Goal: Task Accomplishment & Management: Manage account settings

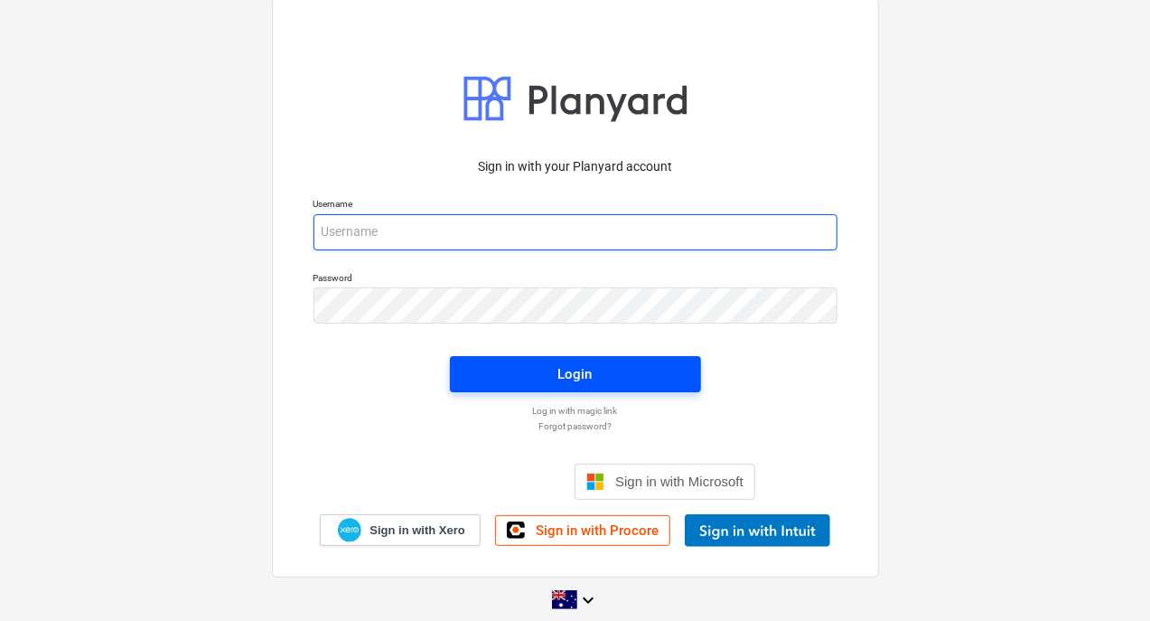
type input "[PERSON_NAME][EMAIL_ADDRESS][DOMAIN_NAME]"
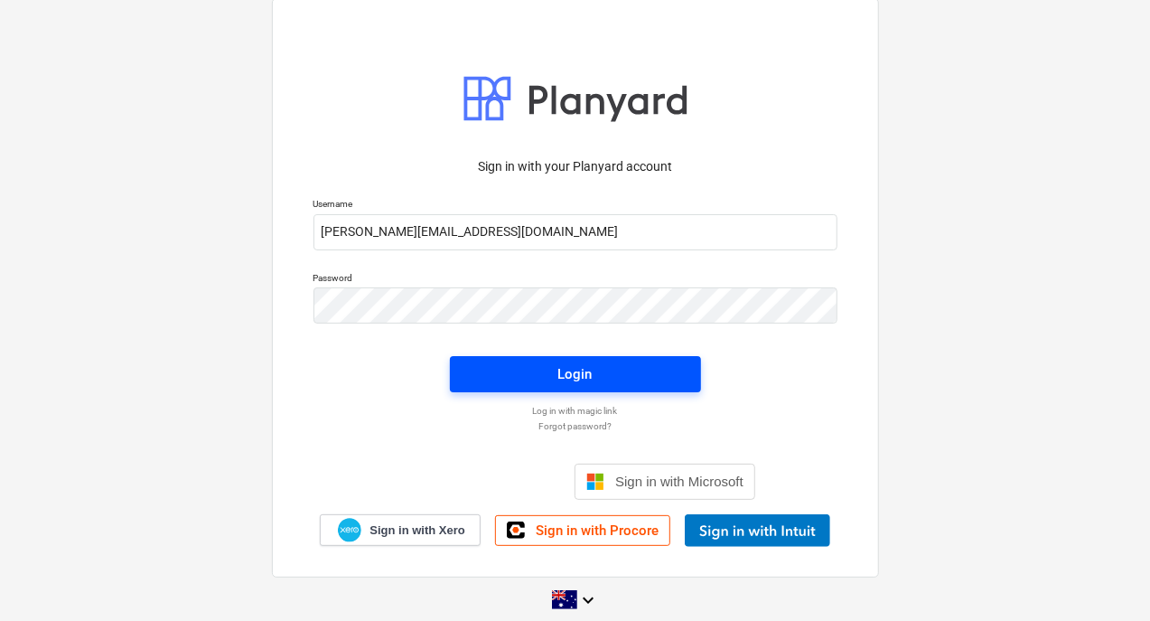
click at [589, 376] on div "Login" at bounding box center [575, 373] width 34 height 23
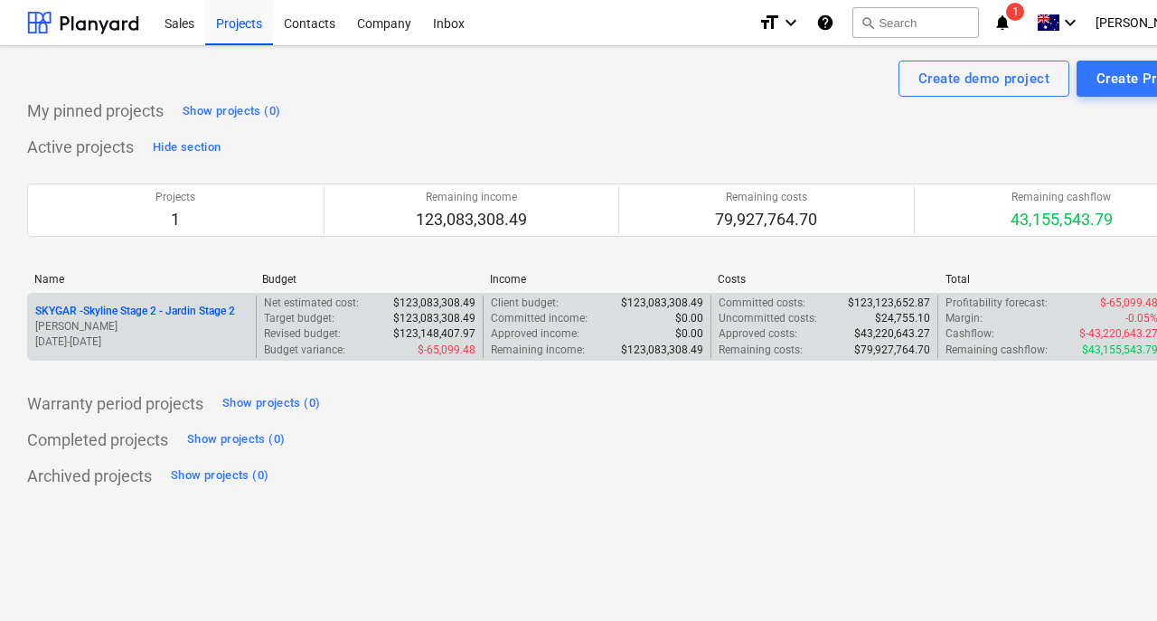
click at [136, 305] on p "SKYGAR - Skyline Stage 2 - Jardin Stage 2" at bounding box center [135, 311] width 200 height 15
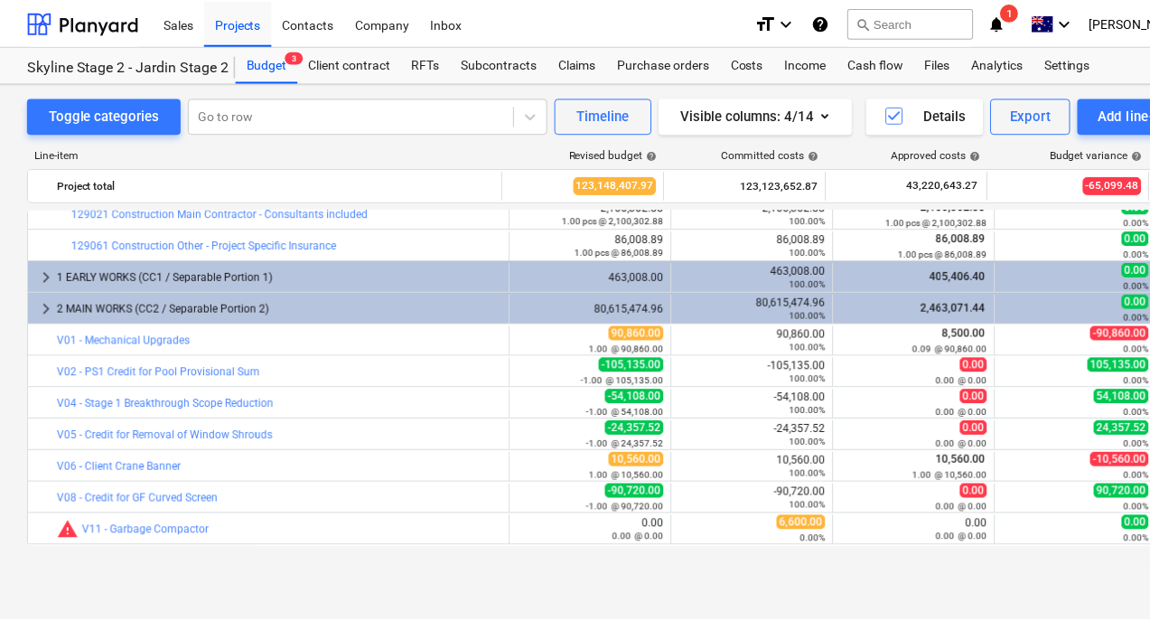
scroll to position [1180, 0]
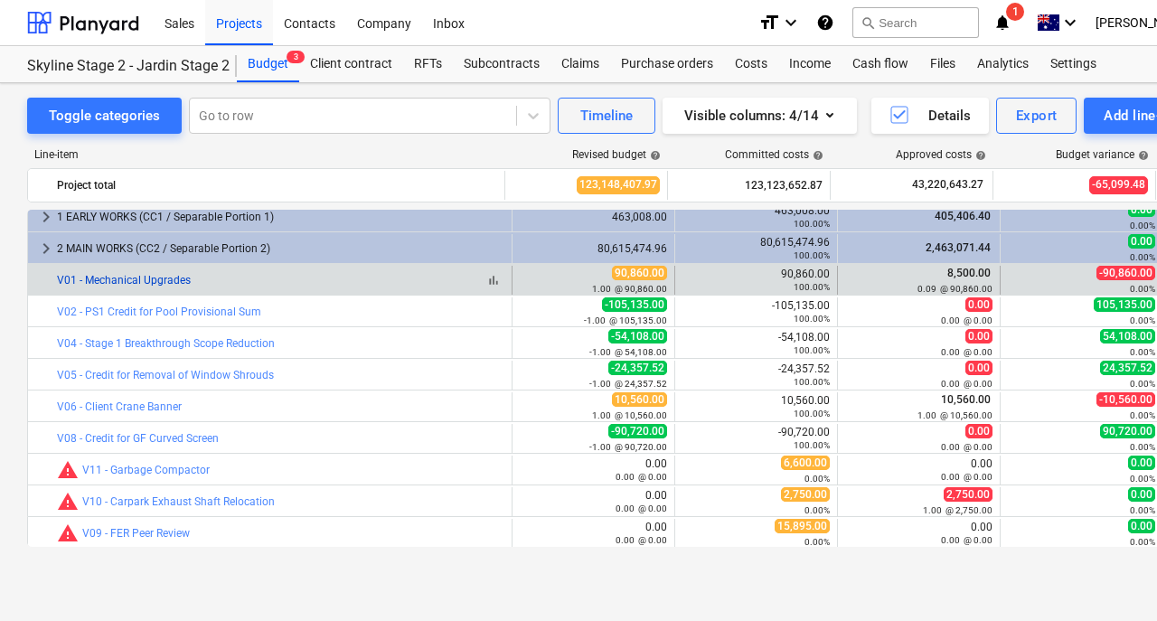
click at [143, 277] on link "V01 - Mechanical Upgrades" at bounding box center [124, 280] width 134 height 13
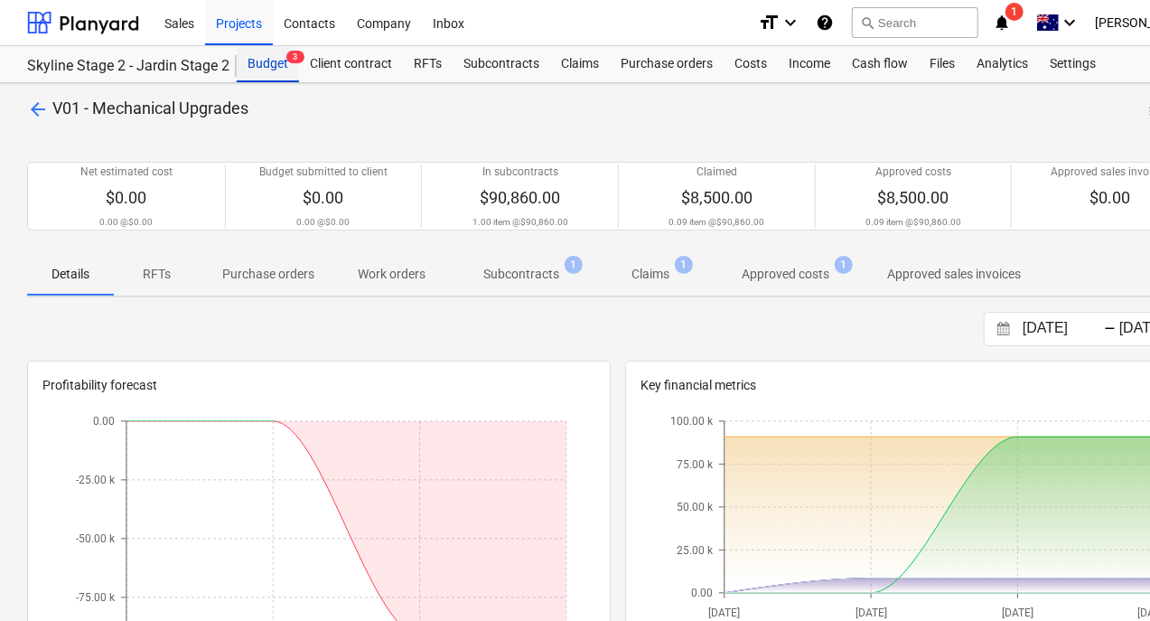
click at [266, 55] on div "Budget 3" at bounding box center [268, 64] width 62 height 36
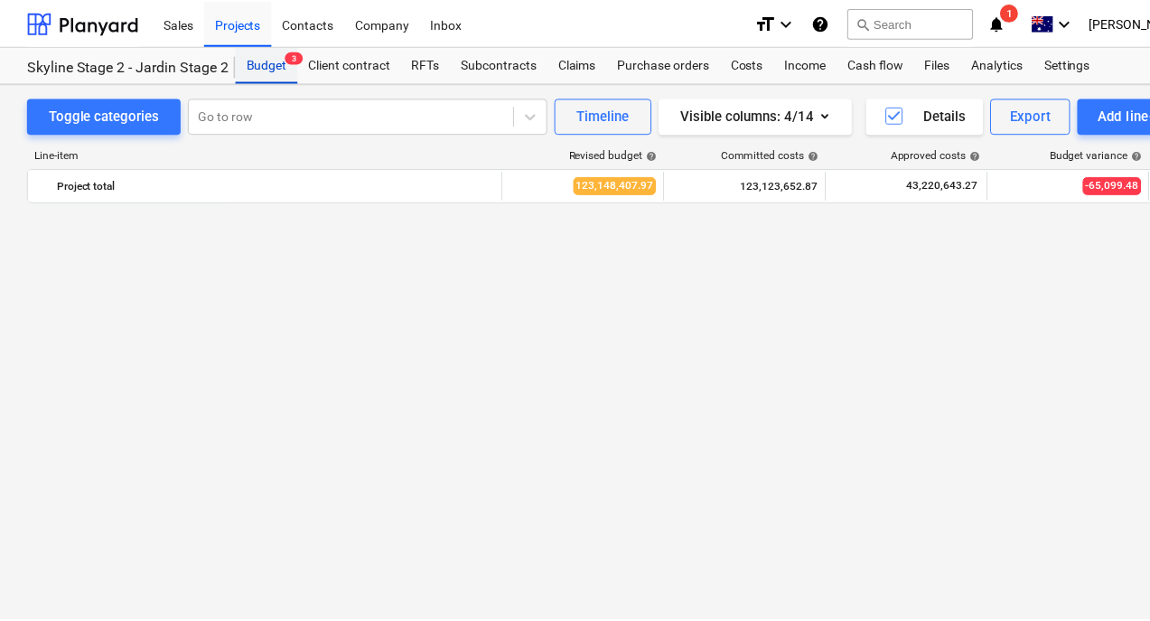
scroll to position [1180, 0]
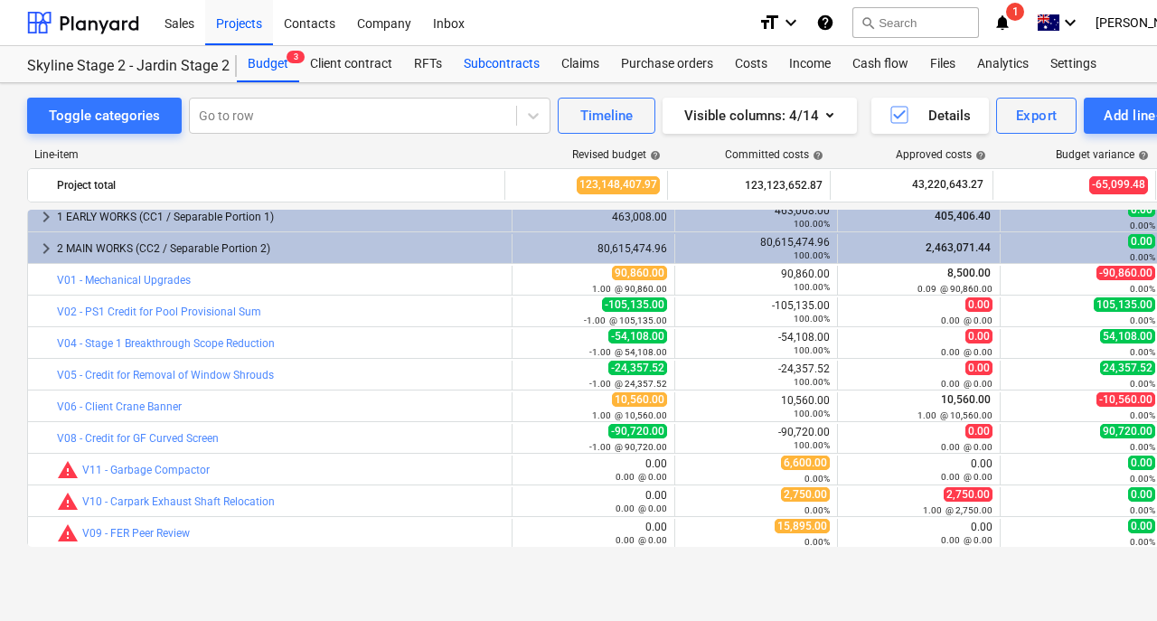
click at [515, 69] on div "Subcontracts" at bounding box center [502, 64] width 98 height 36
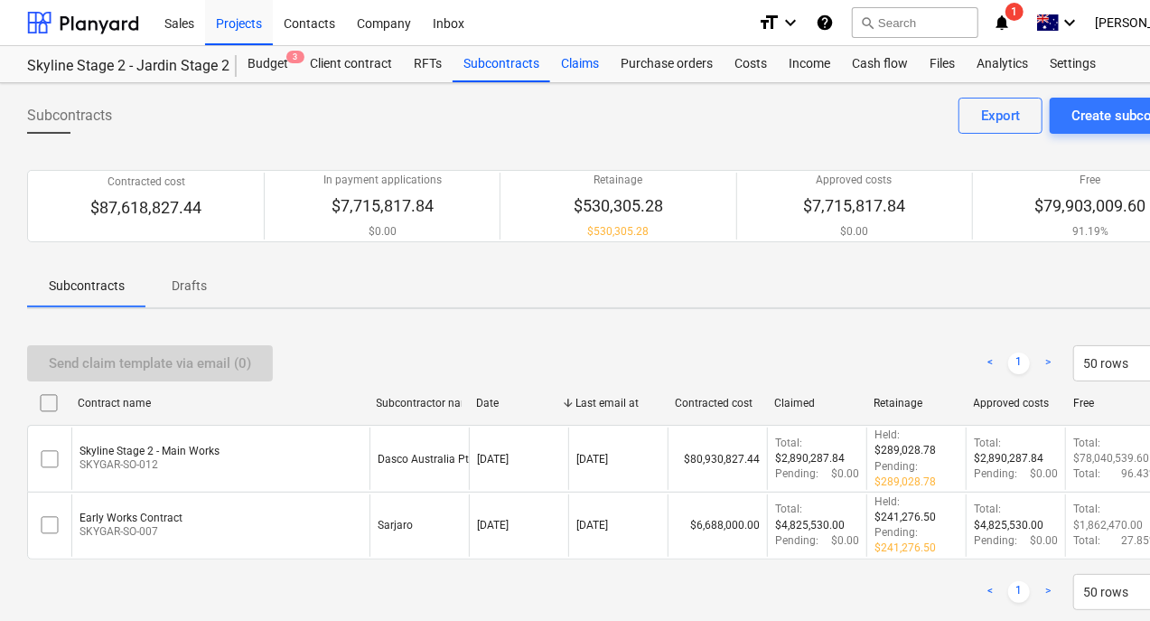
click at [574, 65] on div "Claims" at bounding box center [580, 64] width 60 height 36
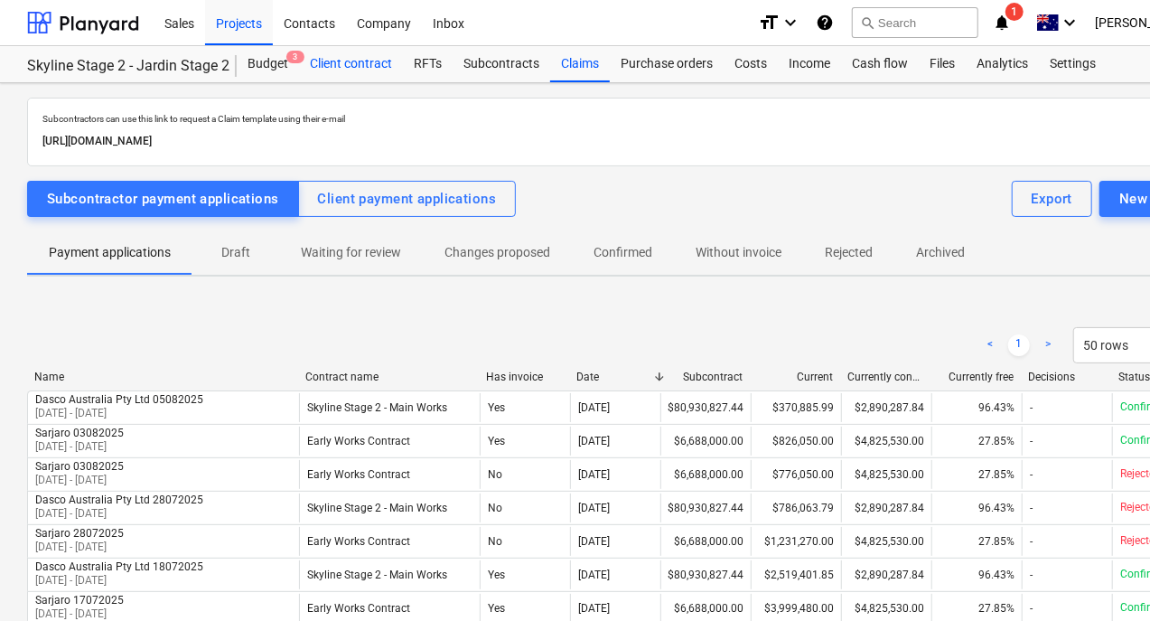
click at [367, 64] on div "Client contract" at bounding box center [351, 64] width 104 height 36
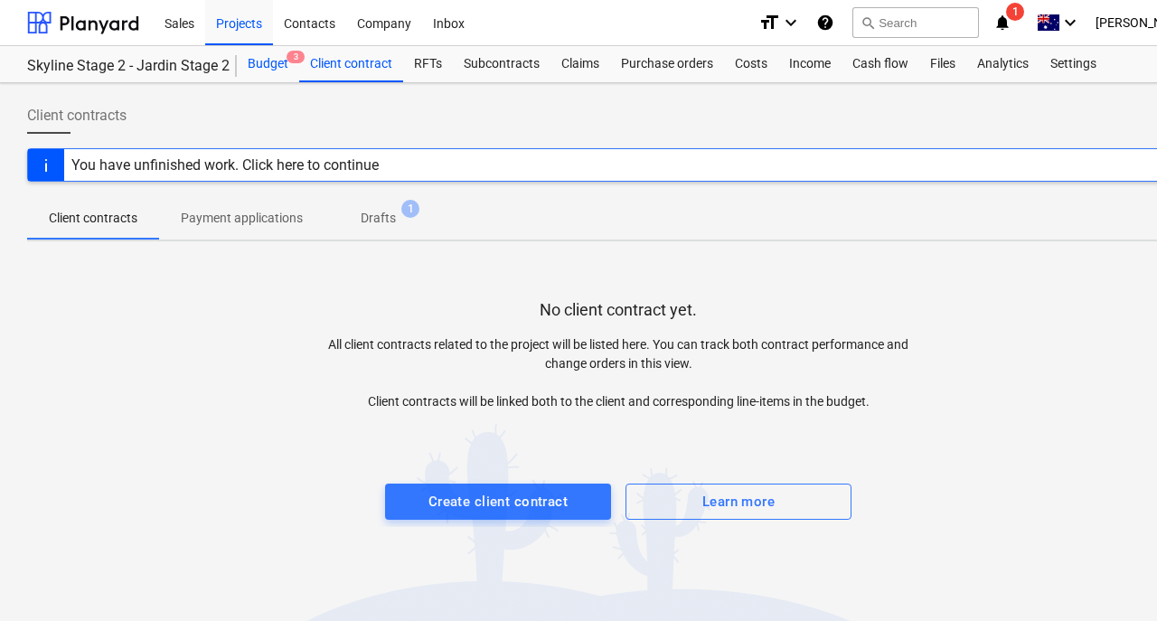
click at [267, 65] on div "Budget 3" at bounding box center [268, 64] width 62 height 36
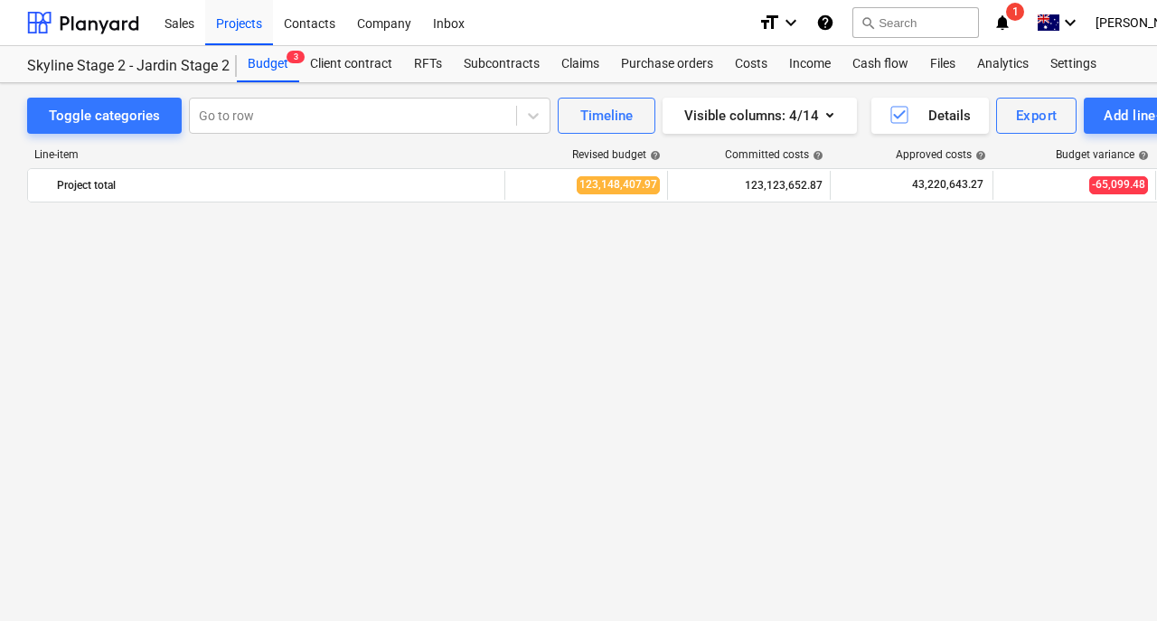
scroll to position [999, 0]
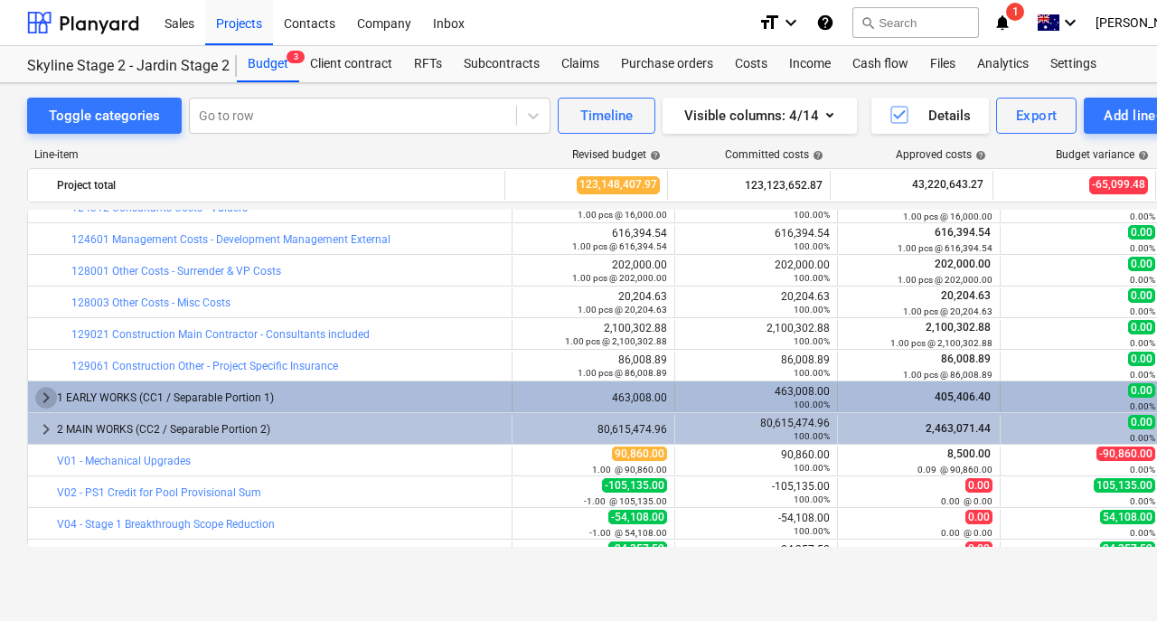
click at [48, 394] on span "keyboard_arrow_right" at bounding box center [46, 398] width 22 height 22
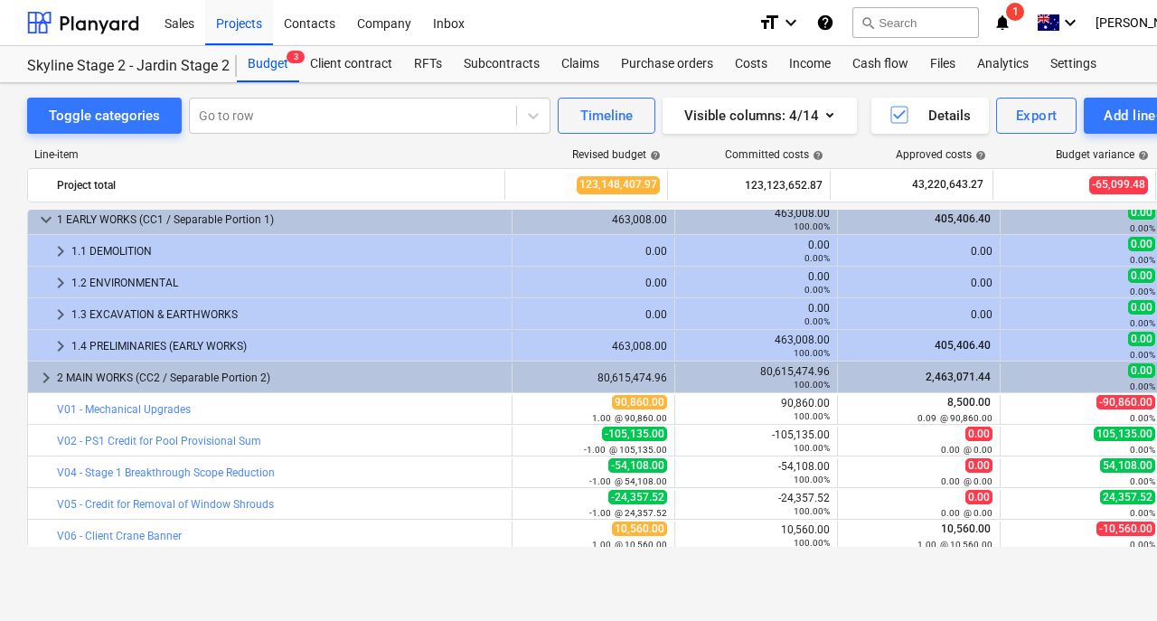
scroll to position [1180, 0]
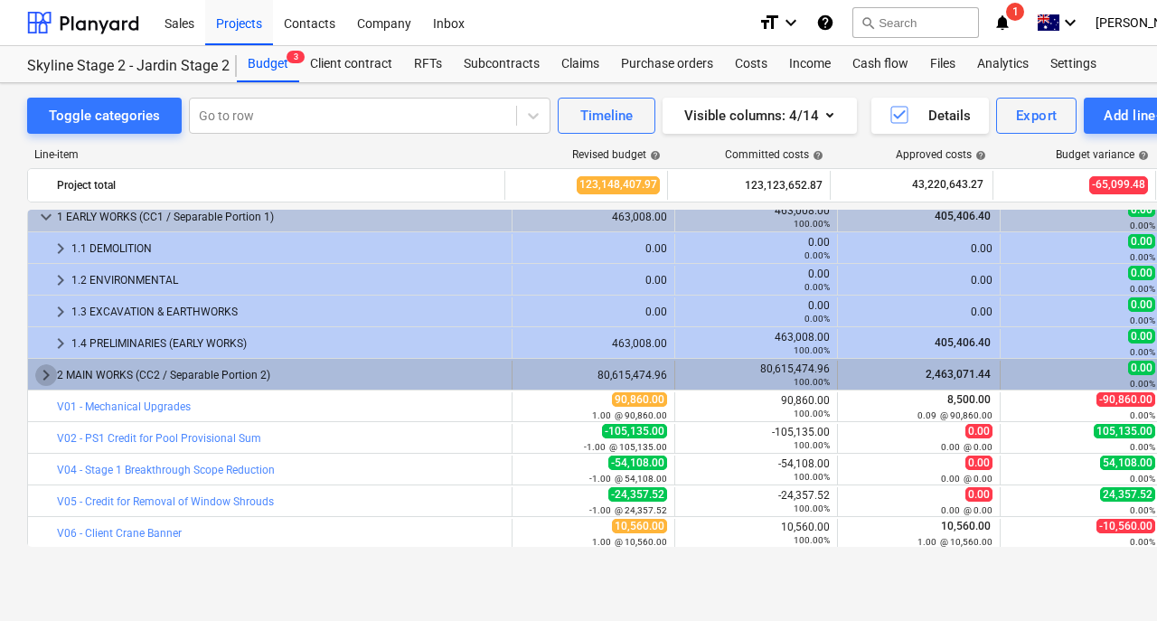
click at [49, 372] on span "keyboard_arrow_right" at bounding box center [46, 375] width 22 height 22
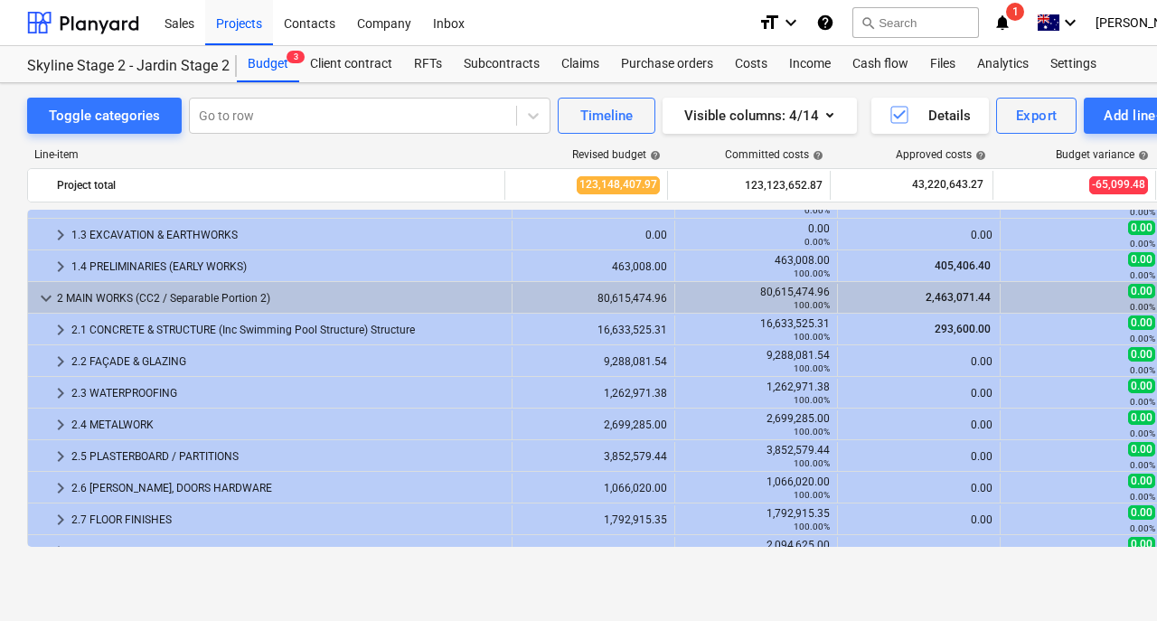
scroll to position [1241, 0]
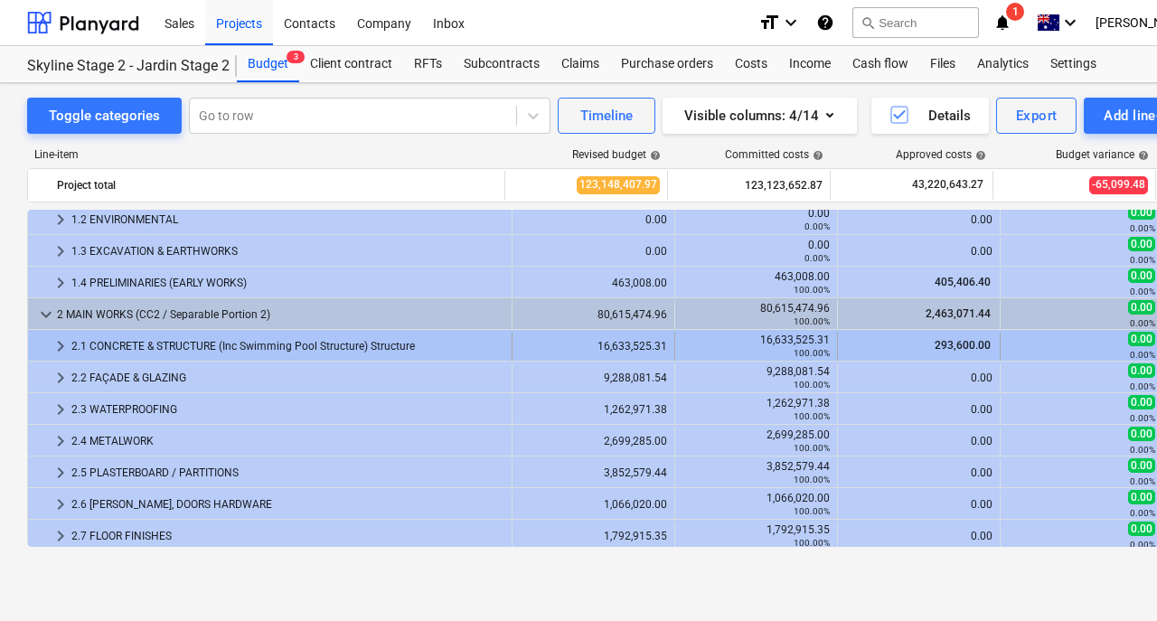
click at [63, 342] on span "keyboard_arrow_right" at bounding box center [61, 346] width 22 height 22
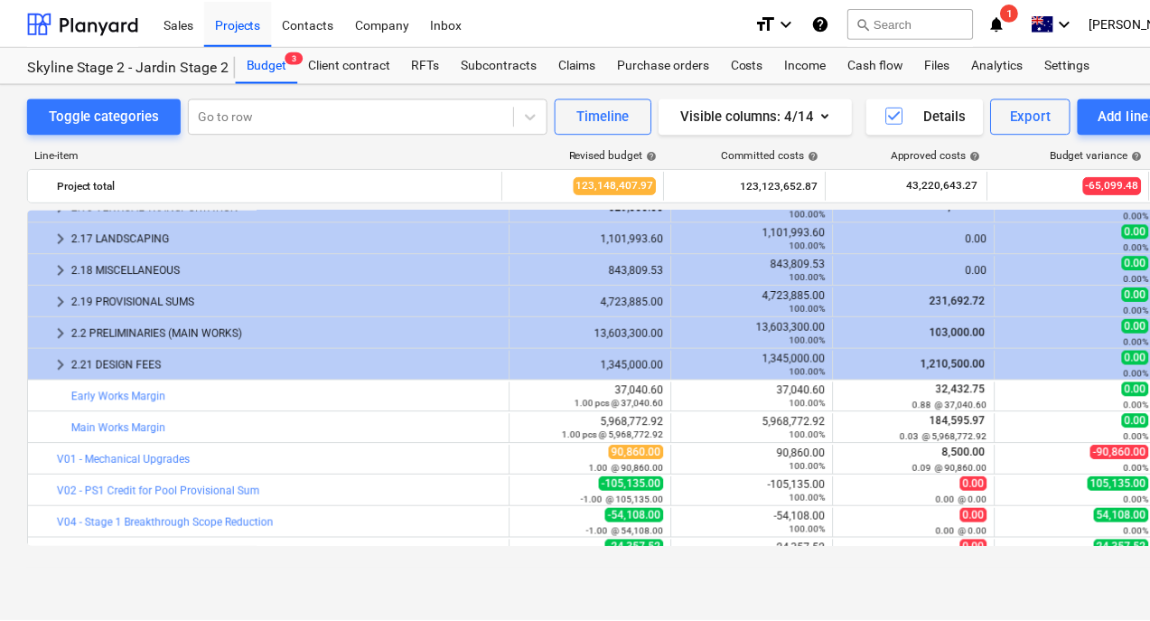
scroll to position [2075, 0]
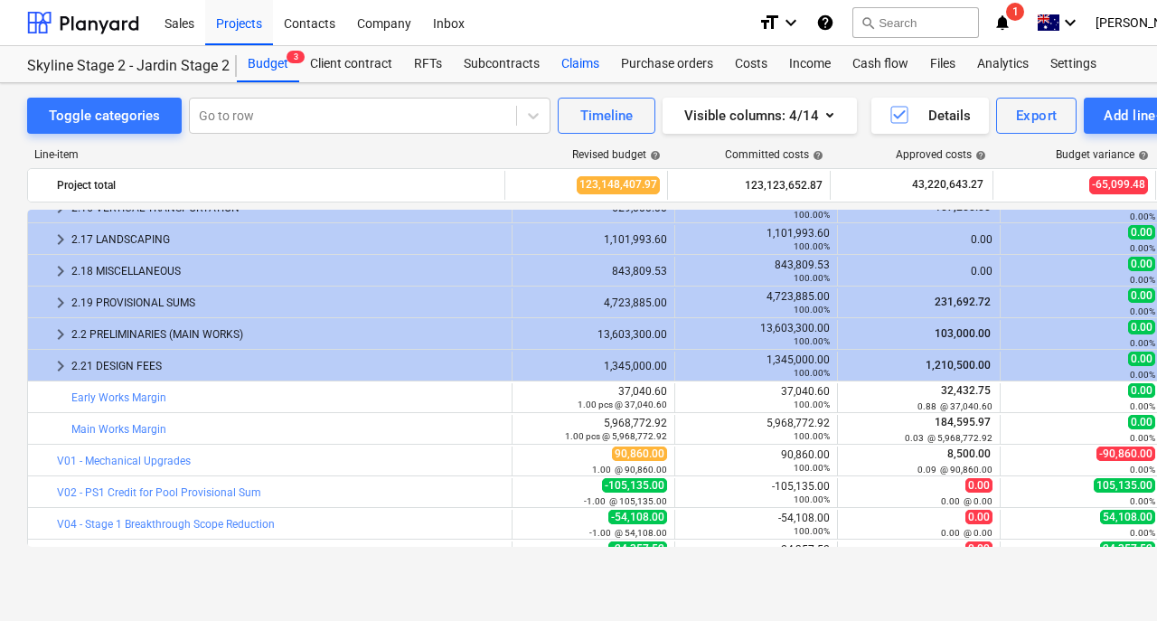
click at [580, 61] on div "Claims" at bounding box center [580, 64] width 60 height 36
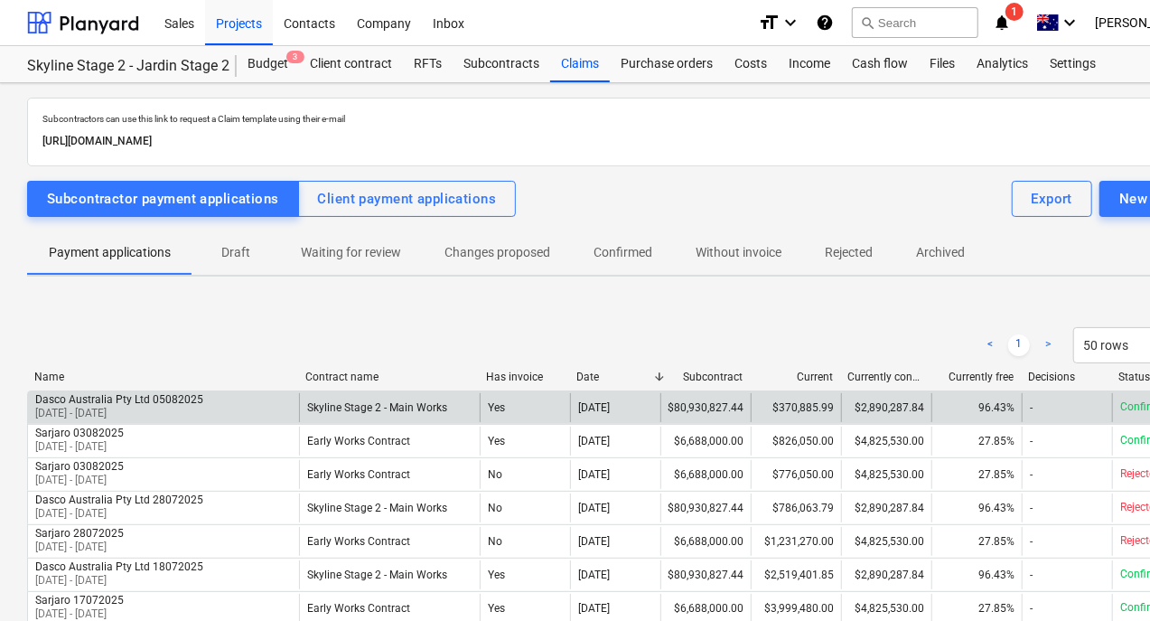
click at [1130, 401] on p "Confirmed" at bounding box center [1146, 406] width 52 height 15
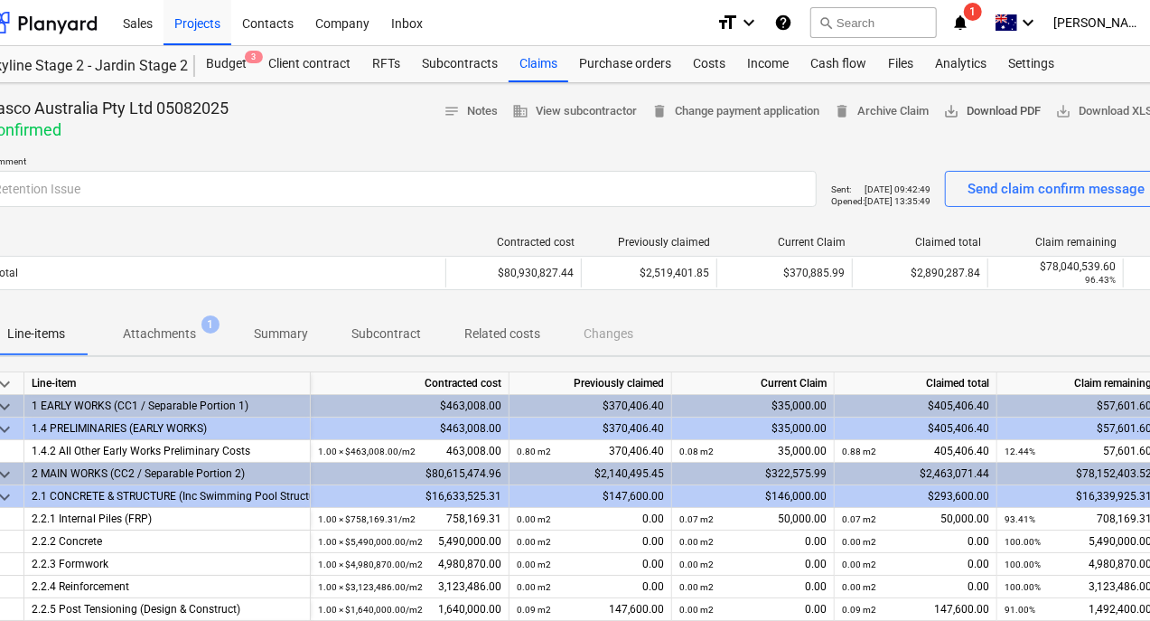
scroll to position [0, 85]
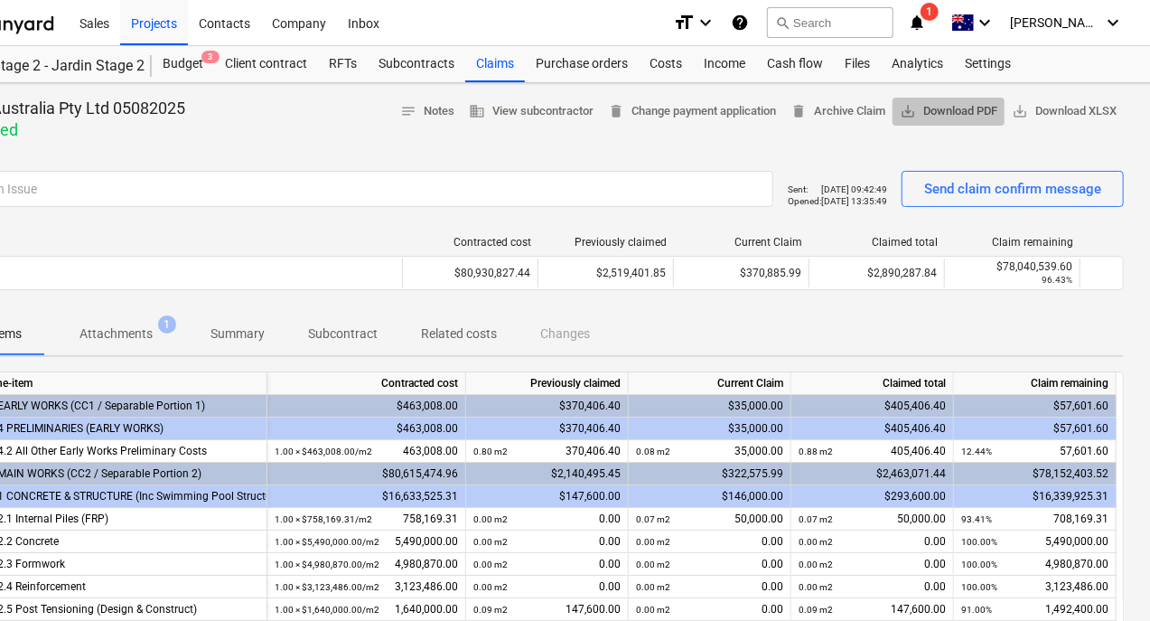
click at [960, 111] on span "save_alt Download PDF" at bounding box center [949, 111] width 98 height 21
click at [1055, 114] on span "save_alt Download XLSX" at bounding box center [1064, 111] width 105 height 21
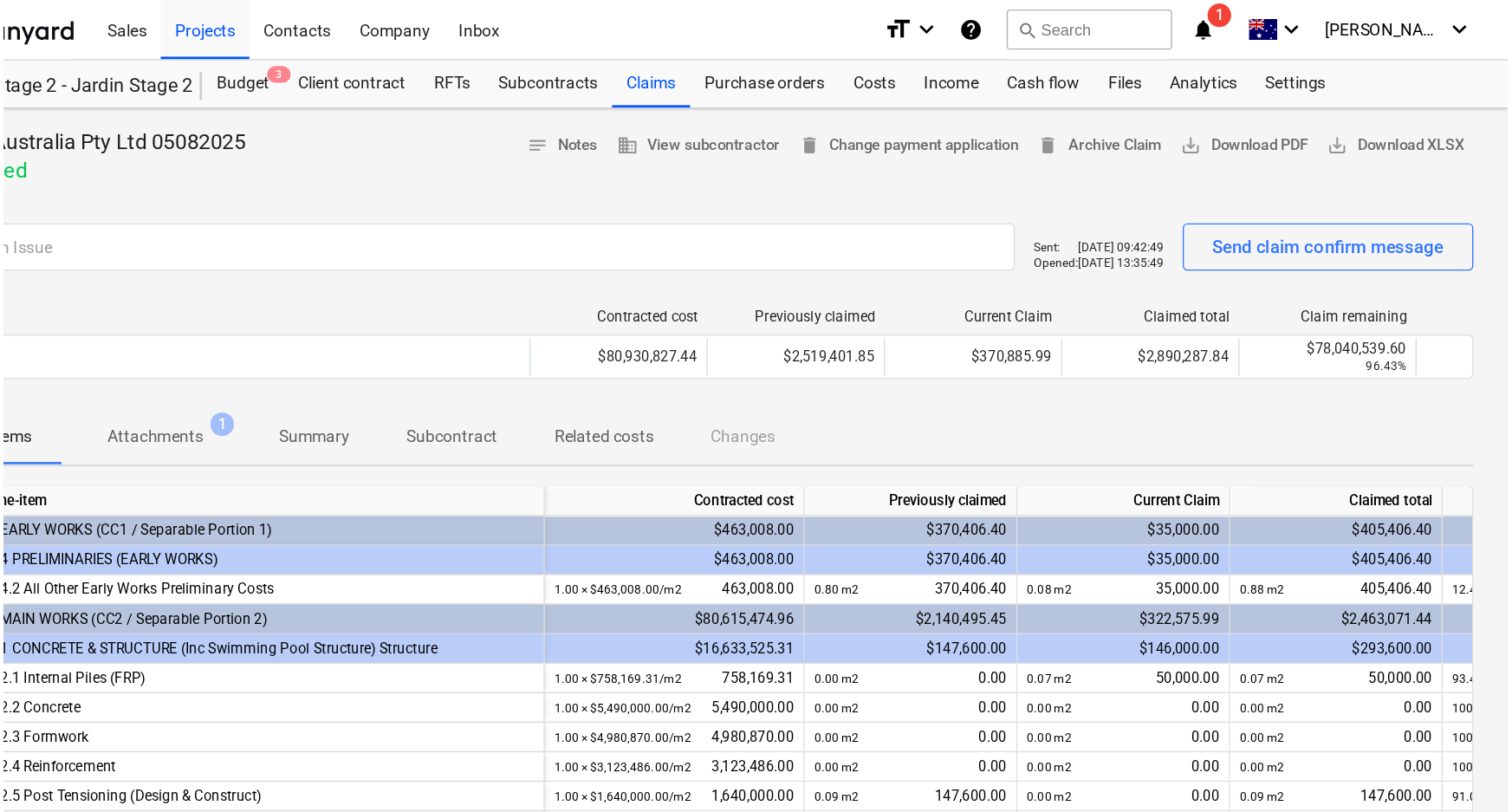
scroll to position [0, 0]
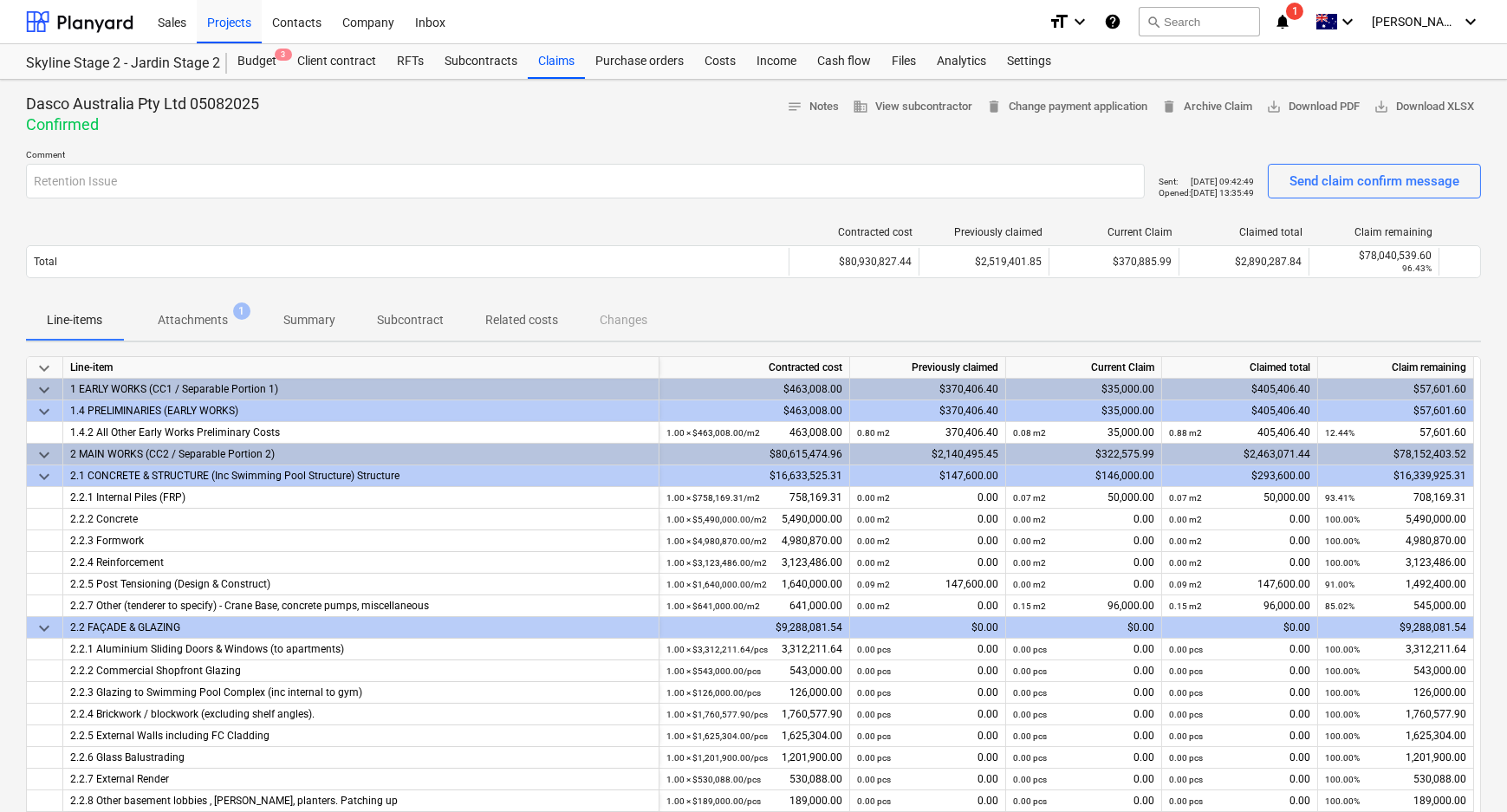
click at [45, 415] on span "keyboard_arrow_down" at bounding box center [44, 411] width 21 height 21
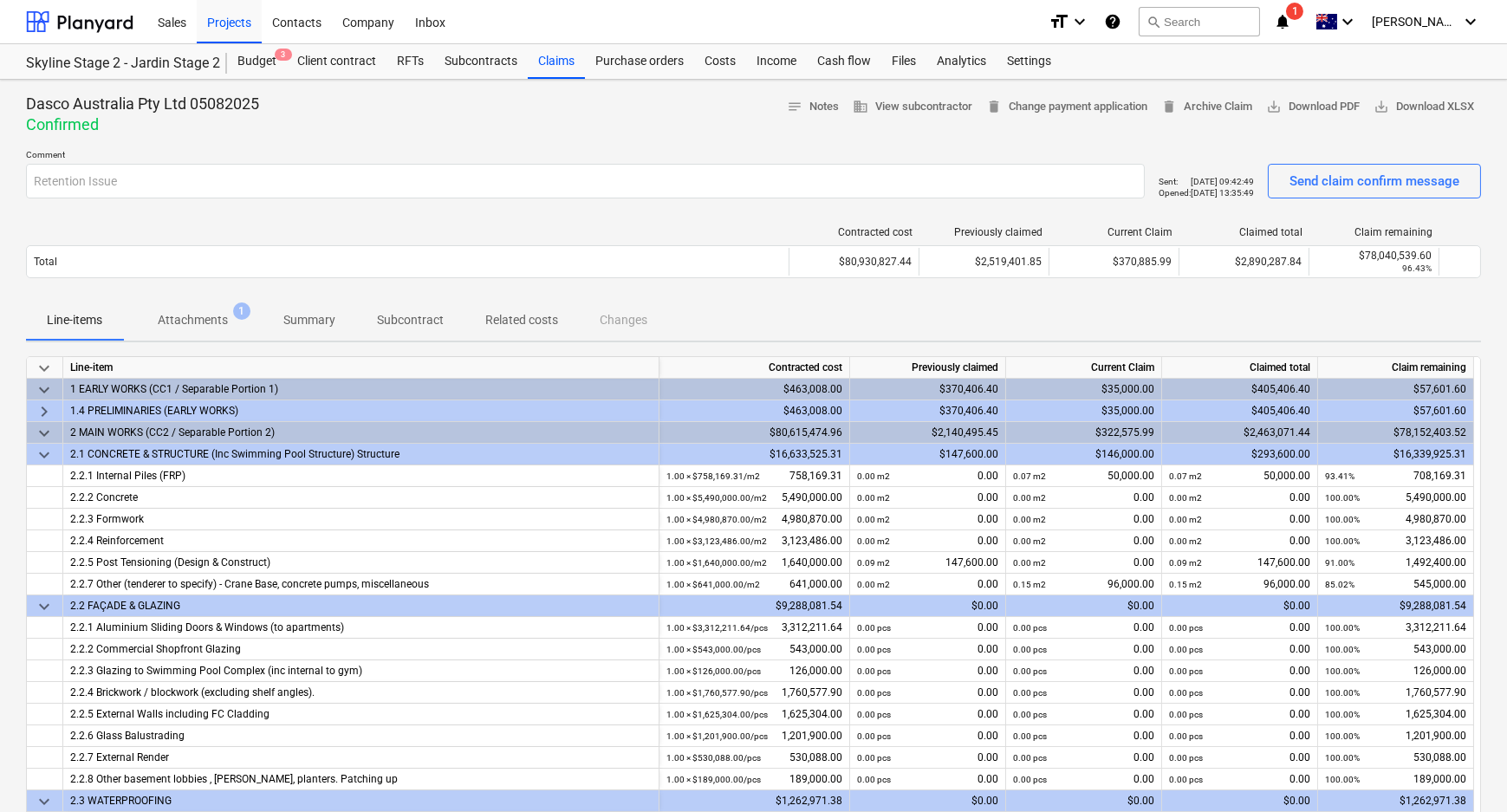
click at [44, 451] on span "keyboard_arrow_down" at bounding box center [44, 455] width 21 height 21
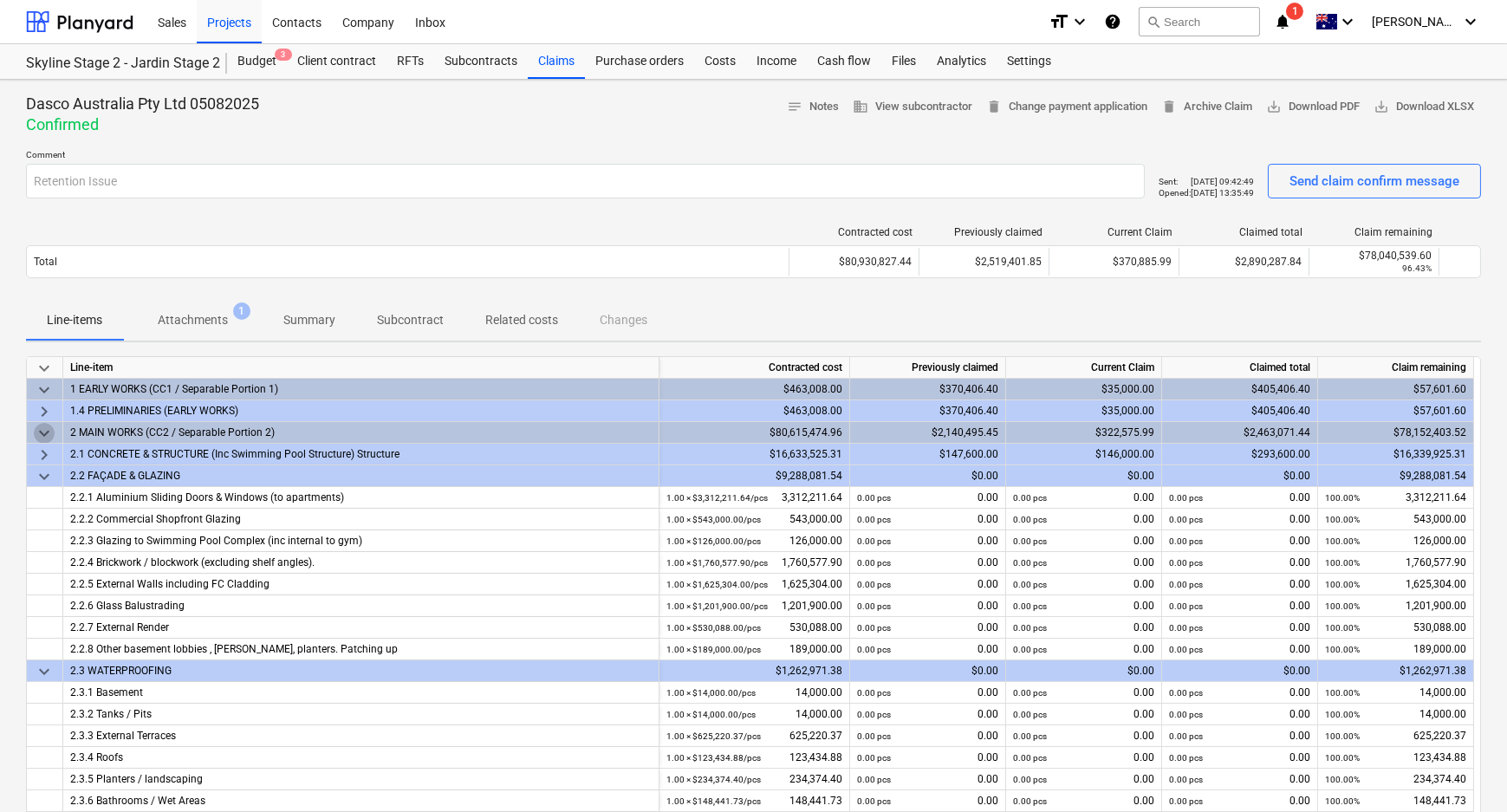
click at [45, 432] on span "keyboard_arrow_down" at bounding box center [44, 433] width 21 height 21
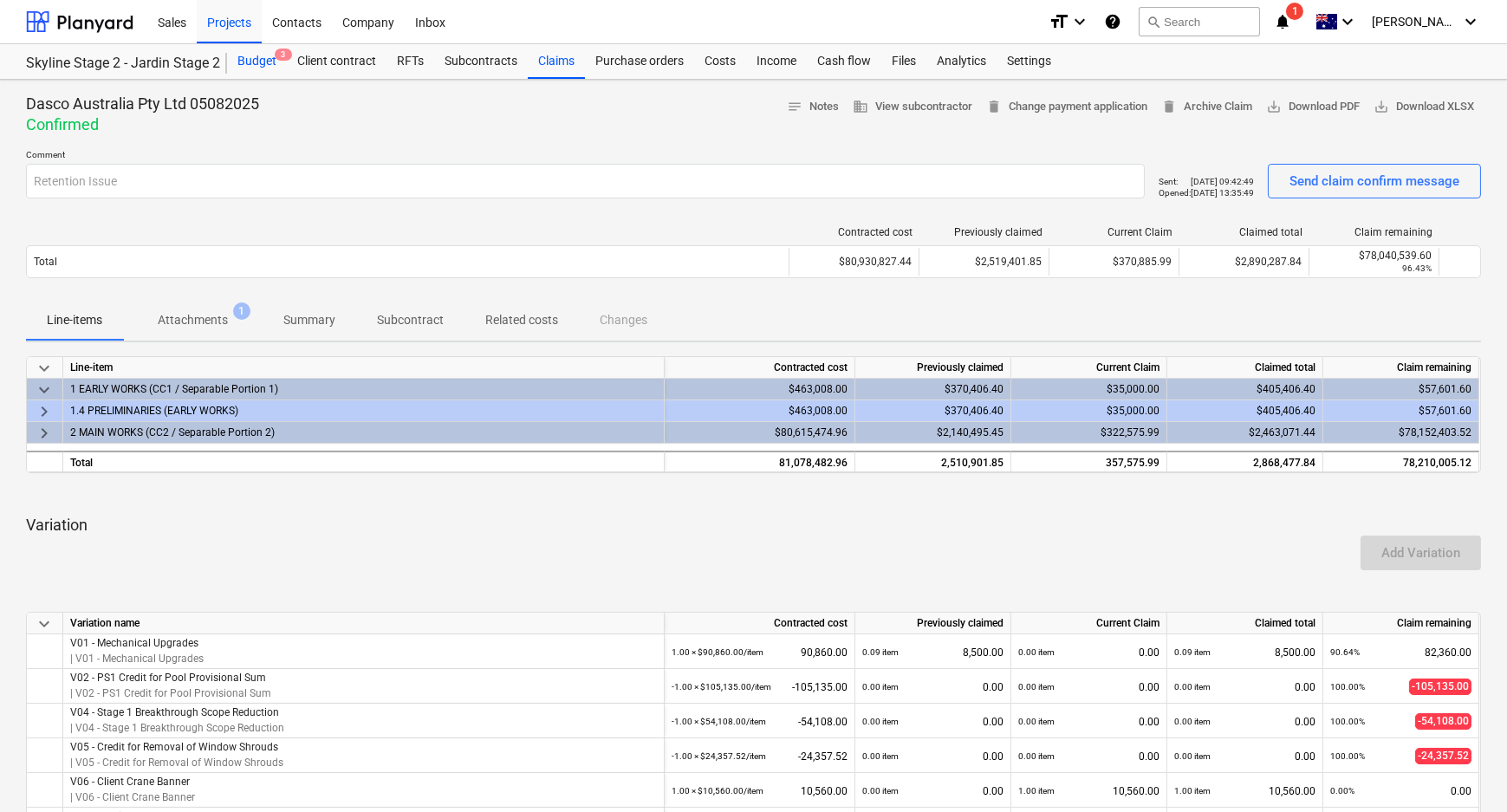
click at [263, 51] on div "Budget 3" at bounding box center [257, 61] width 59 height 35
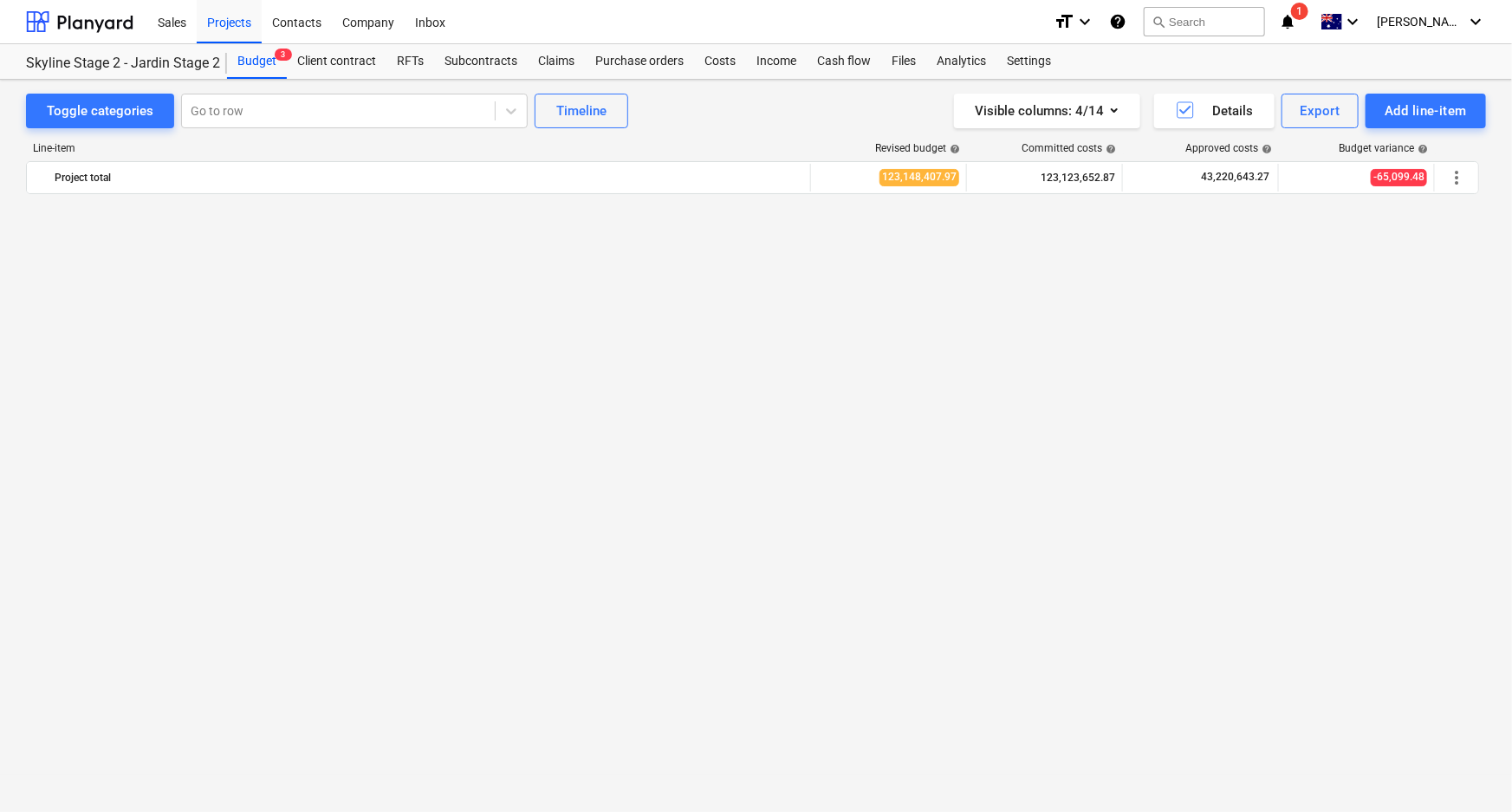
scroll to position [1947, 0]
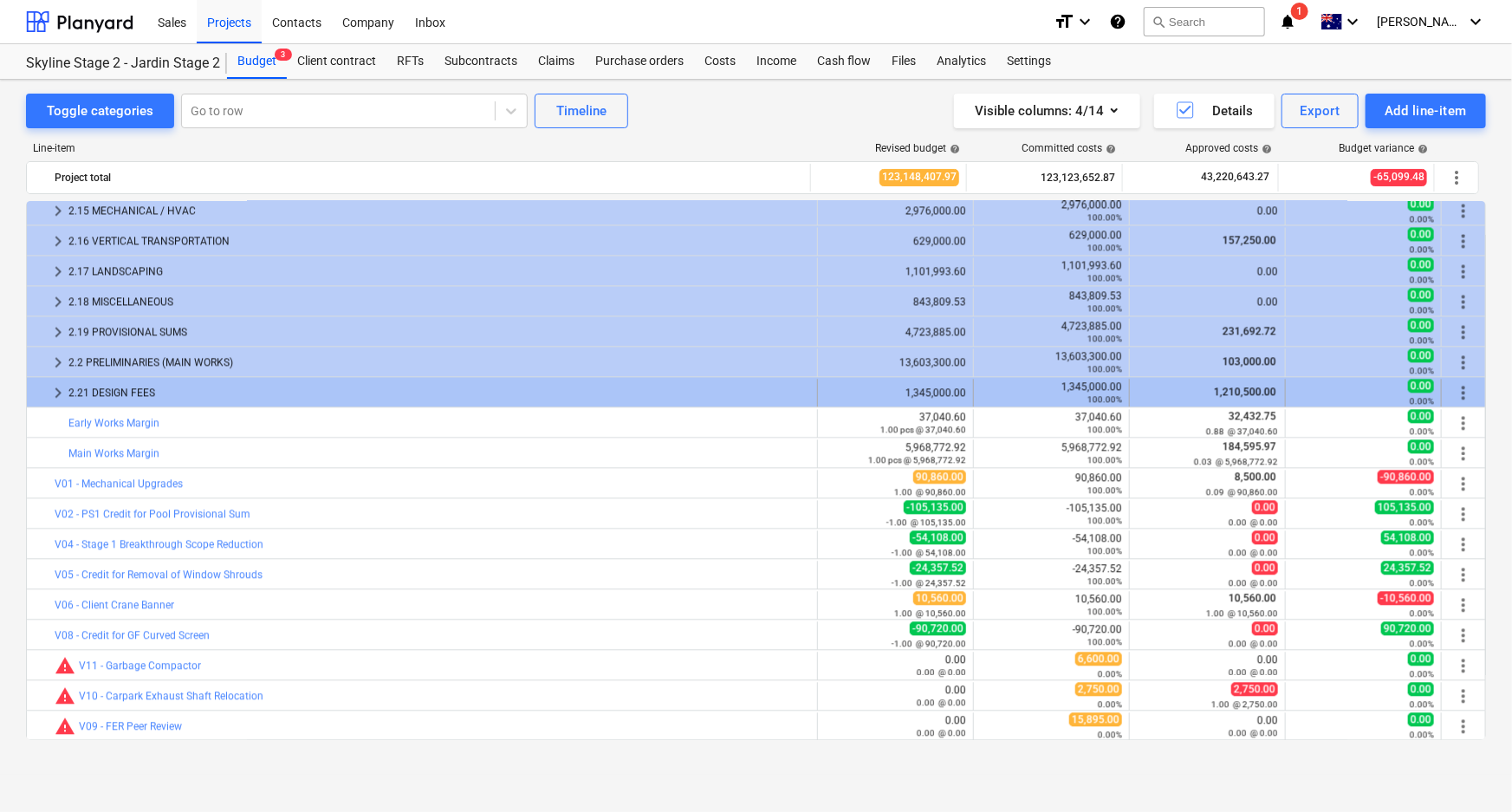
click at [57, 389] on span "keyboard_arrow_right" at bounding box center [58, 392] width 21 height 21
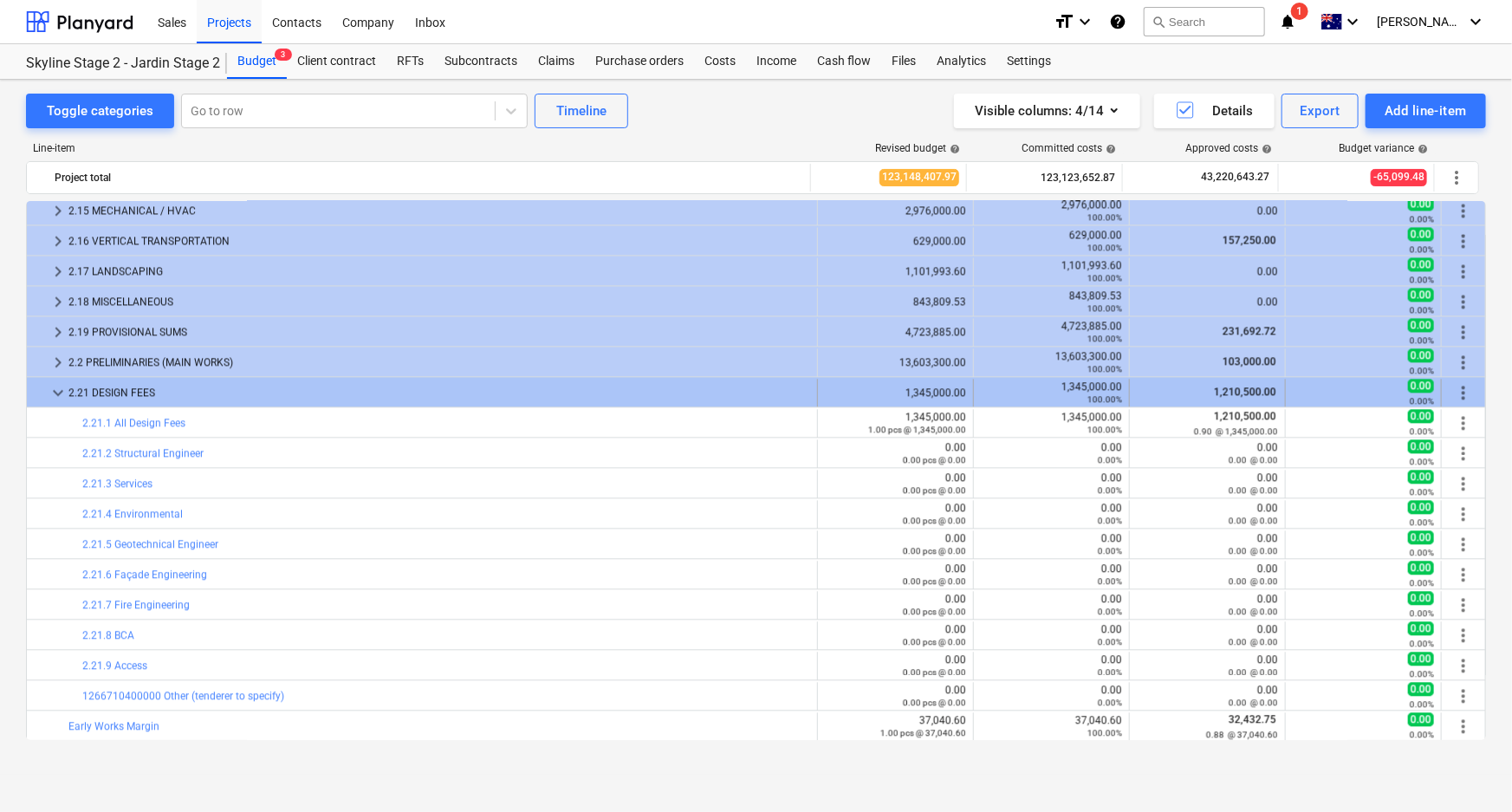
click at [57, 389] on span "keyboard_arrow_down" at bounding box center [58, 392] width 21 height 21
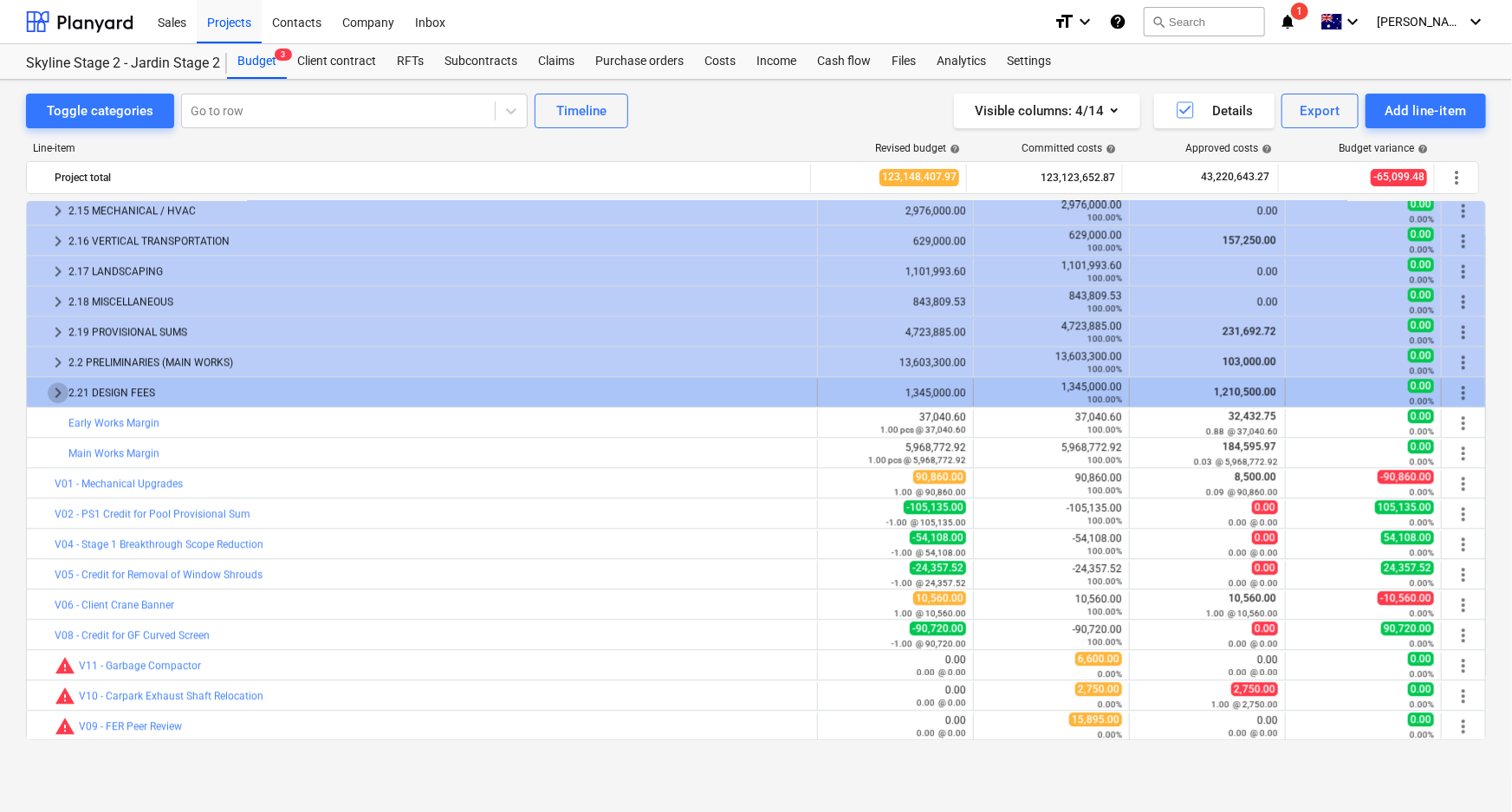
click at [55, 394] on span "keyboard_arrow_right" at bounding box center [58, 392] width 21 height 21
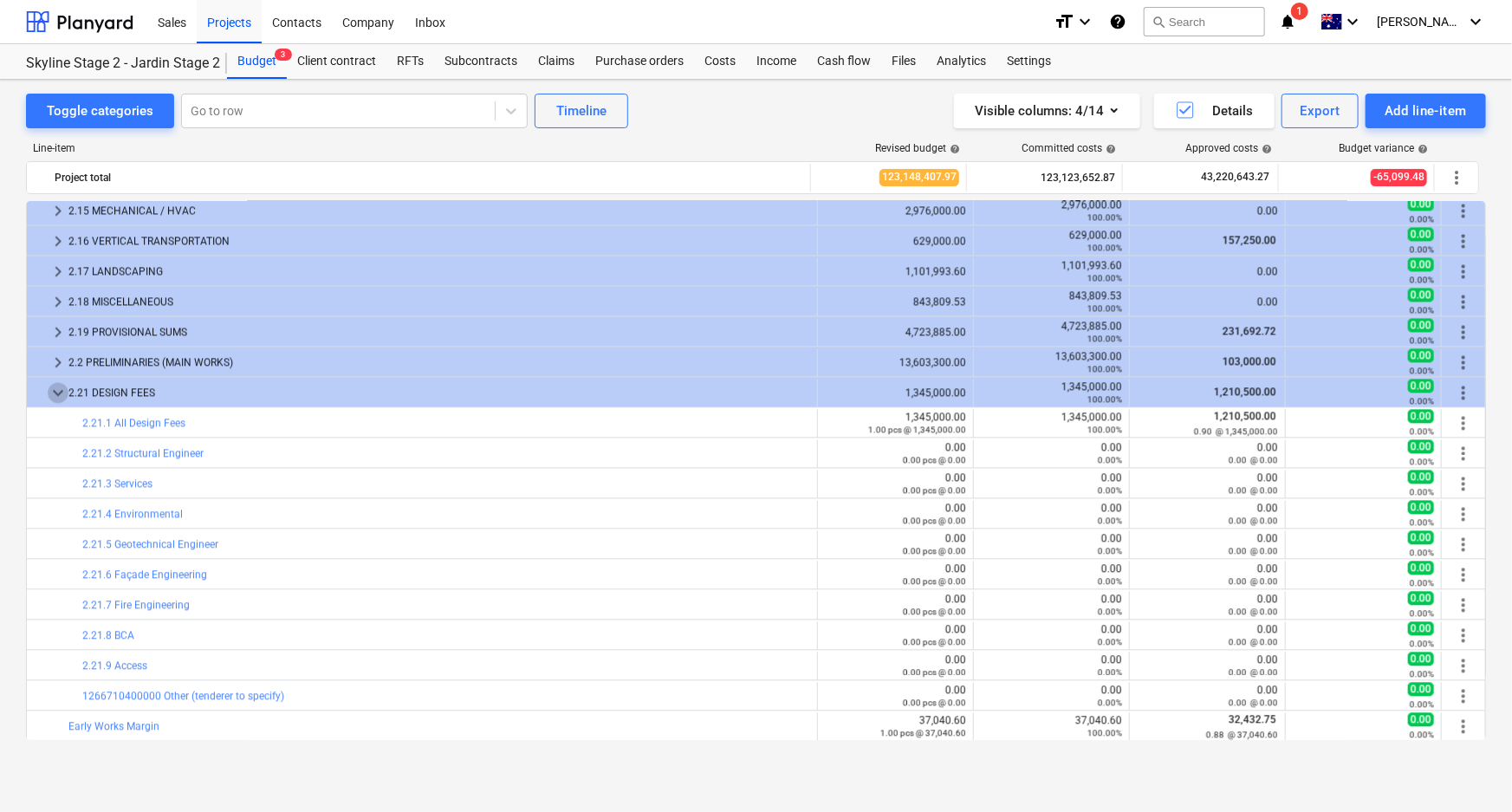
click at [55, 394] on span "keyboard_arrow_down" at bounding box center [58, 392] width 21 height 21
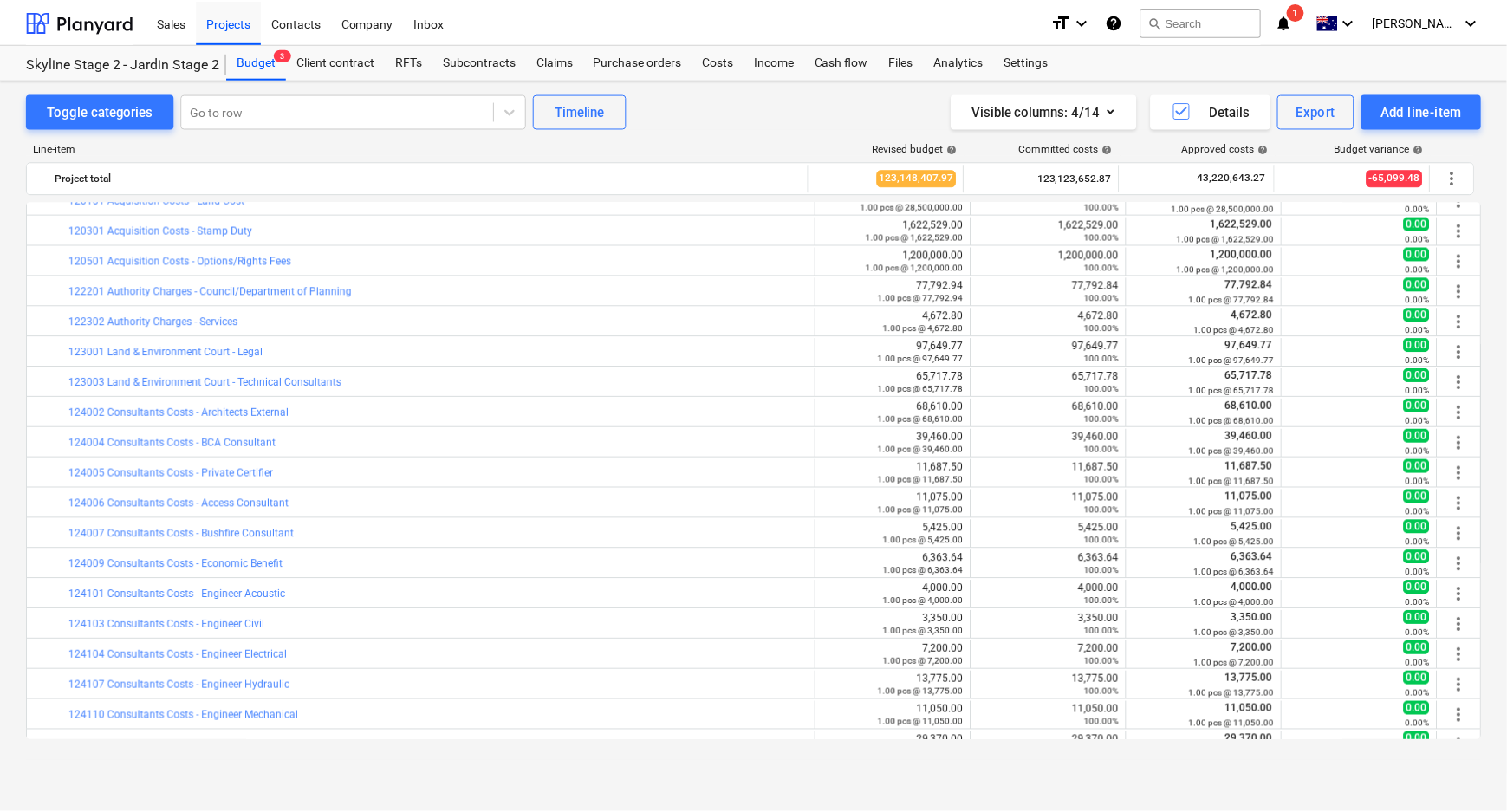
scroll to position [0, 0]
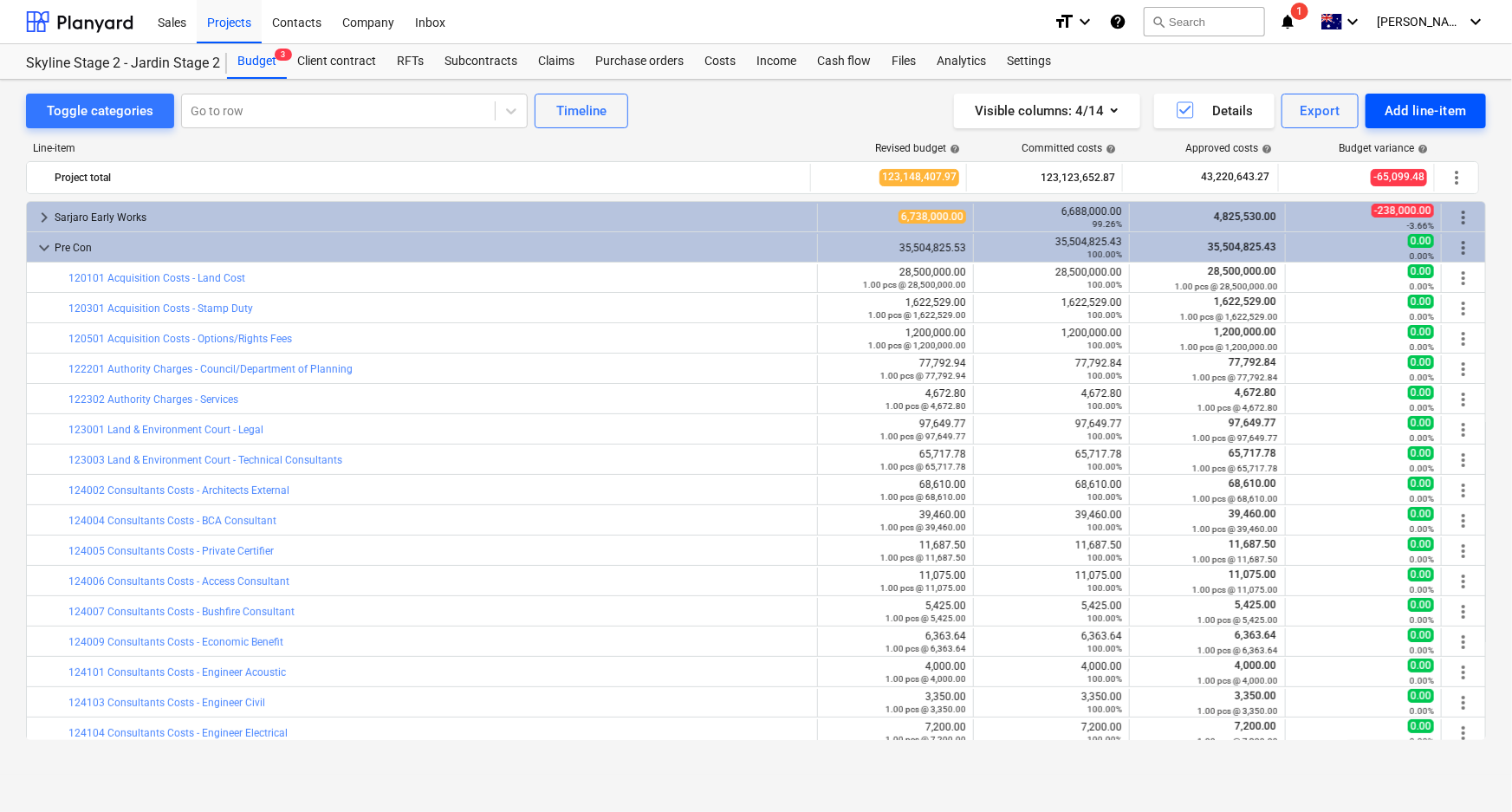
click at [1107, 104] on div "Add line-item" at bounding box center [1426, 110] width 82 height 22
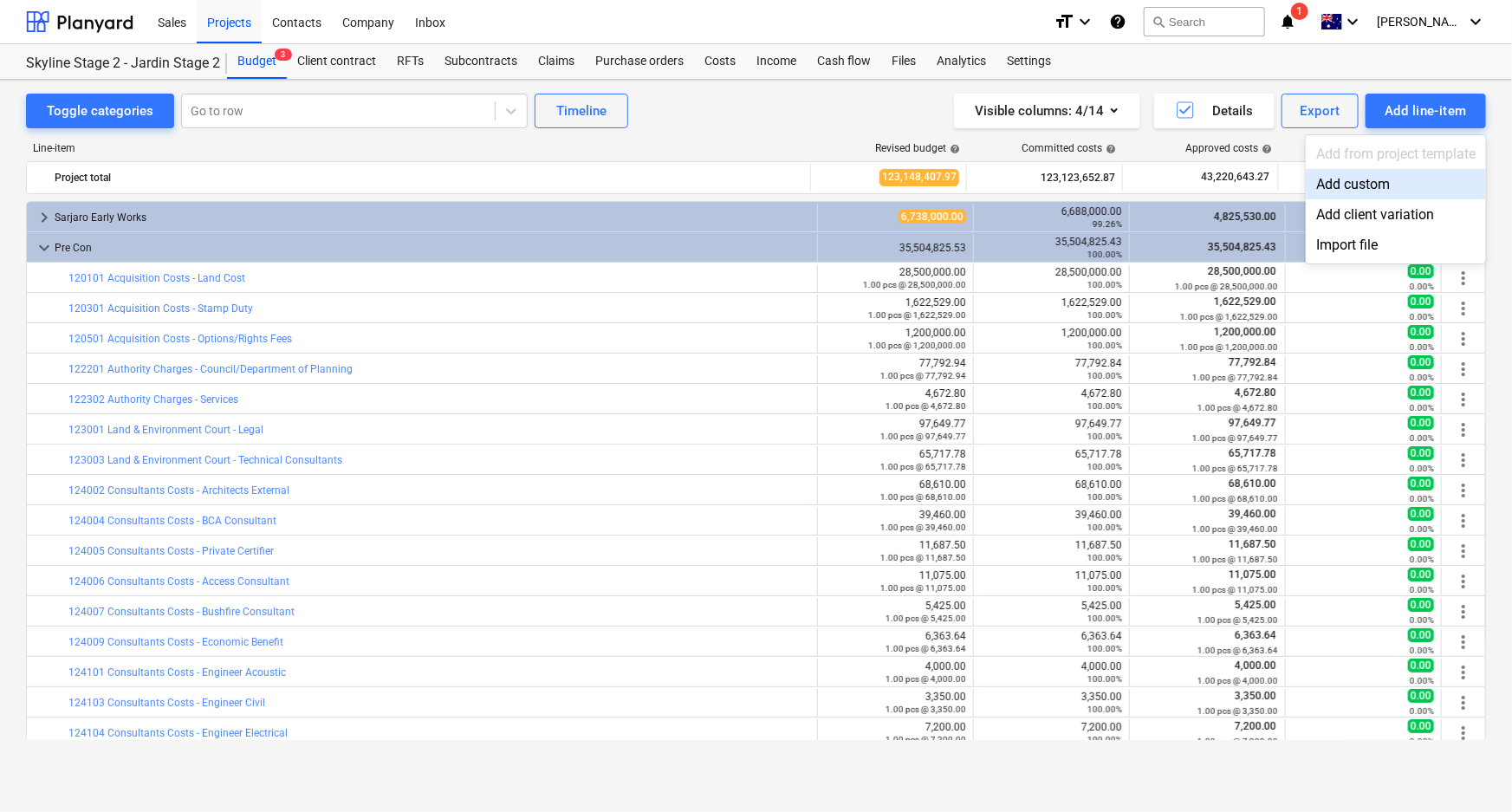
click at [40, 241] on div at bounding box center [756, 406] width 1512 height 812
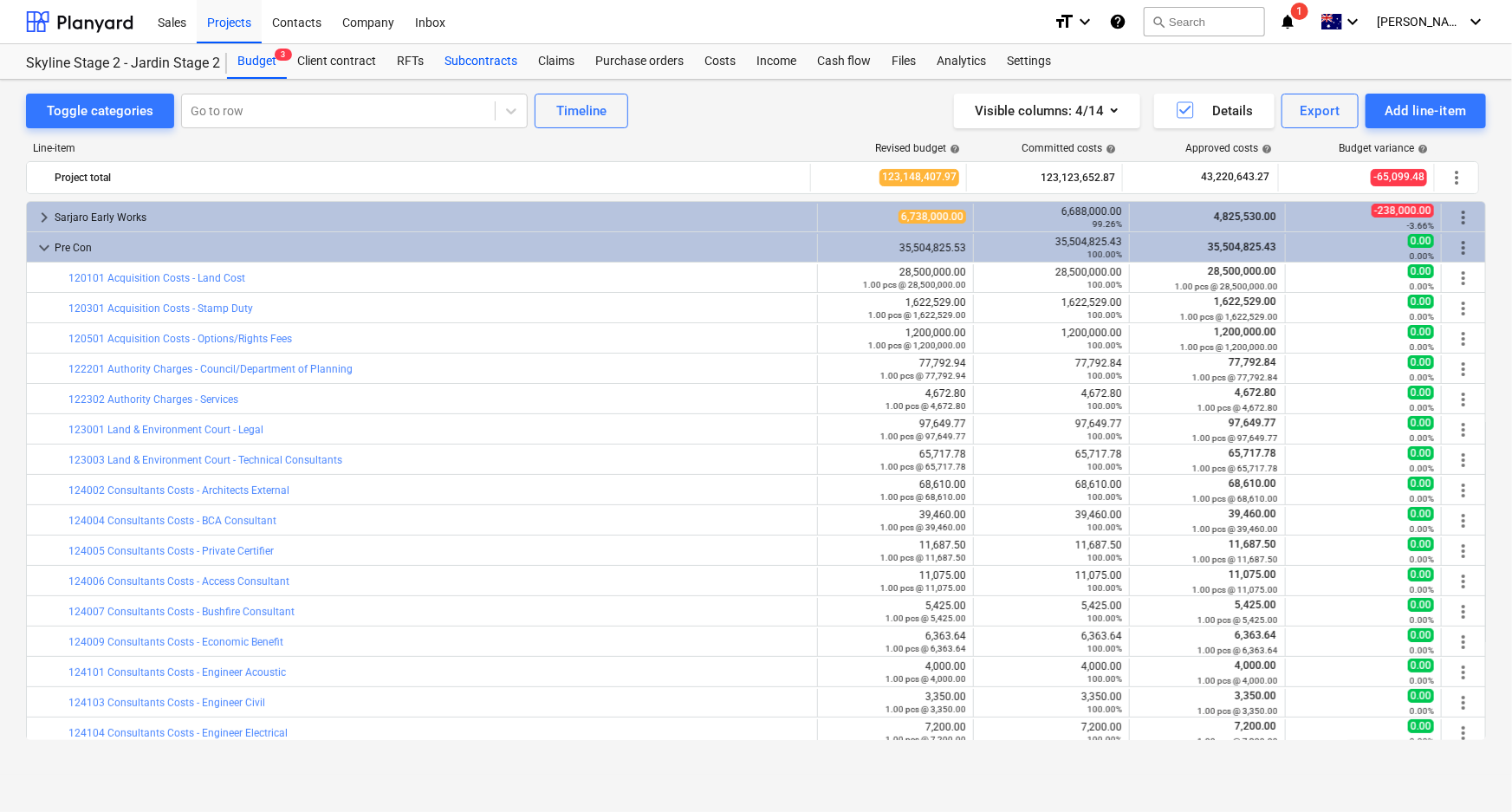
click at [486, 62] on div "Subcontracts" at bounding box center [481, 61] width 94 height 35
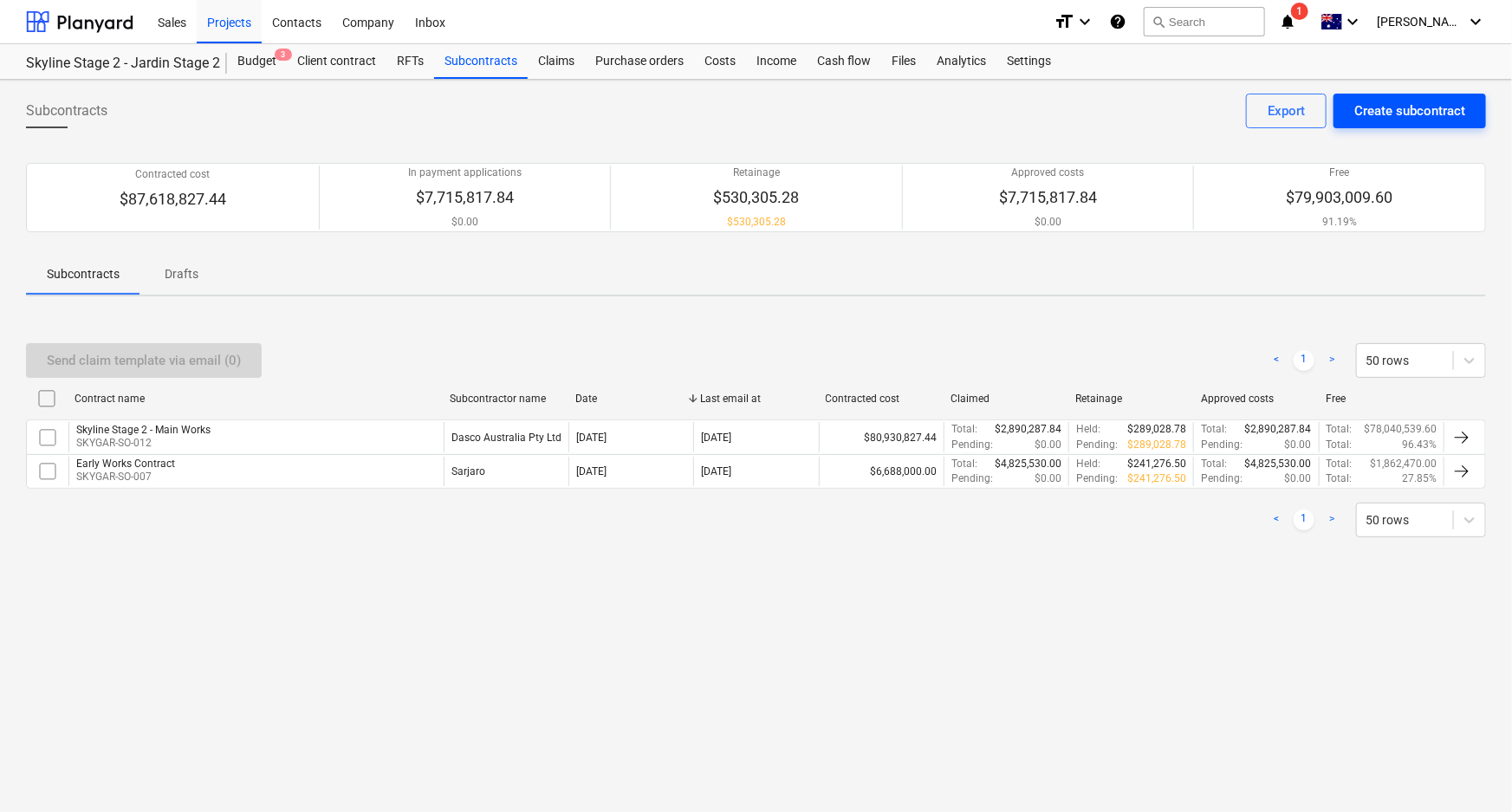
click at [1107, 104] on div "Create subcontract" at bounding box center [1409, 110] width 111 height 22
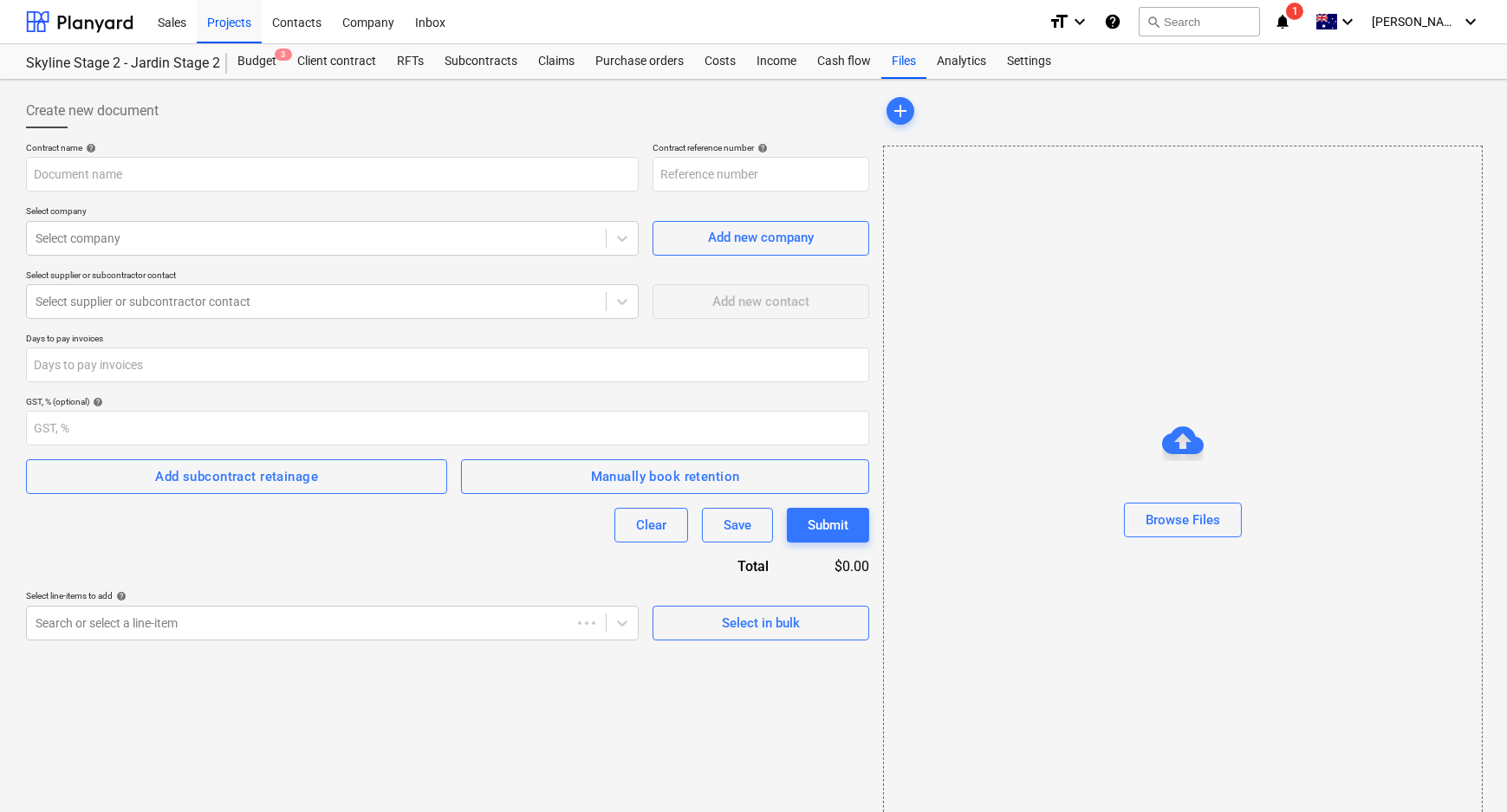
type input "SKYGAR-SO-018"
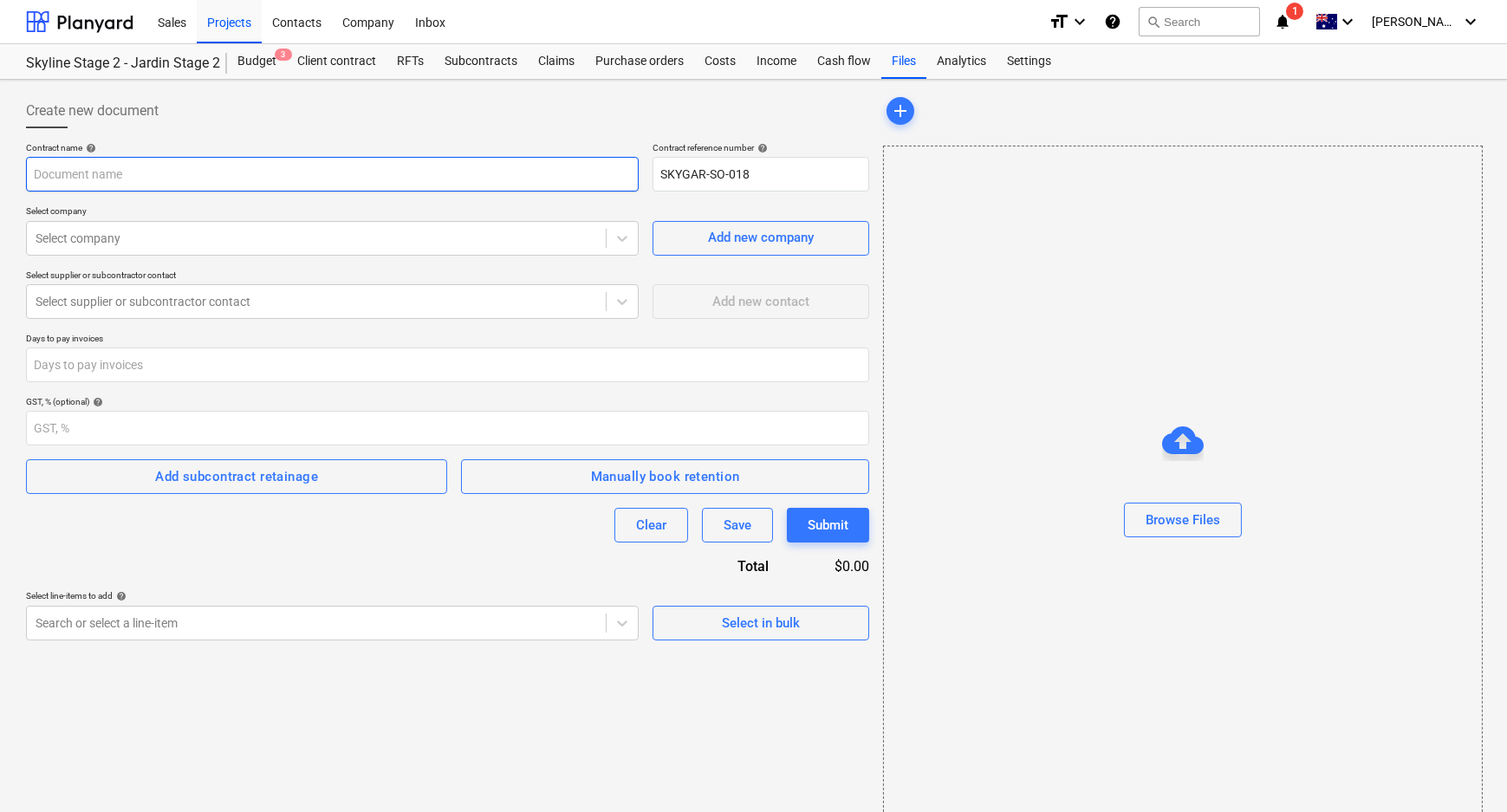
click at [198, 175] on input "text" at bounding box center [332, 174] width 613 height 35
click at [197, 176] on input "text" at bounding box center [332, 174] width 613 height 35
type input "g"
type input "gEOTECH"
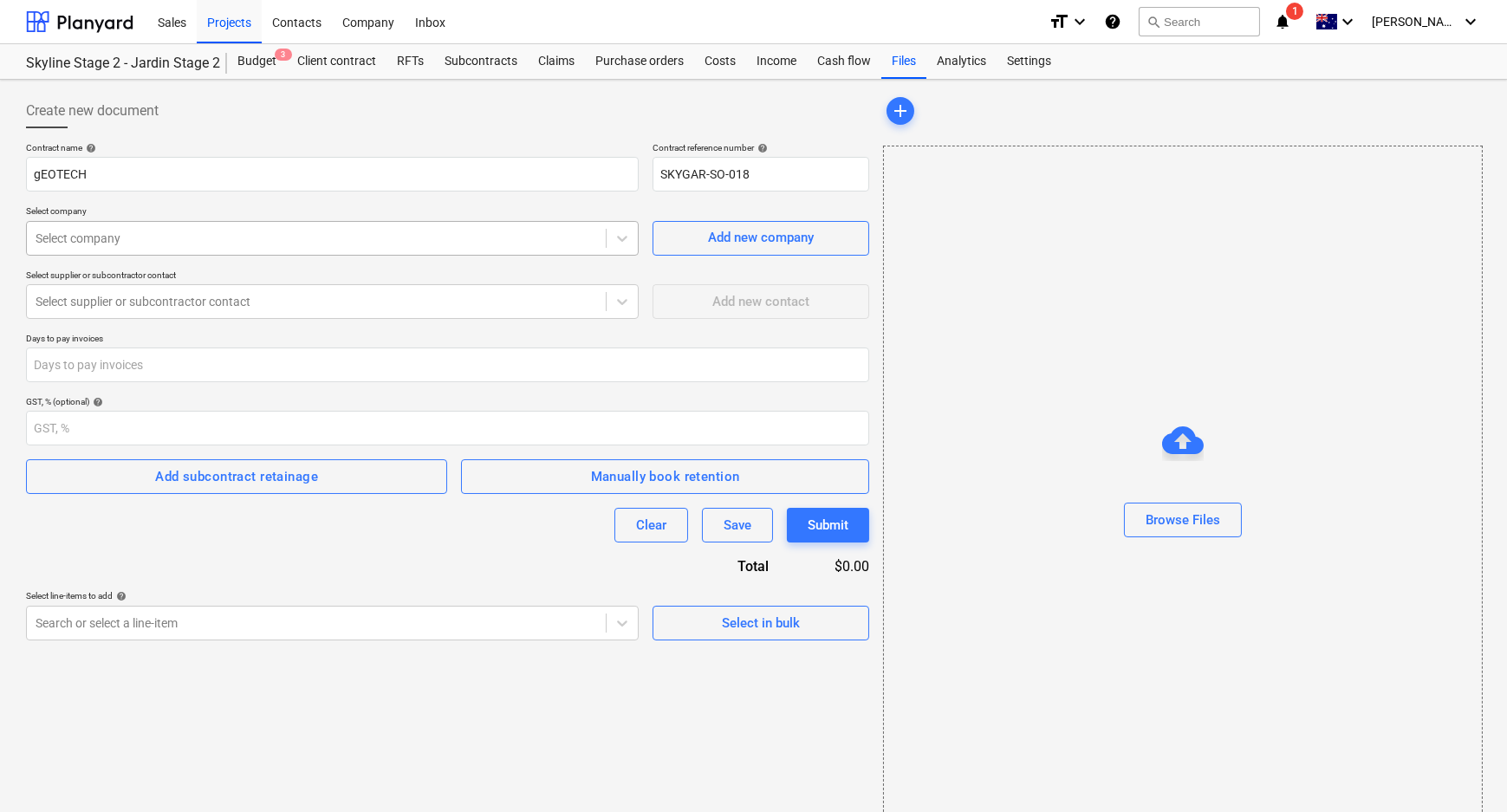
click at [199, 242] on div at bounding box center [317, 238] width 562 height 17
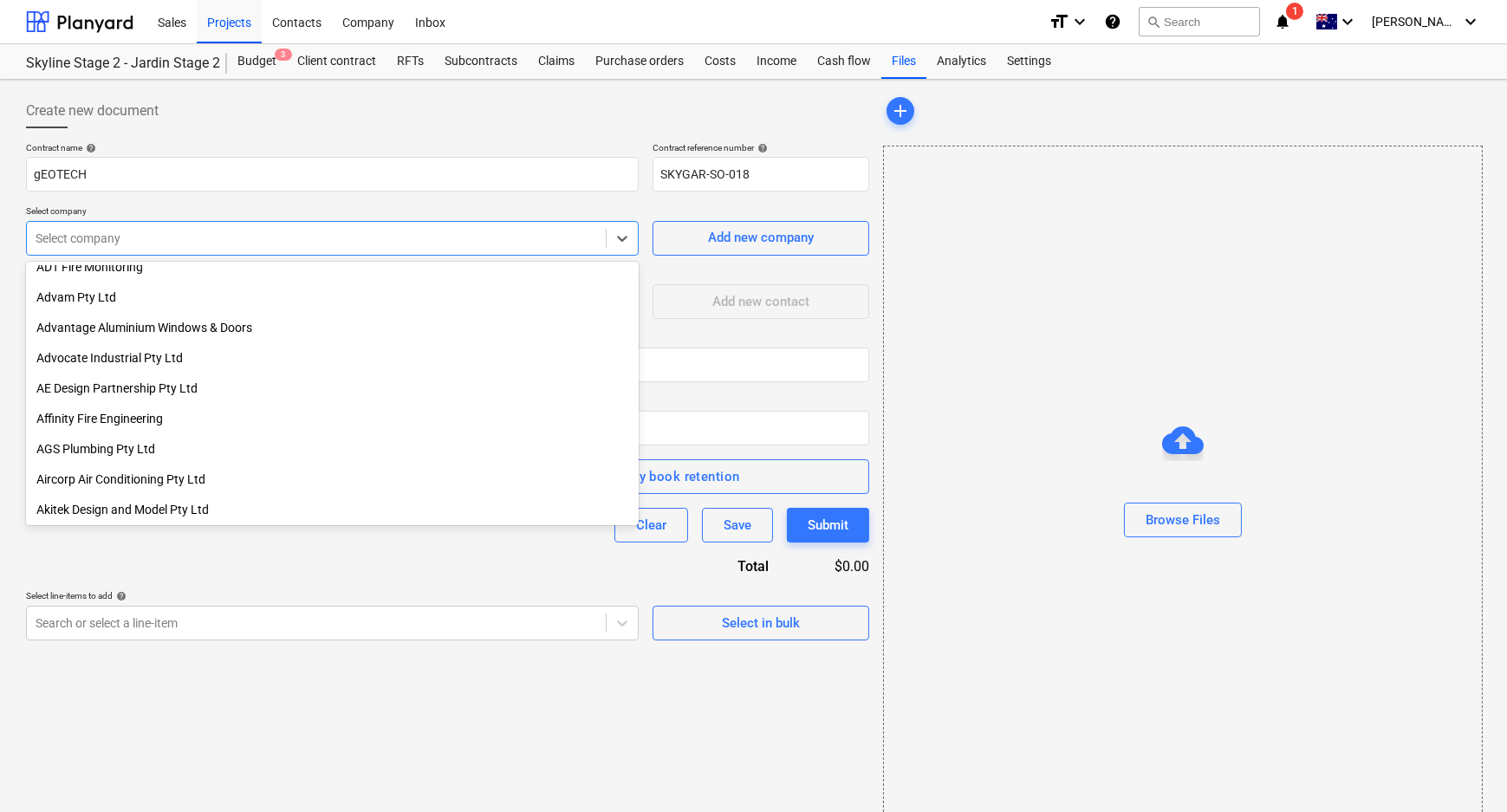
scroll to position [472, 0]
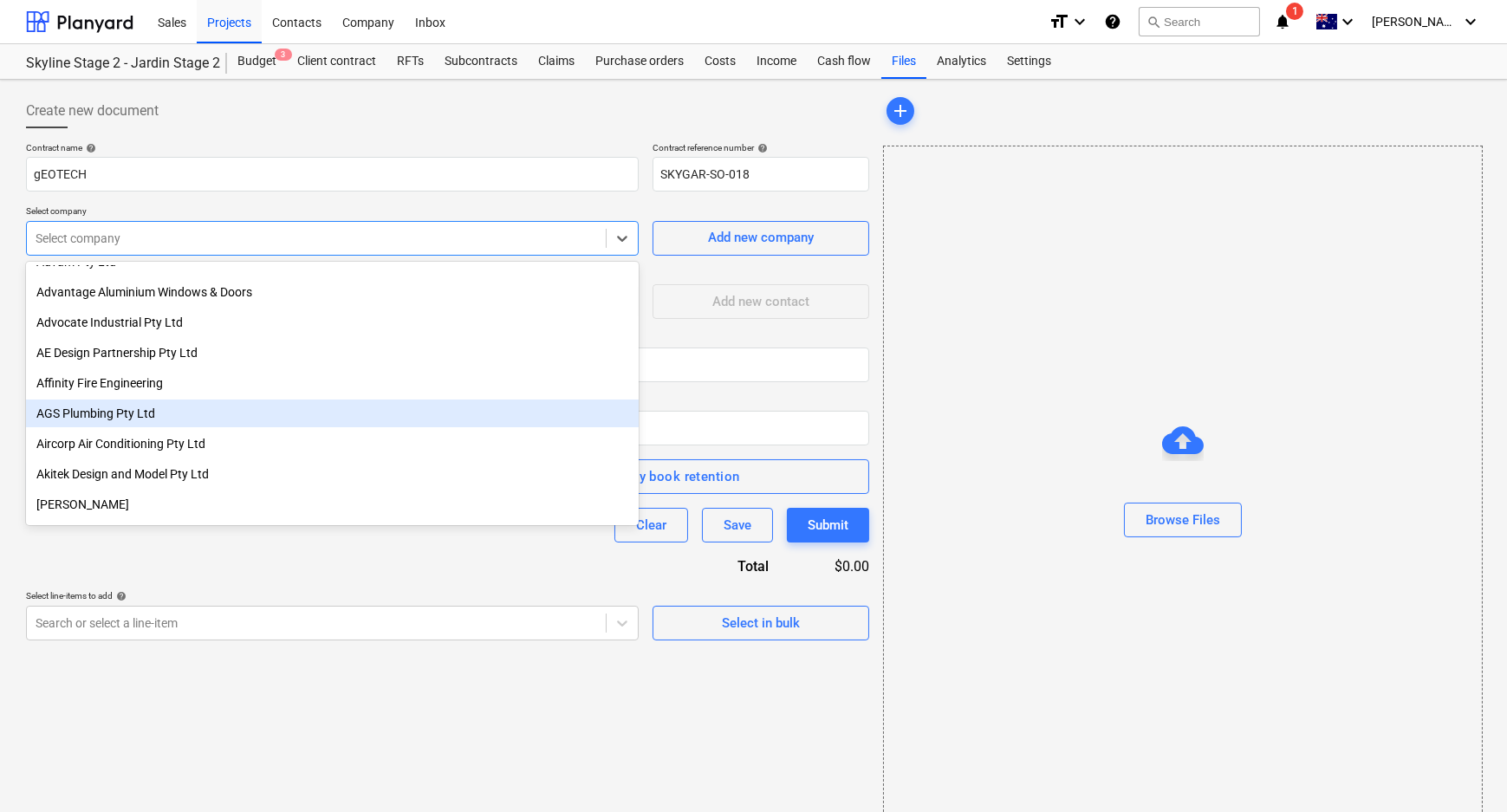
click at [182, 401] on div "AGS Plumbing Pty Ltd" at bounding box center [332, 413] width 613 height 28
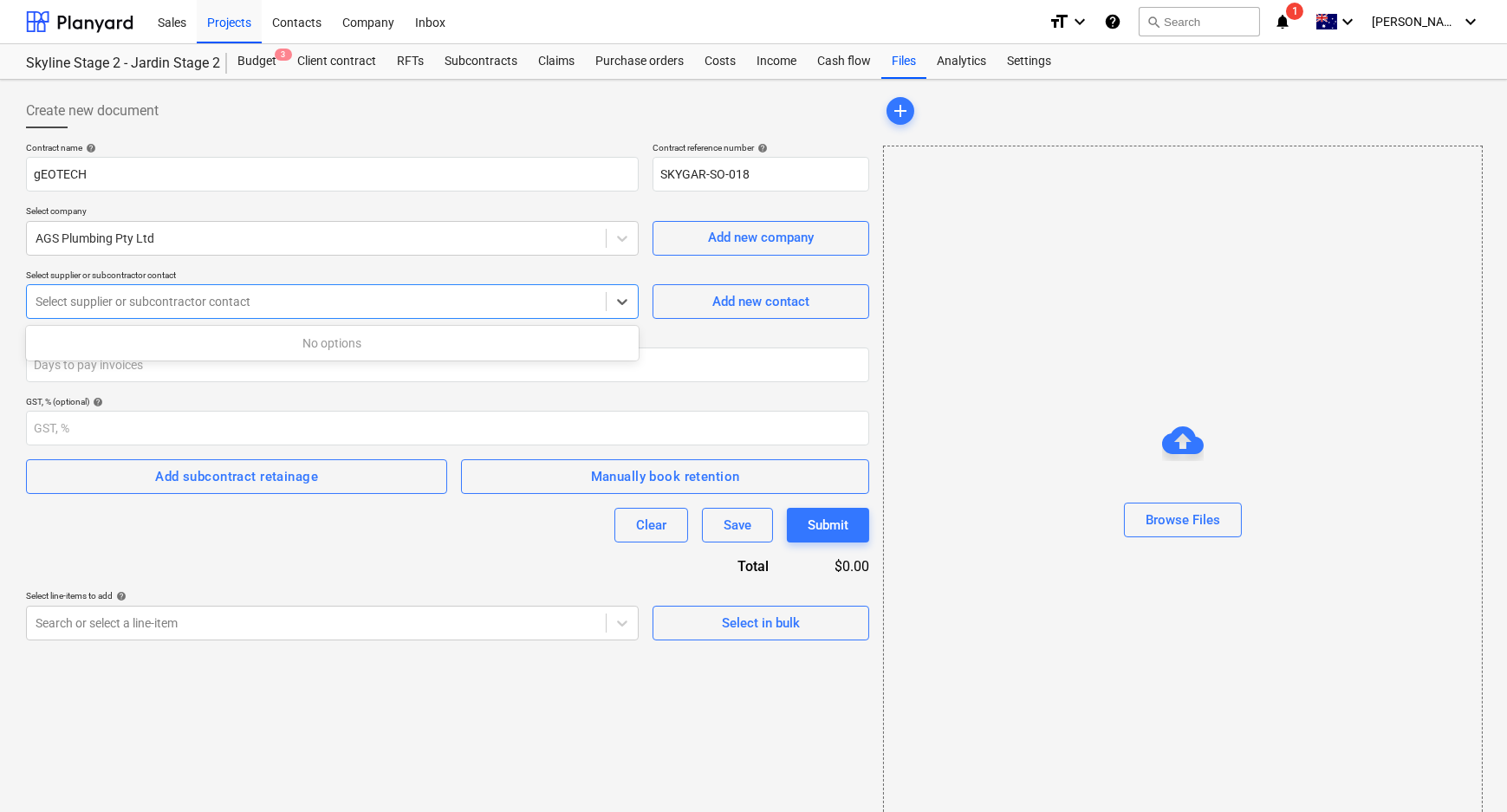
click at [186, 297] on div at bounding box center [317, 301] width 562 height 17
click at [700, 345] on p "Days to pay invoices" at bounding box center [447, 339] width 843 height 14
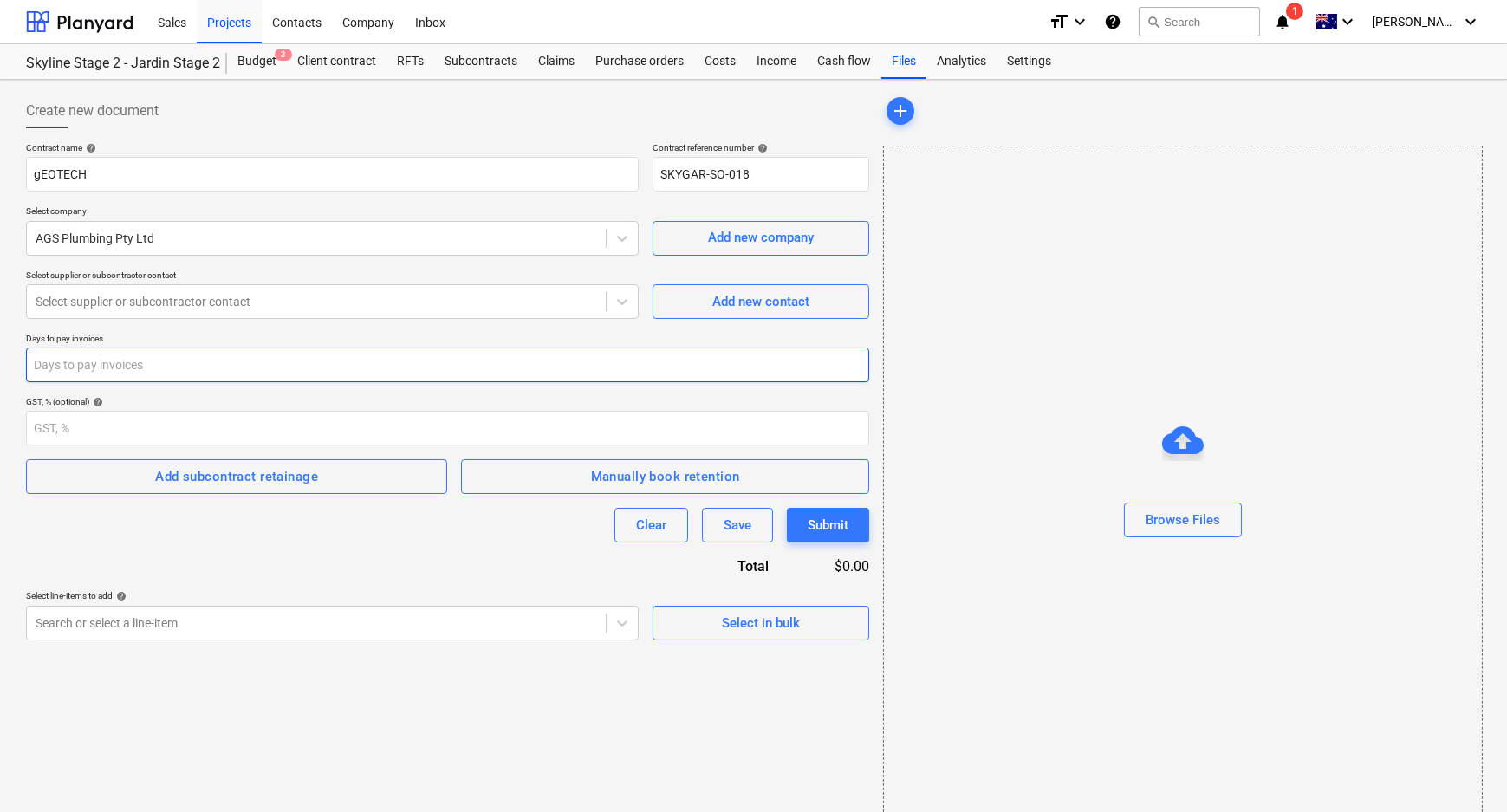
click at [466, 365] on input "number" at bounding box center [447, 364] width 843 height 35
type input "20"
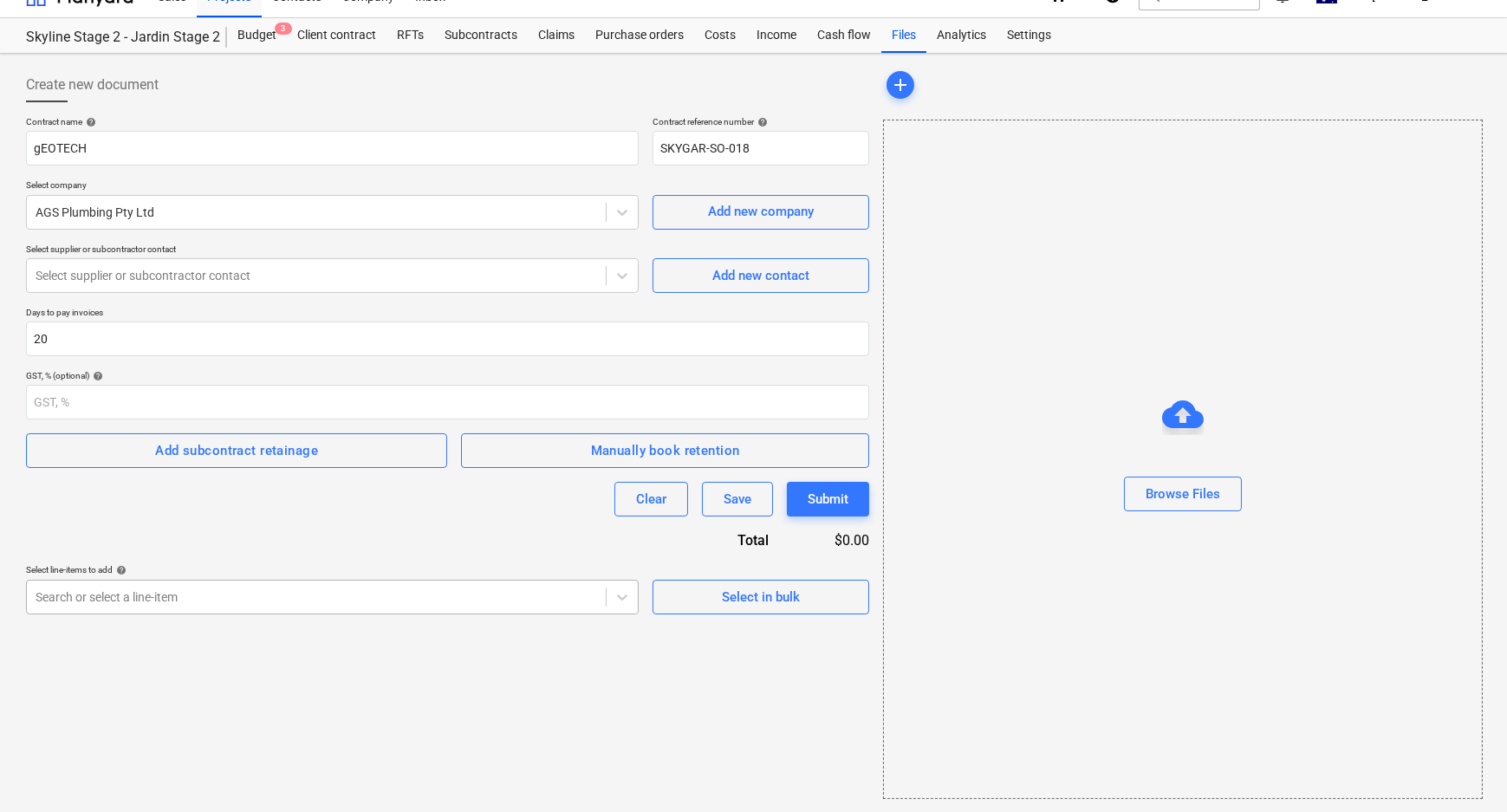
click at [380, 613] on div "Search or select a line-item" at bounding box center [332, 597] width 613 height 35
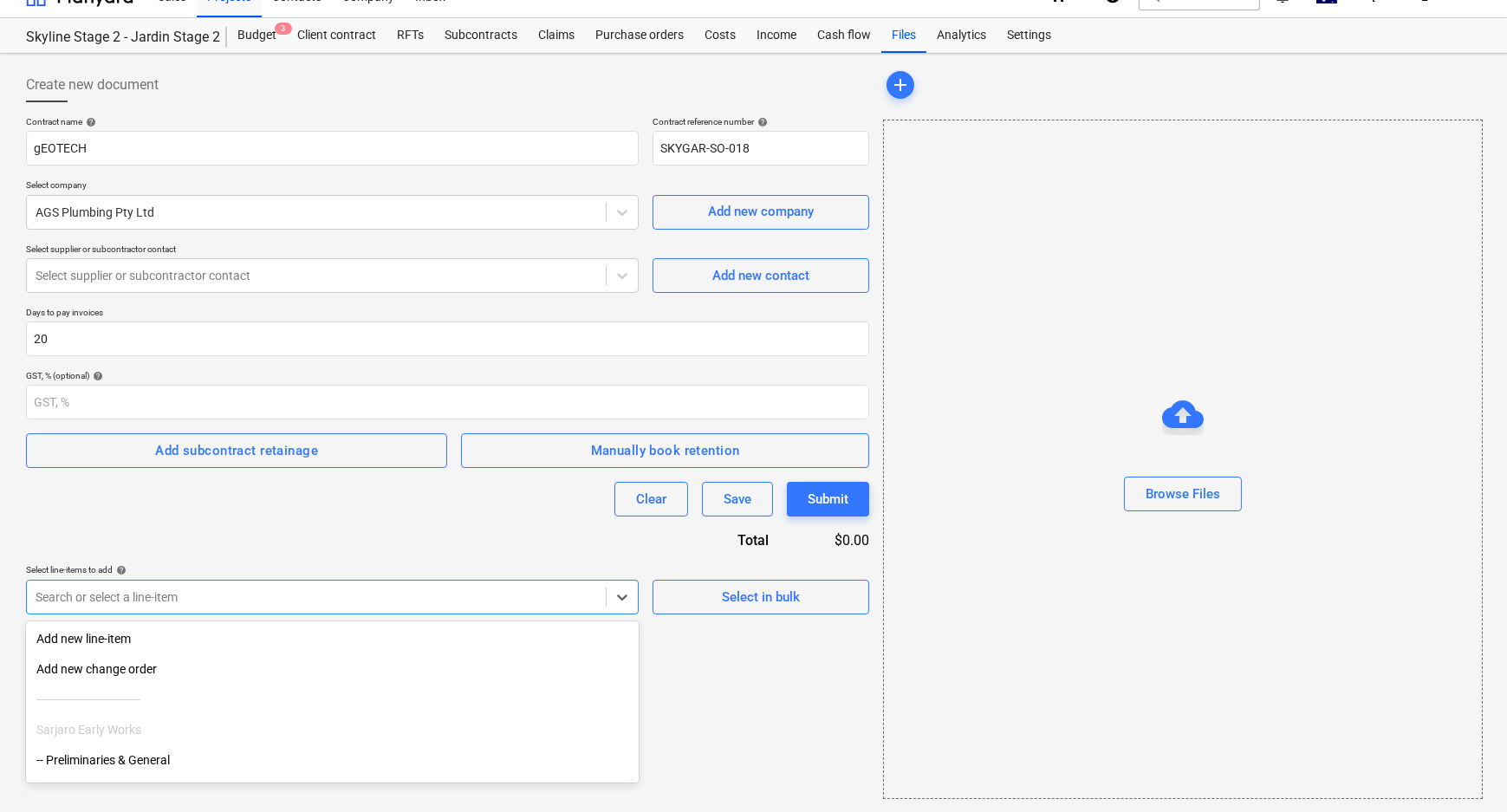
scroll to position [0, 0]
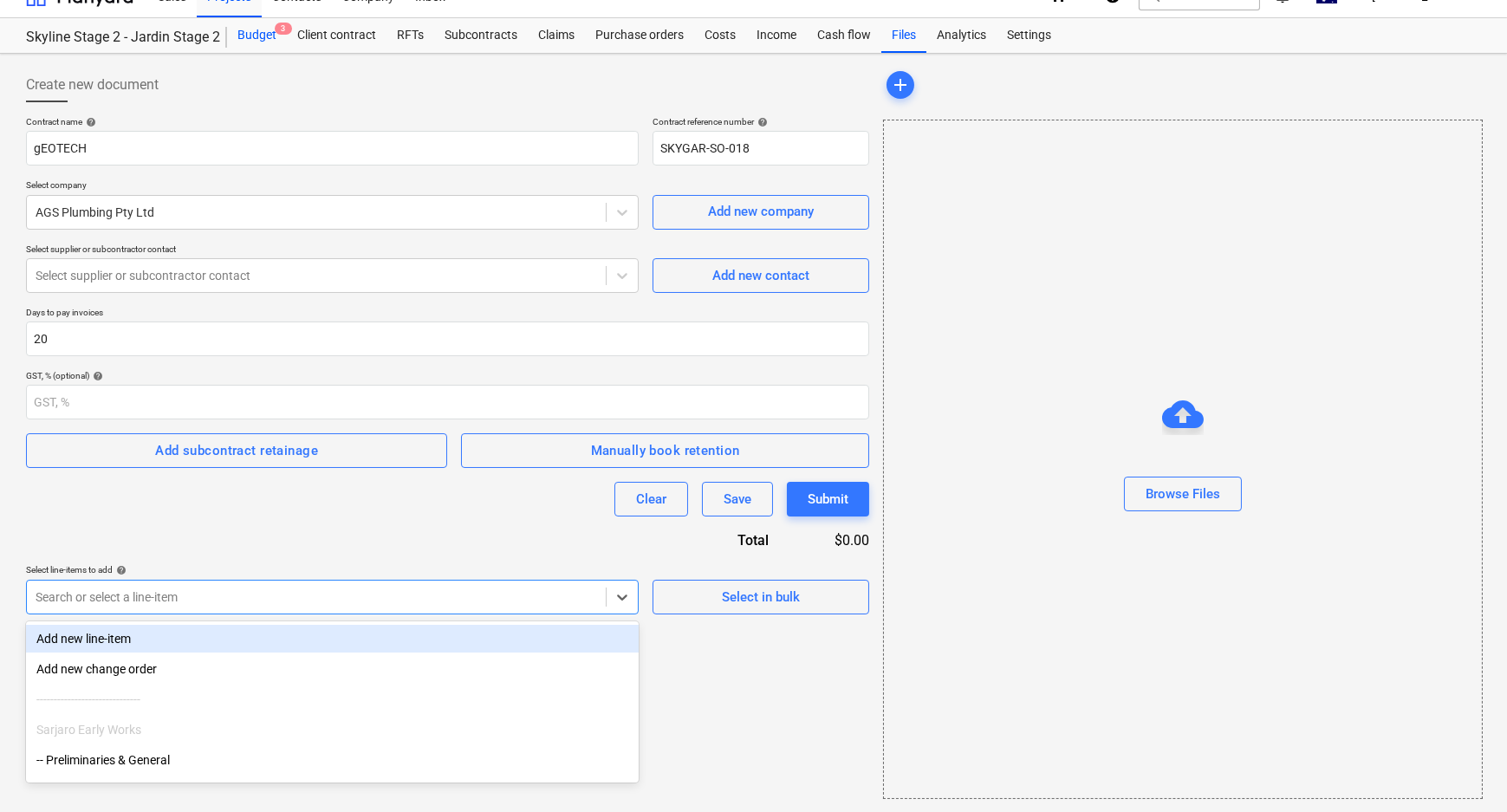
click at [271, 30] on div "Budget 3" at bounding box center [257, 35] width 59 height 35
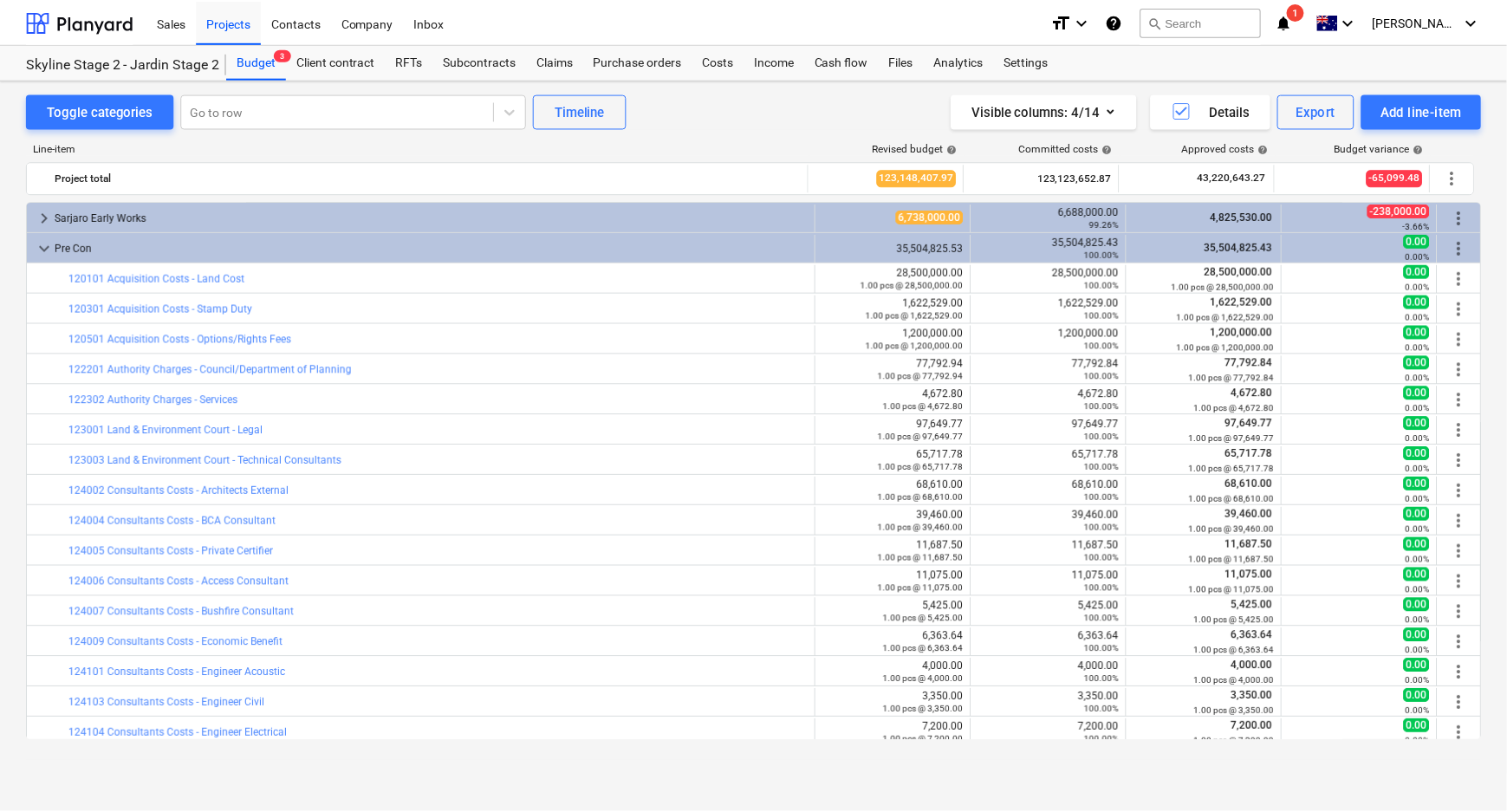
scroll to position [78, 0]
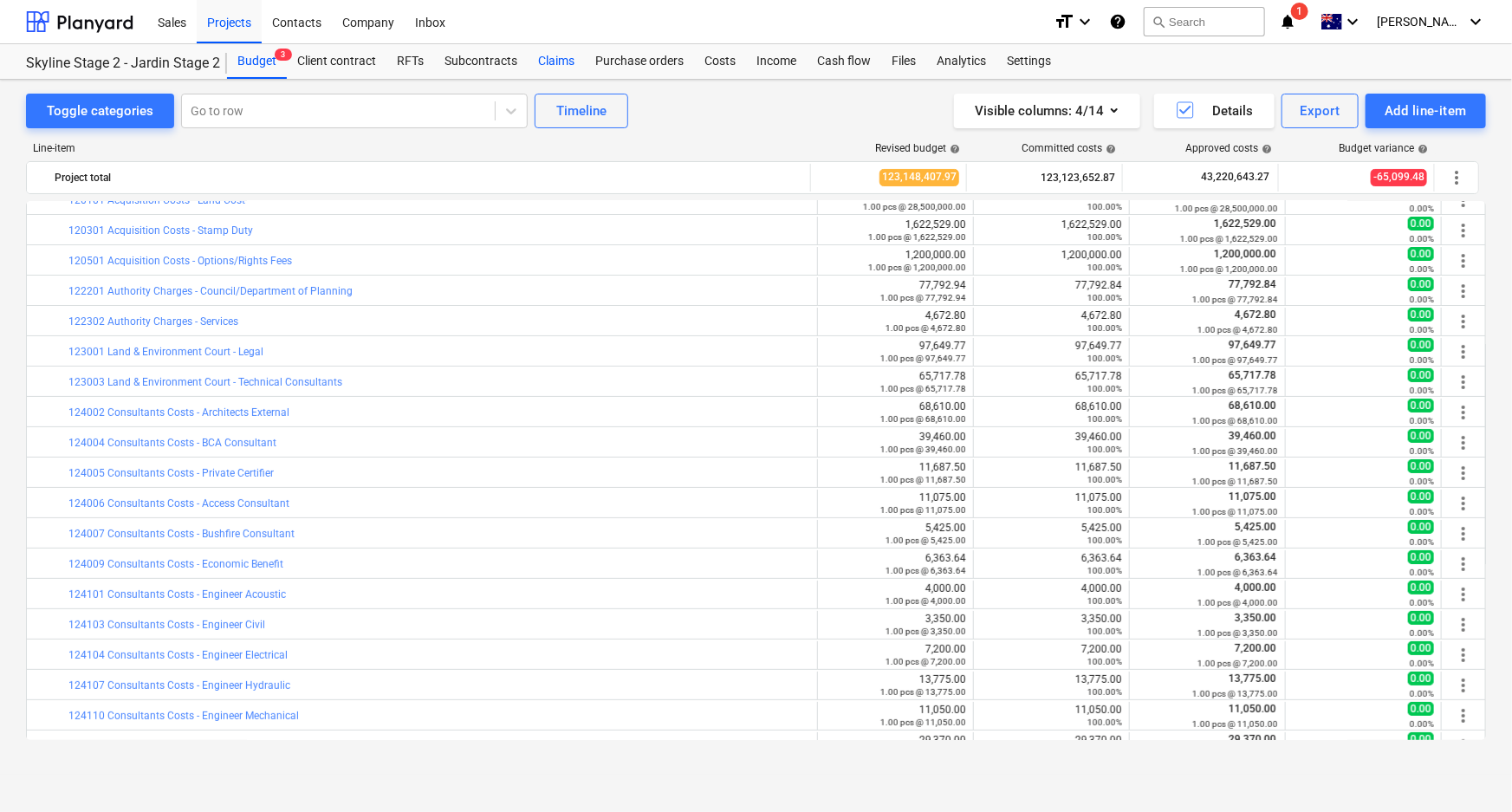
click at [540, 61] on div "Claims" at bounding box center [556, 61] width 58 height 35
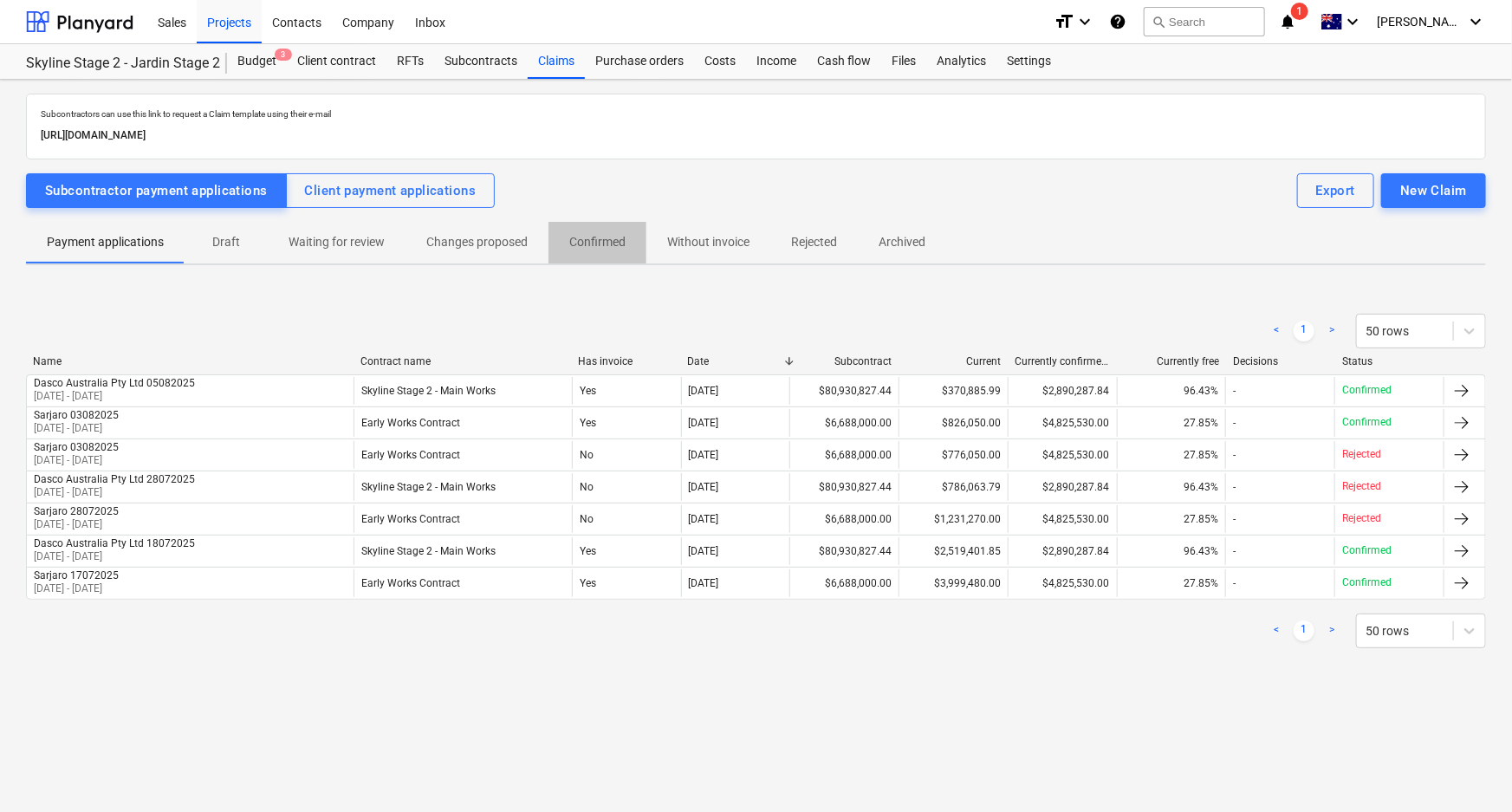
click at [612, 245] on p "Confirmed" at bounding box center [597, 242] width 57 height 18
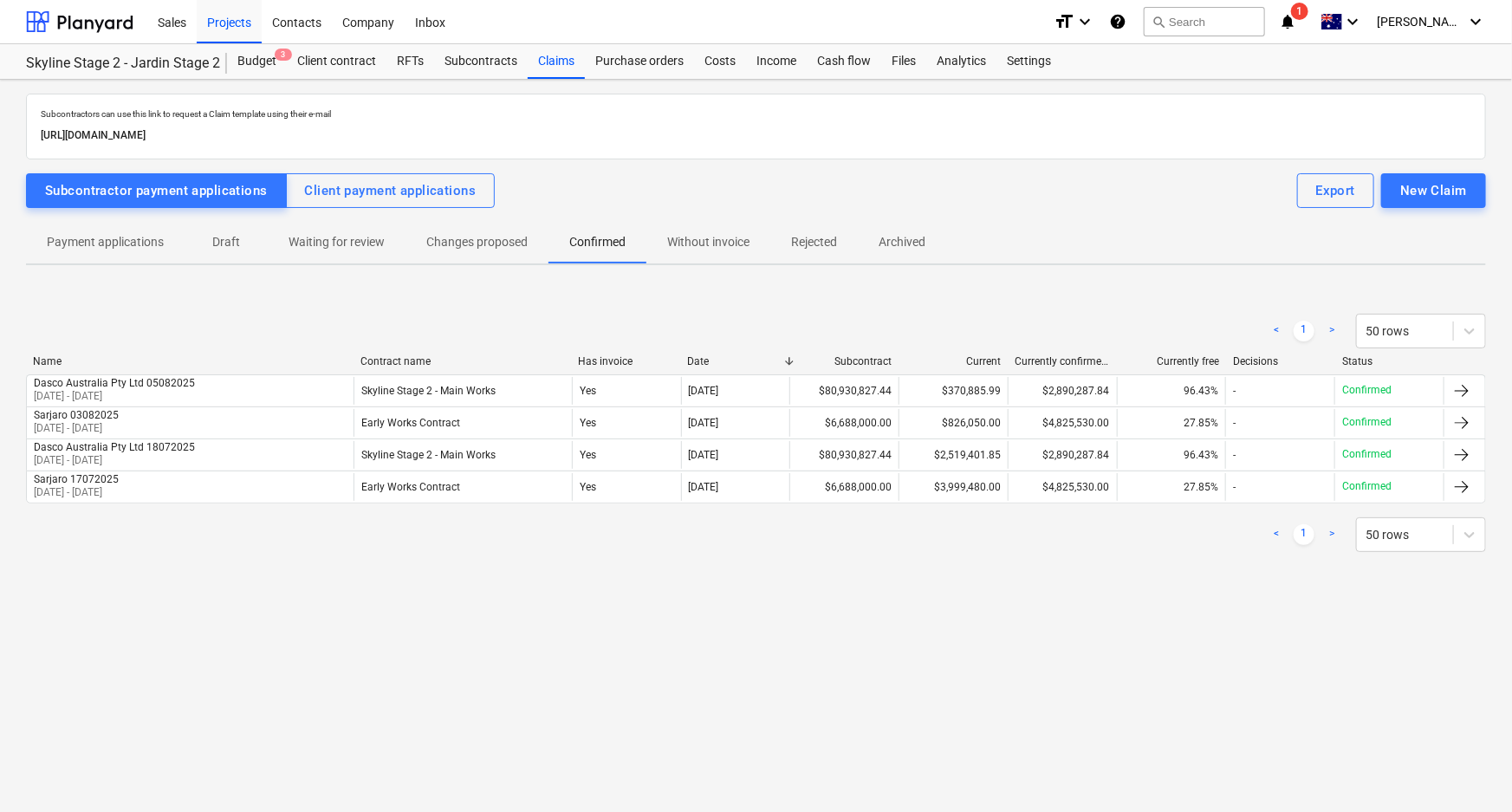
click at [355, 231] on span "Waiting for review" at bounding box center [337, 243] width 138 height 29
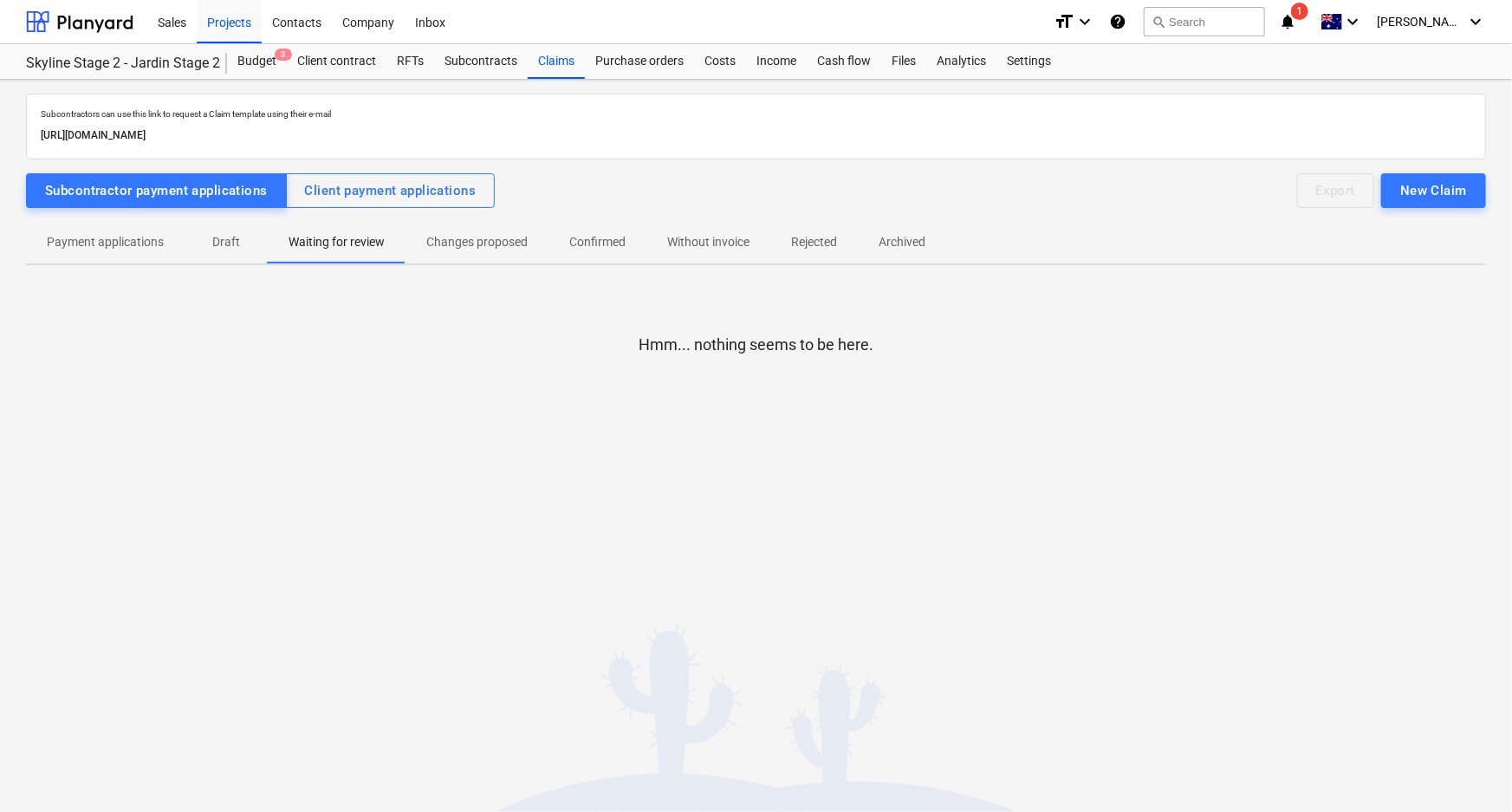
click at [120, 257] on button "Payment applications" at bounding box center [105, 242] width 158 height 41
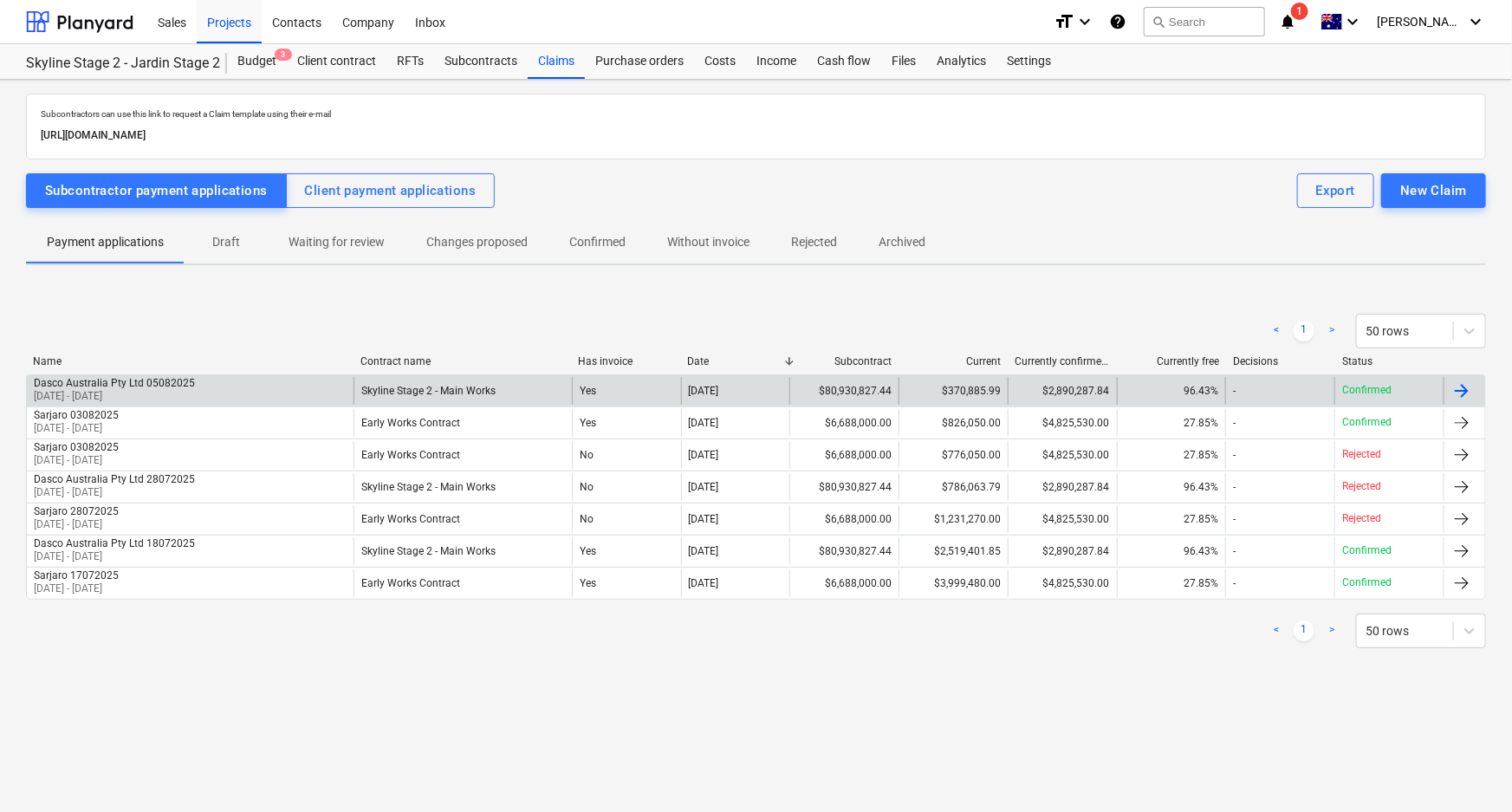
click at [248, 388] on div "Dasco Australia Pty Ltd 05082025 01 Jul 2025 - 31 Jul 2025" at bounding box center [190, 390] width 327 height 28
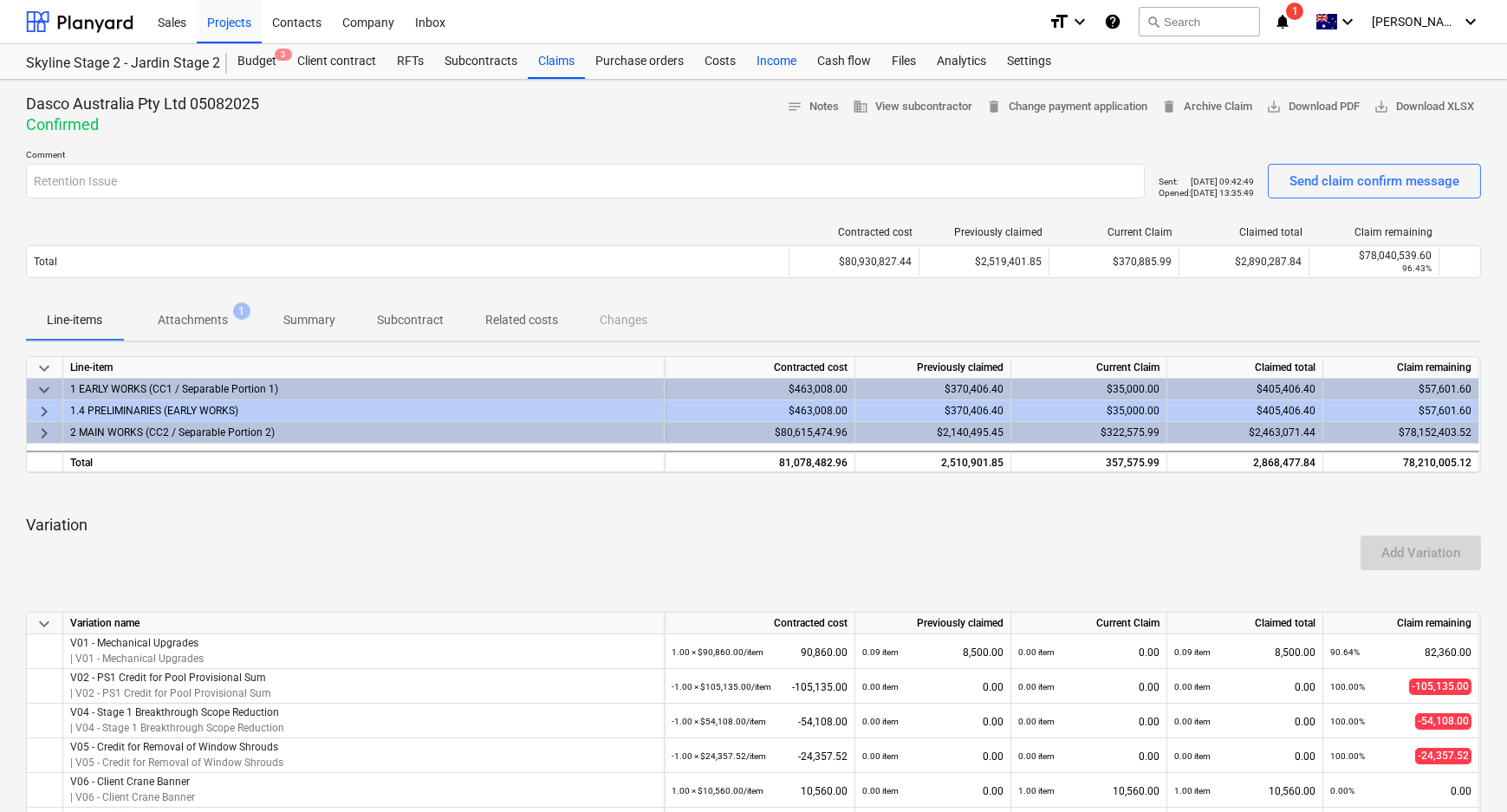
click at [782, 74] on div "Income" at bounding box center [776, 61] width 60 height 35
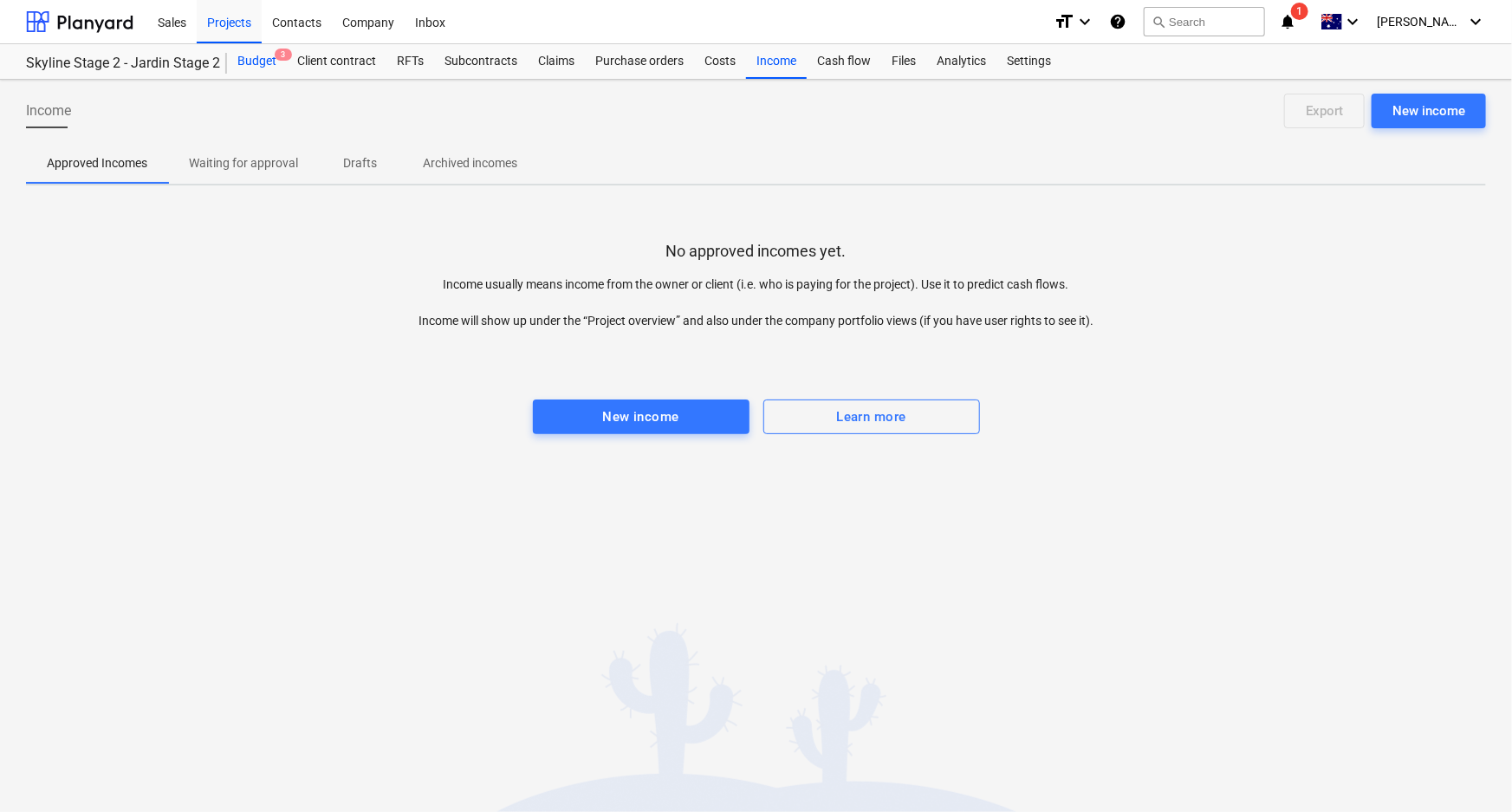
click at [277, 60] on div "Budget 3" at bounding box center [257, 61] width 59 height 35
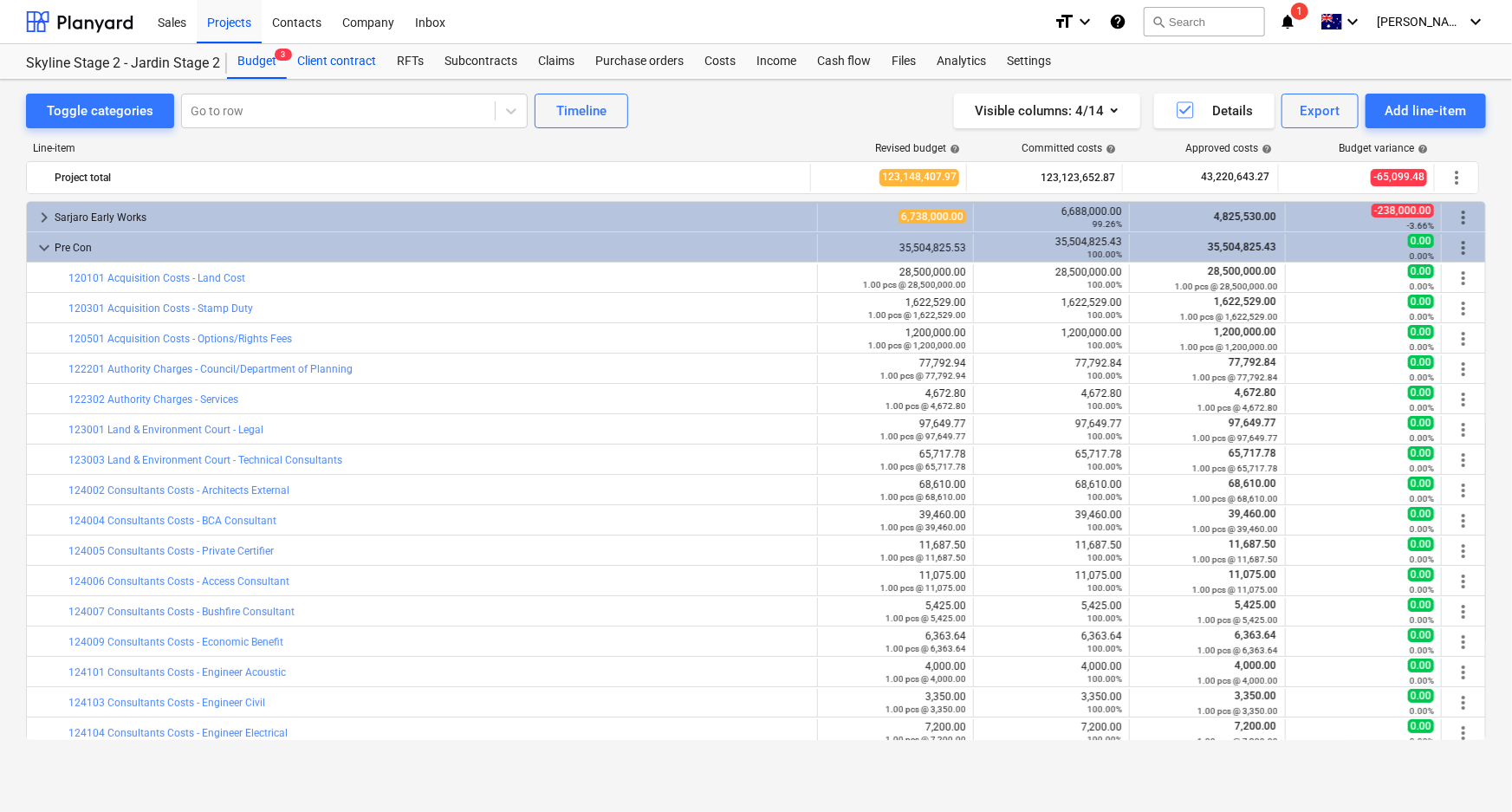
scroll to position [78, 0]
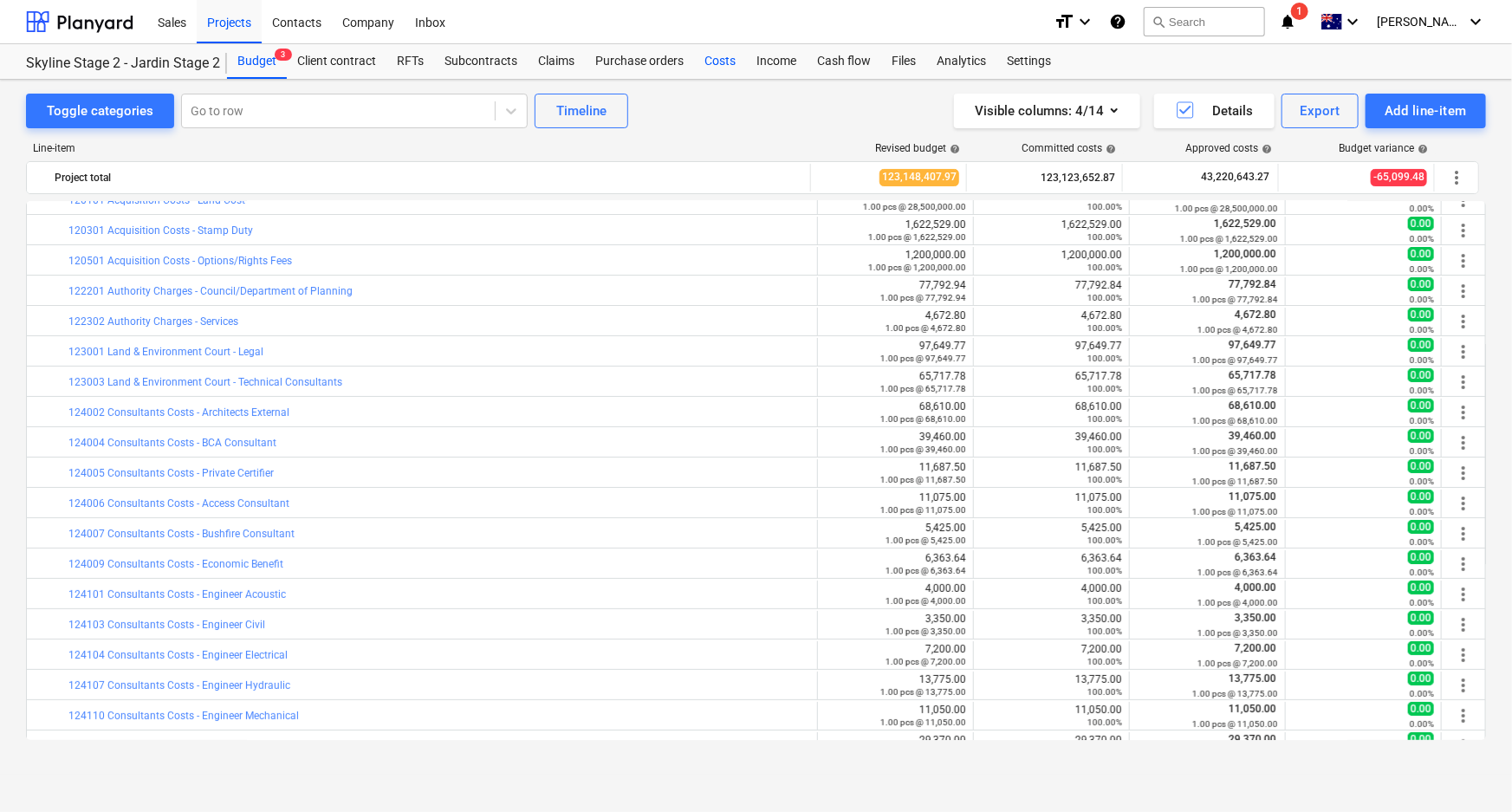
click at [709, 57] on div "Costs" at bounding box center [720, 61] width 52 height 35
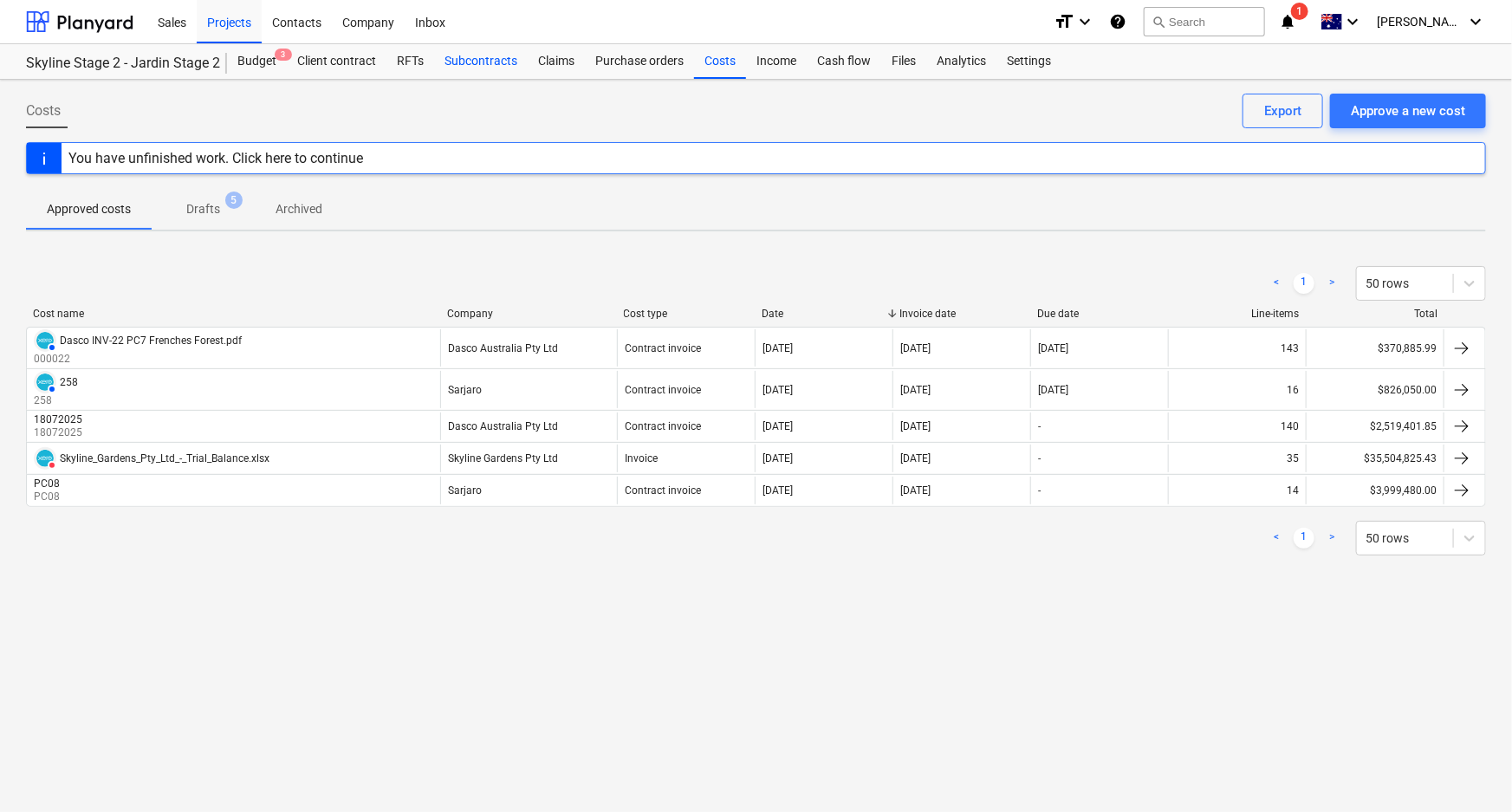
click at [447, 64] on div "Subcontracts" at bounding box center [481, 61] width 94 height 35
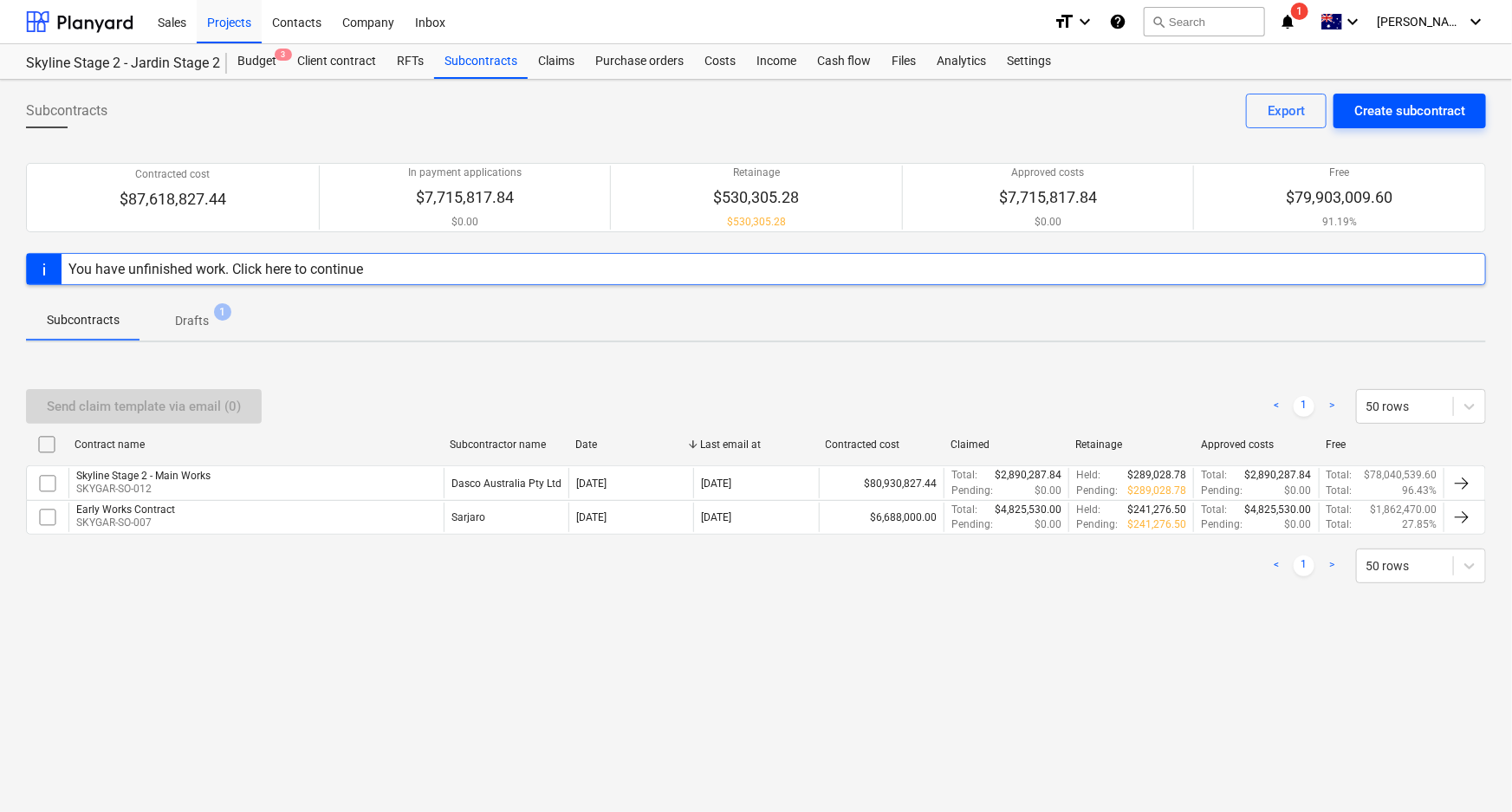
click at [1107, 112] on div "Create subcontract" at bounding box center [1409, 110] width 111 height 22
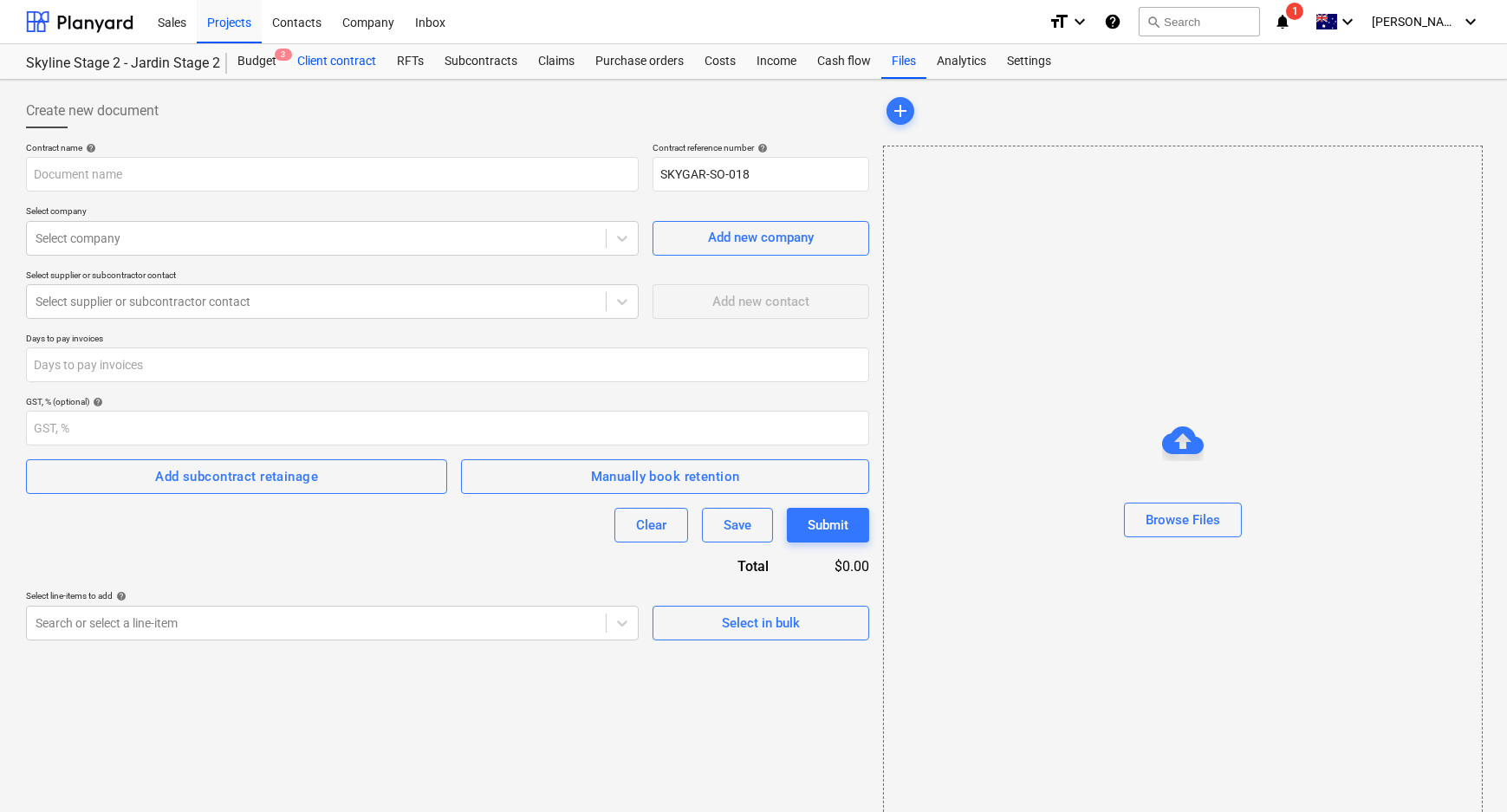
click at [355, 63] on div "Client contract" at bounding box center [337, 61] width 100 height 35
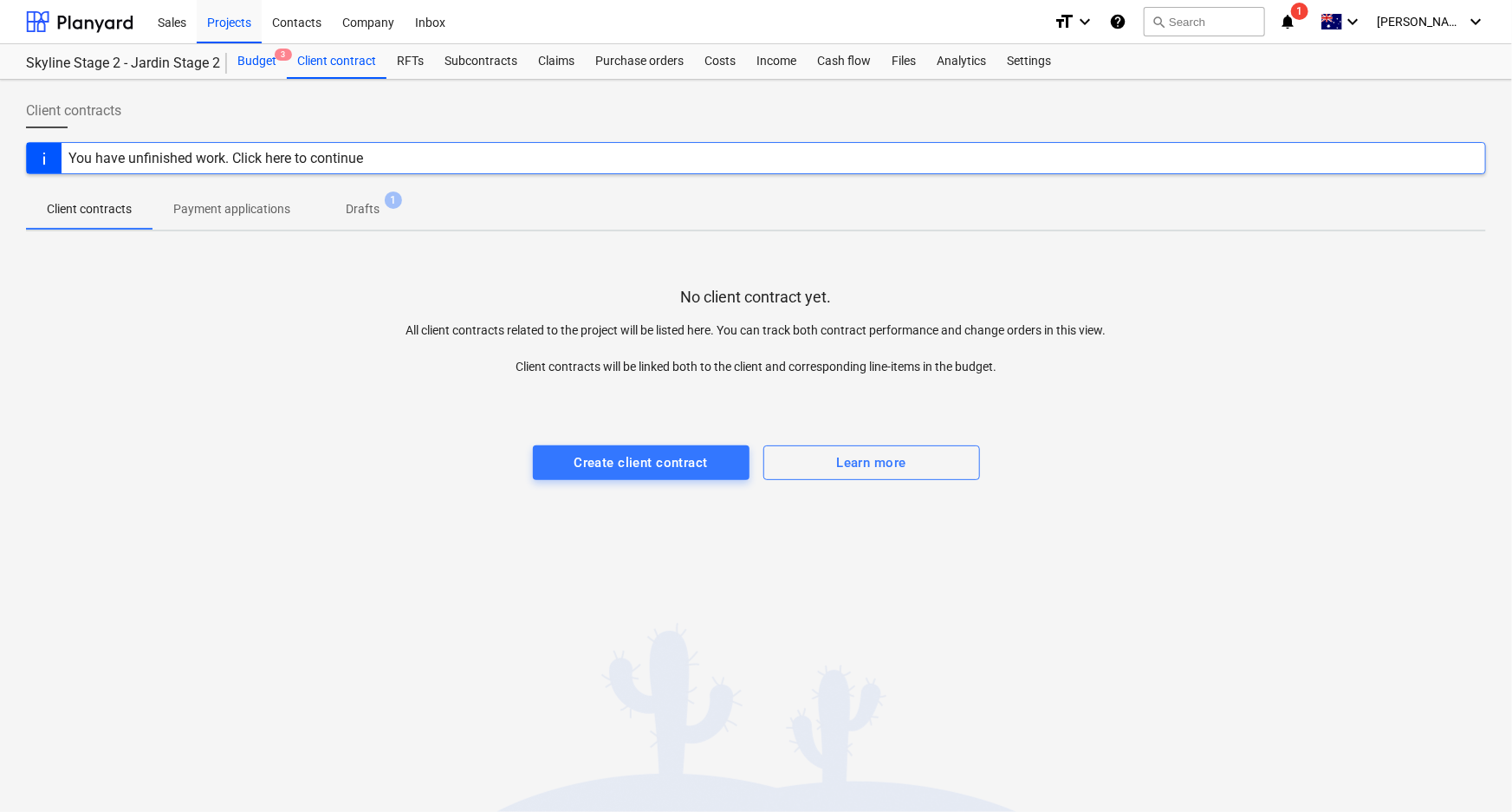
click at [272, 62] on div "Budget 3" at bounding box center [257, 61] width 59 height 35
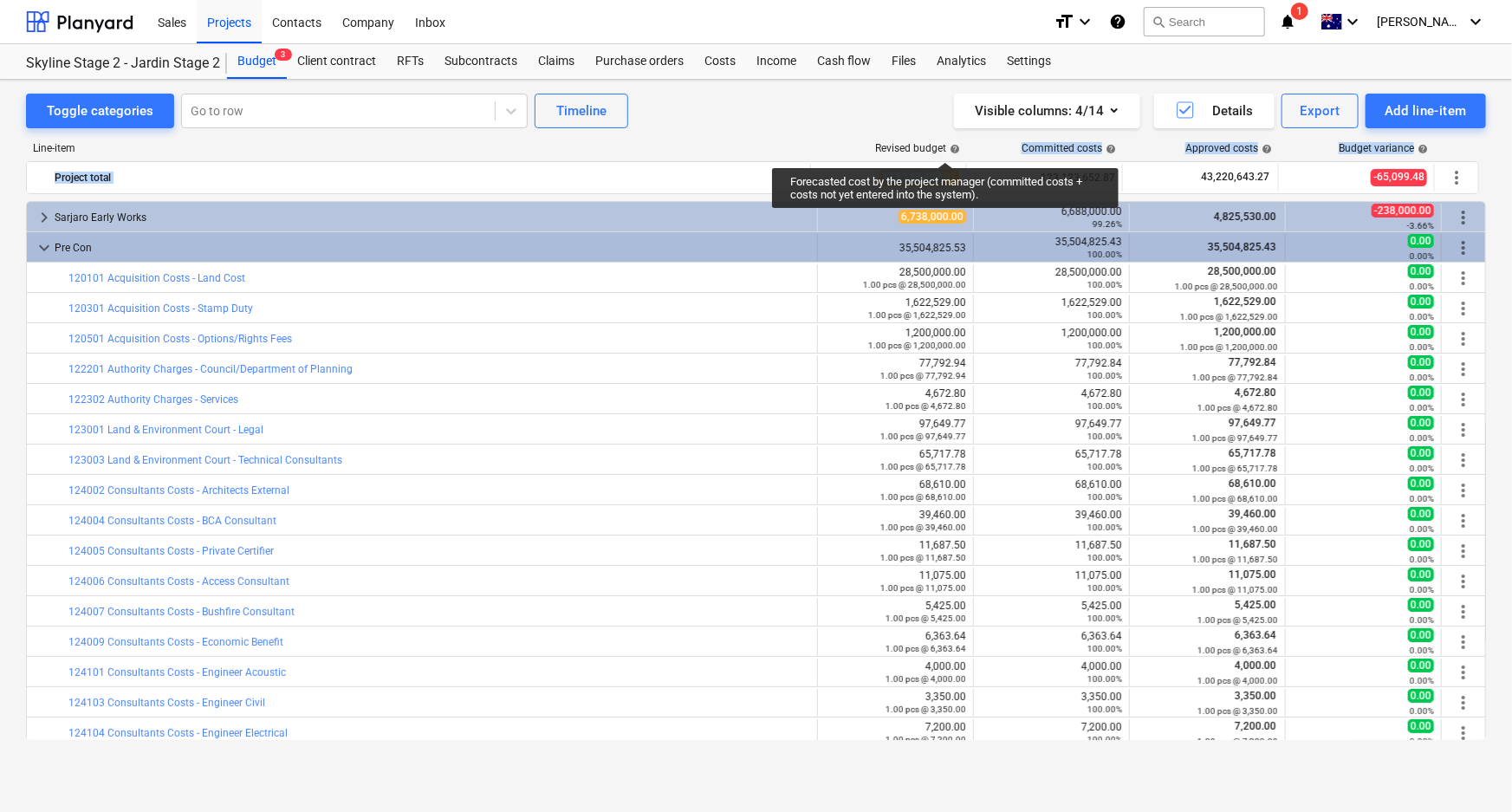
drag, startPoint x: 945, startPoint y: 153, endPoint x: 946, endPoint y: 259, distance: 106.0
click at [944, 187] on div "Project total 123,148,407.97 123,123,652.87 43,220,643.27 -65,099.48 more_vert" at bounding box center [752, 177] width 1453 height 33
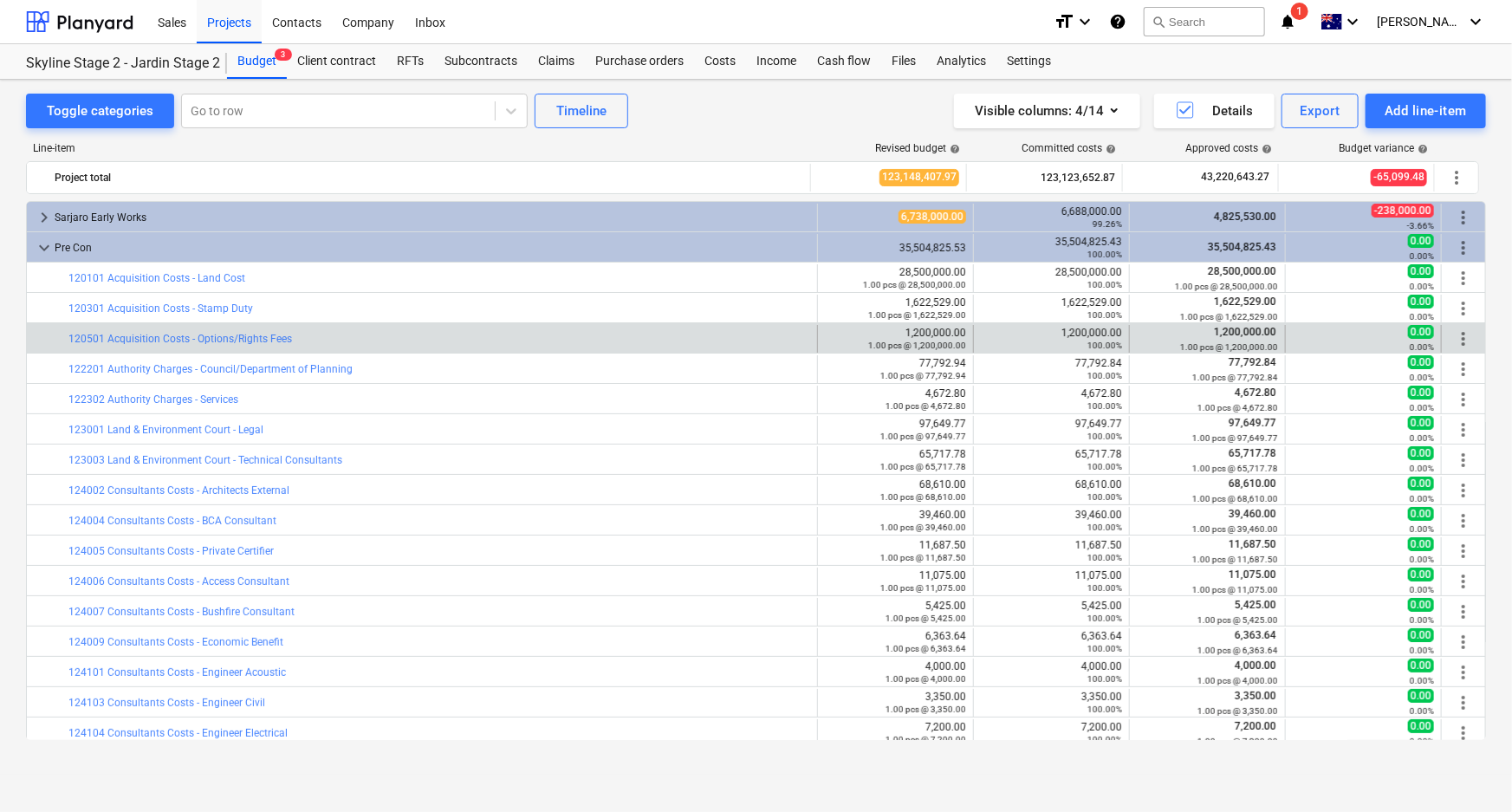
click at [1042, 332] on div "1,200,000.00 100.00%" at bounding box center [1051, 338] width 141 height 24
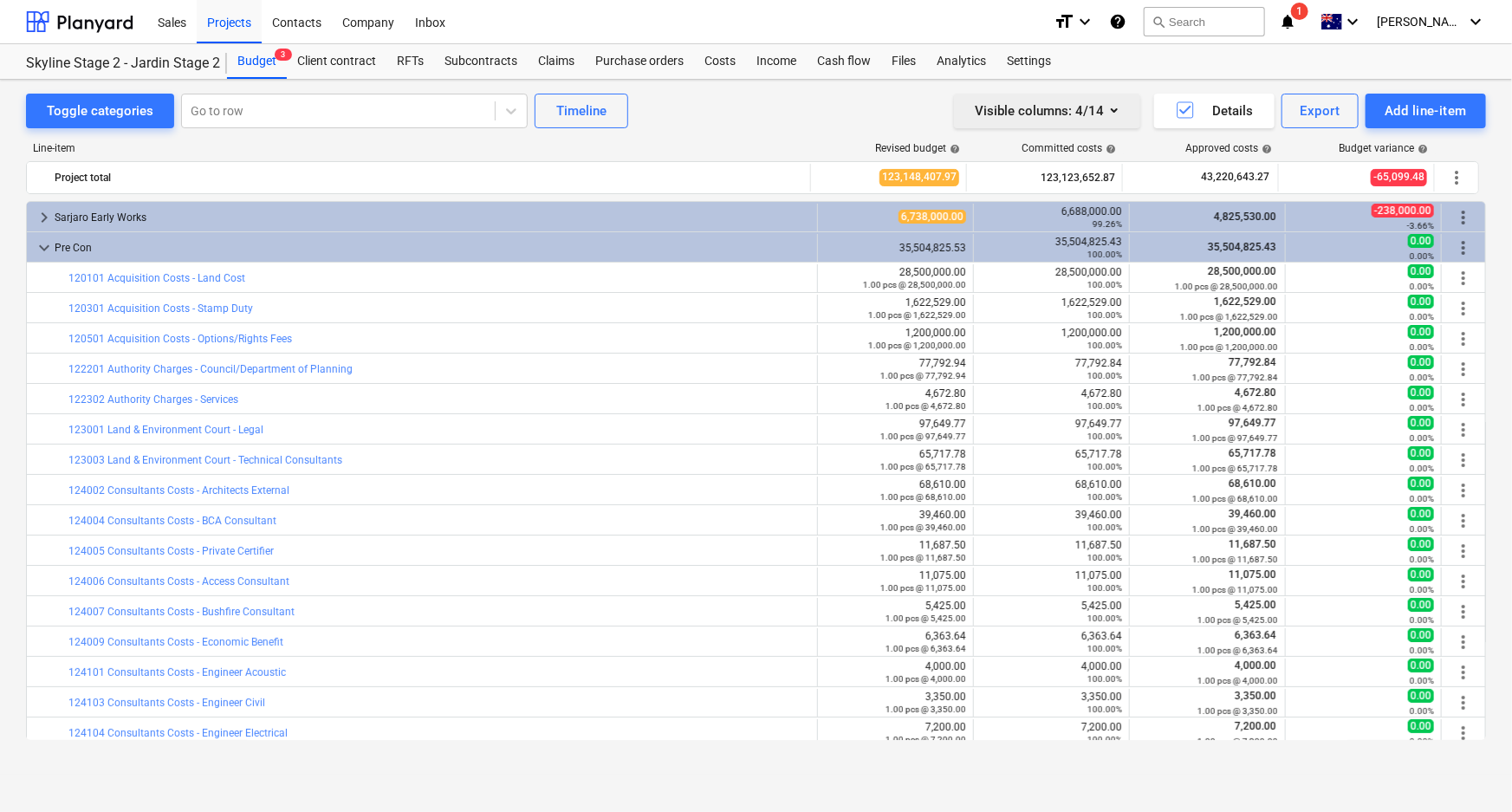
click at [1104, 106] on icon "button" at bounding box center [1114, 110] width 21 height 21
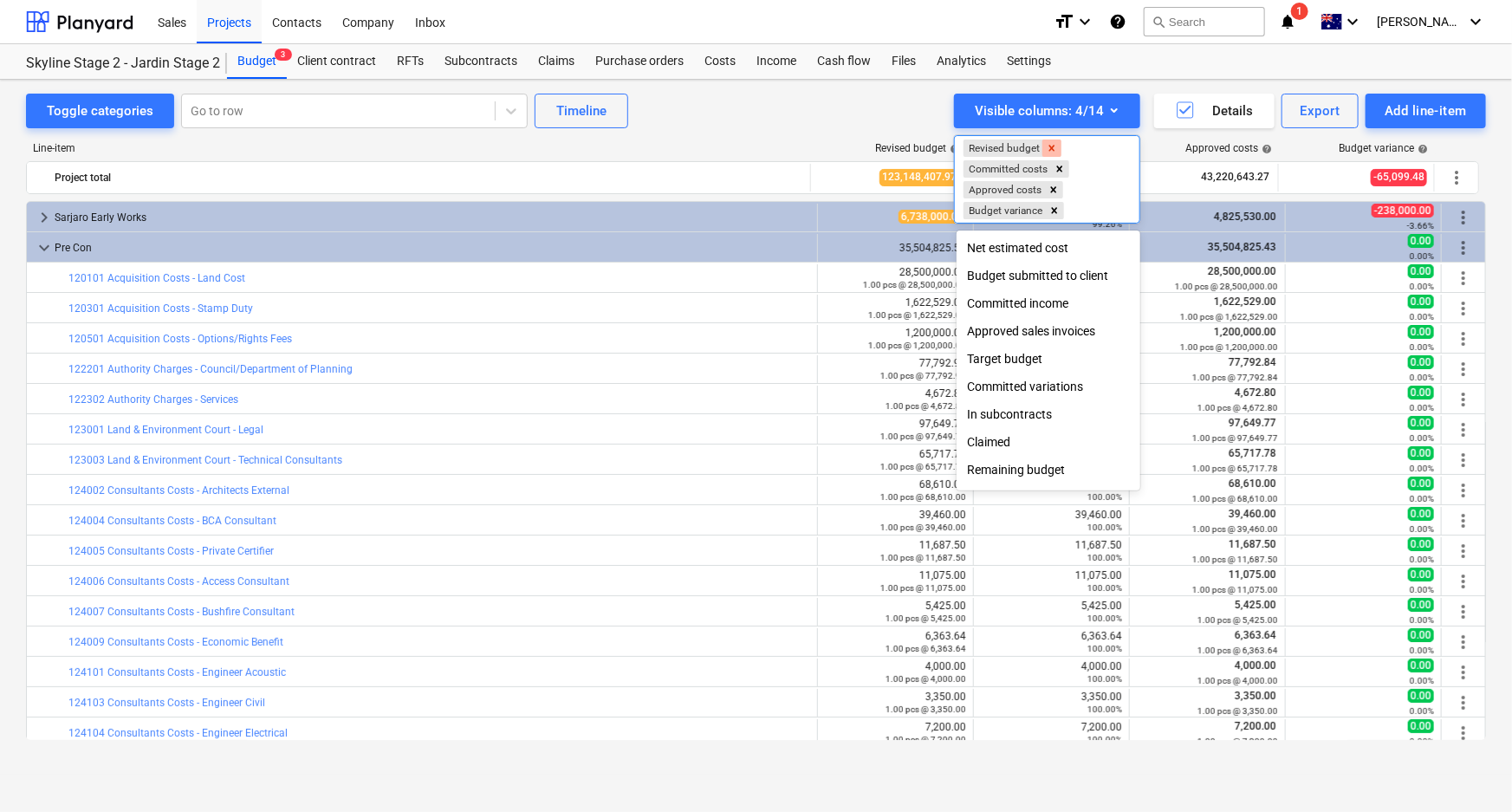
click at [1047, 142] on icon "Remove Revised budget" at bounding box center [1052, 148] width 12 height 12
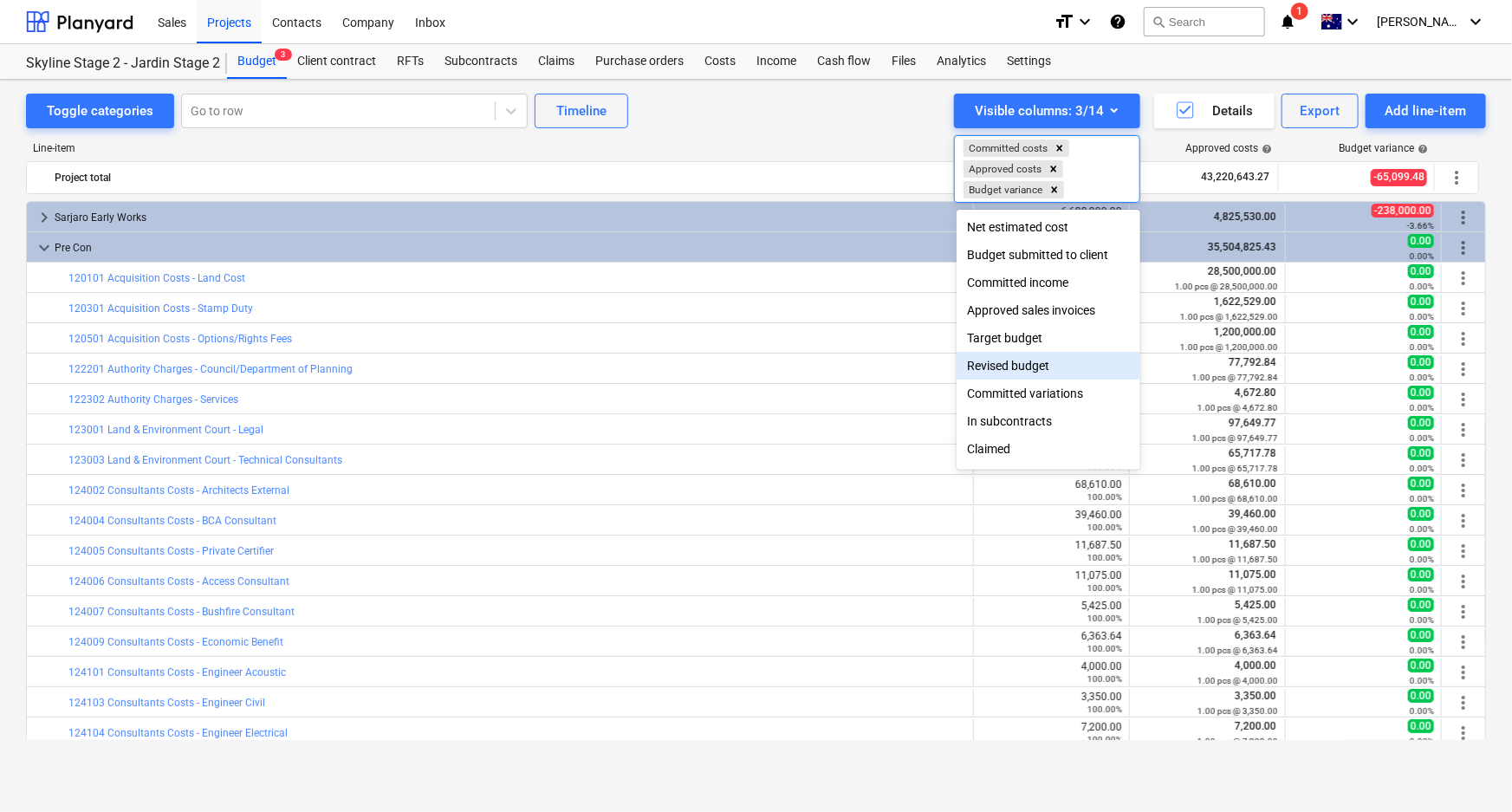
click at [1062, 629] on div at bounding box center [756, 406] width 1512 height 812
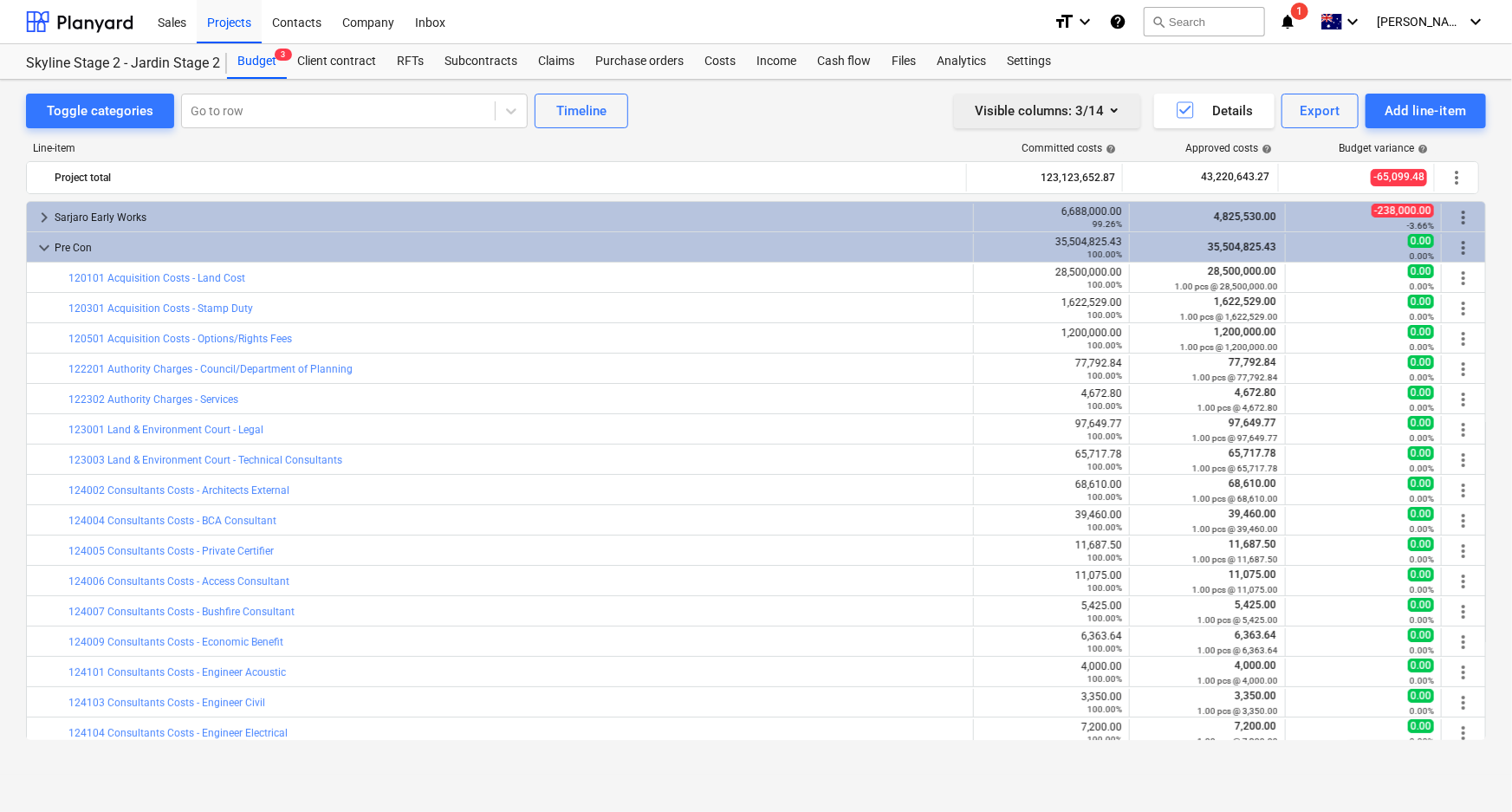
click at [1107, 107] on icon "button" at bounding box center [1114, 110] width 21 height 21
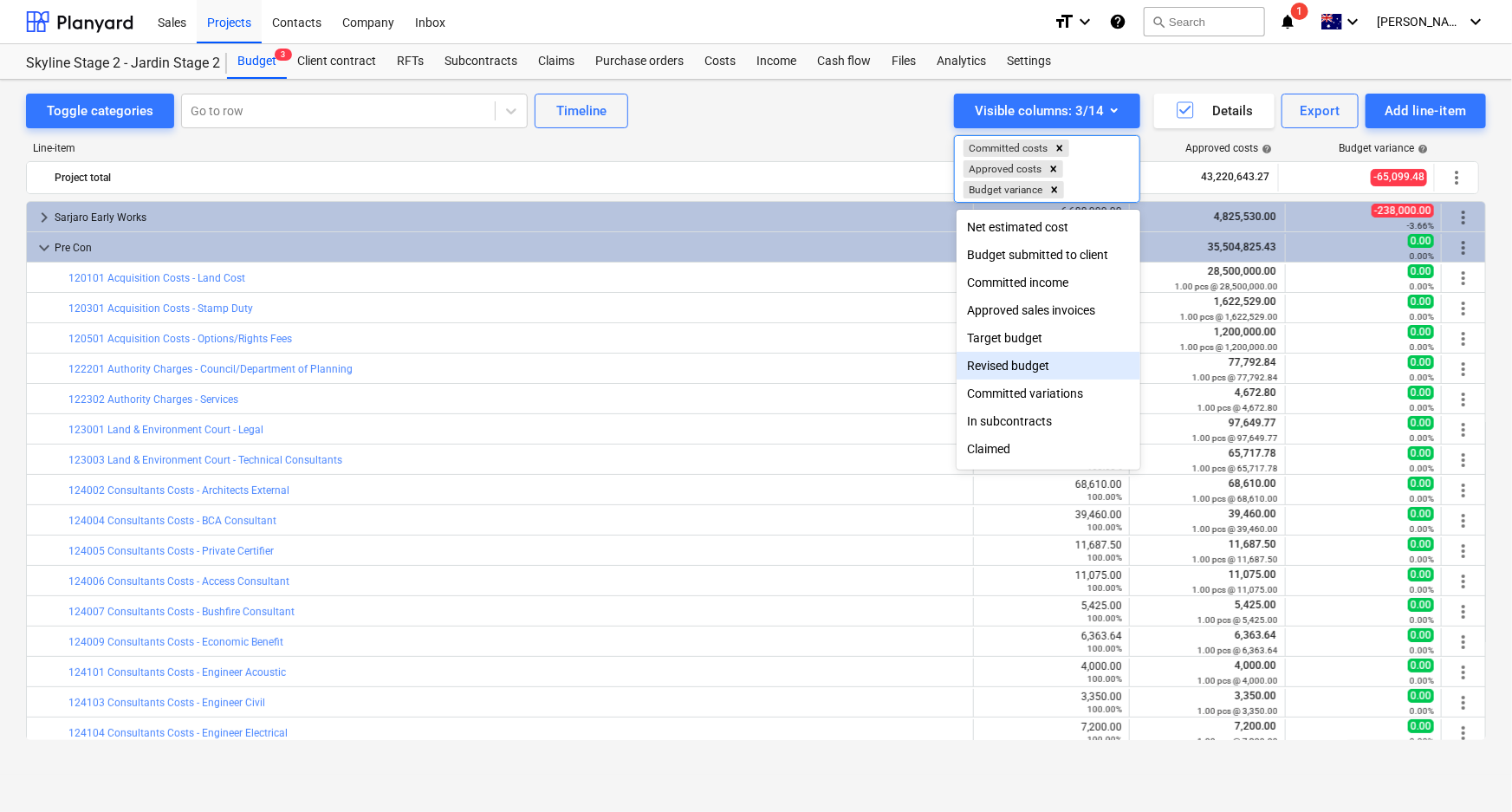
click at [1013, 364] on div "Revised budget" at bounding box center [1049, 365] width 184 height 28
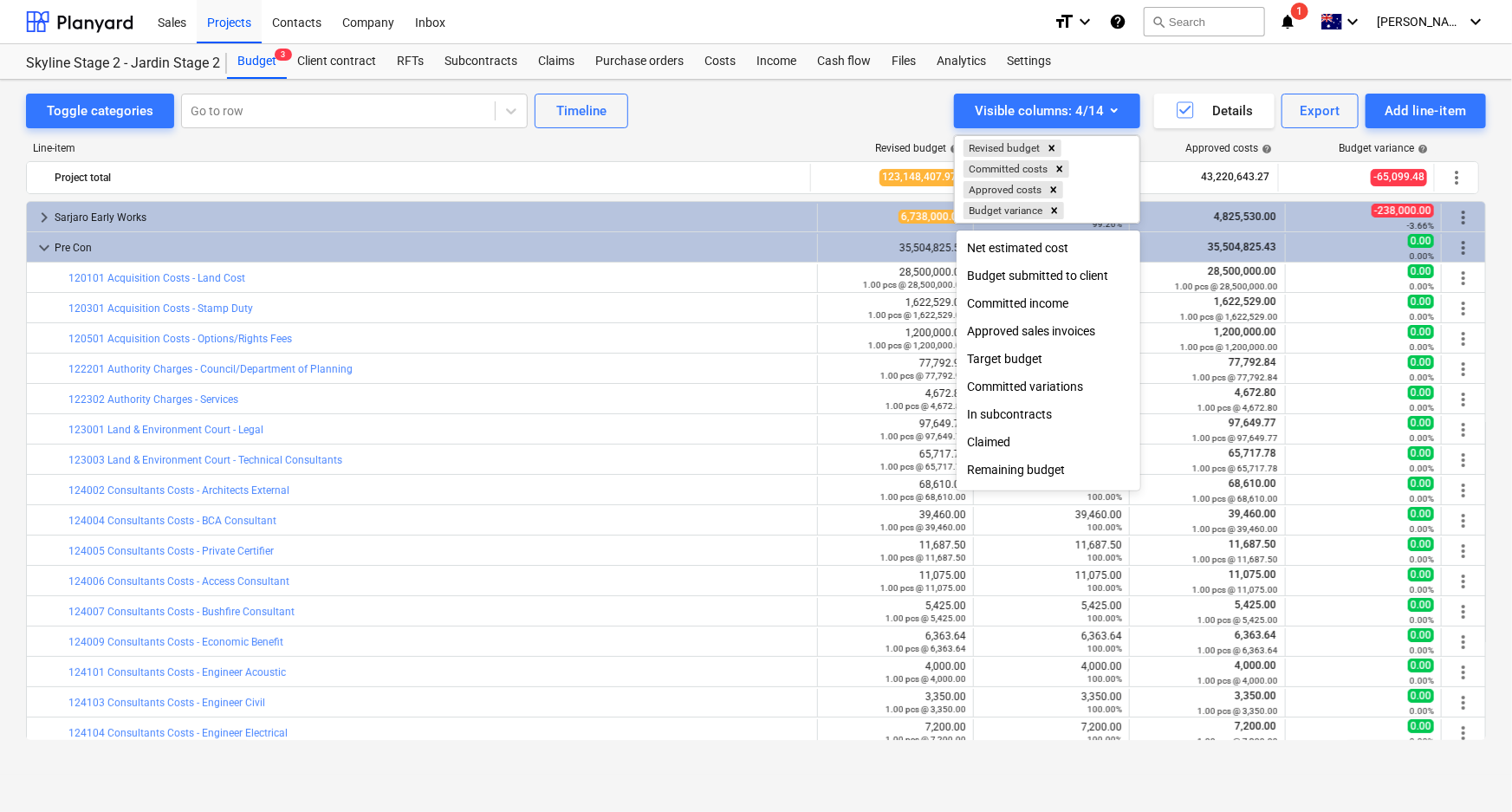
click at [861, 129] on div at bounding box center [756, 406] width 1512 height 812
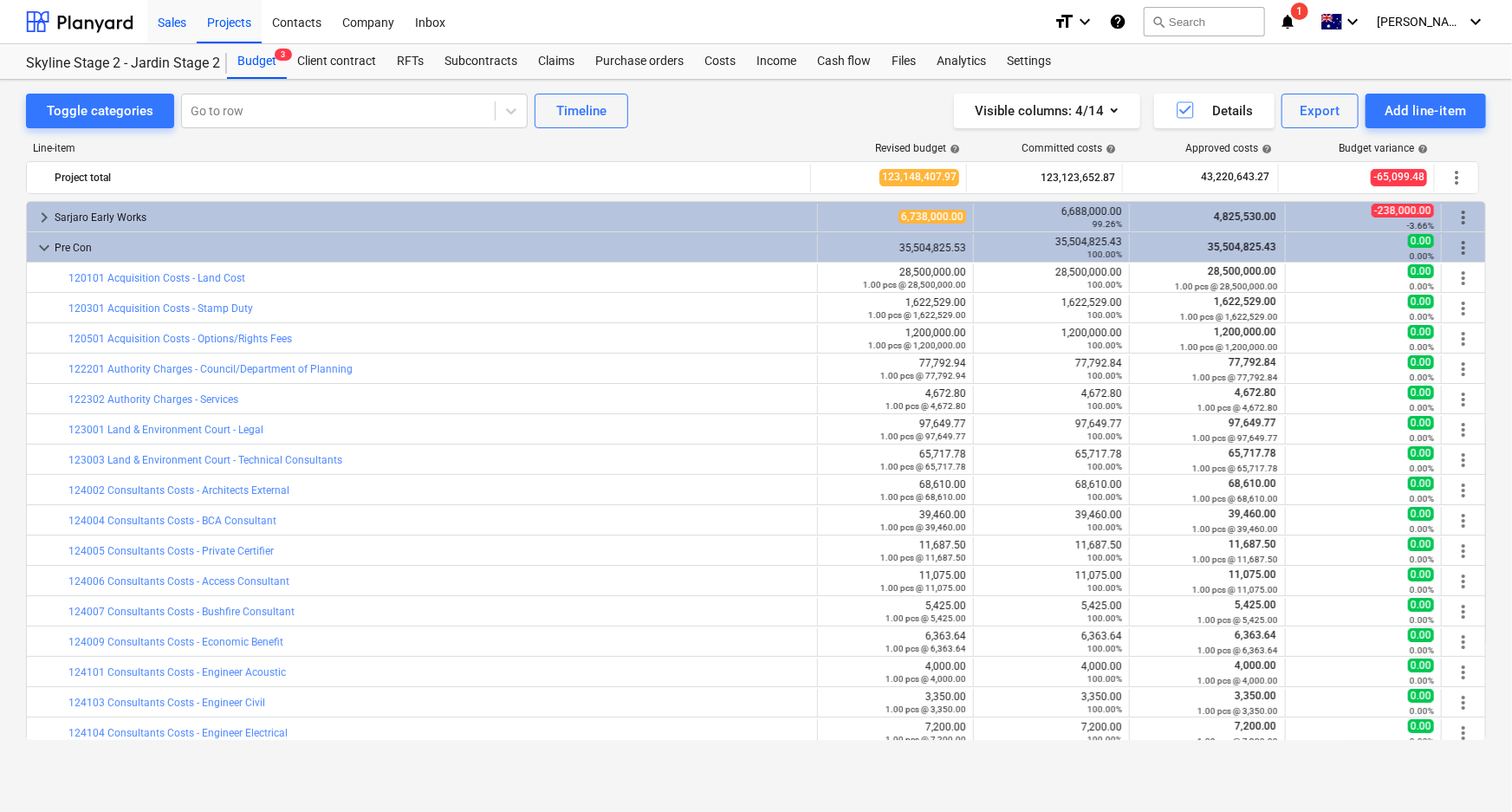
click at [166, 23] on div "Sales" at bounding box center [173, 21] width 50 height 44
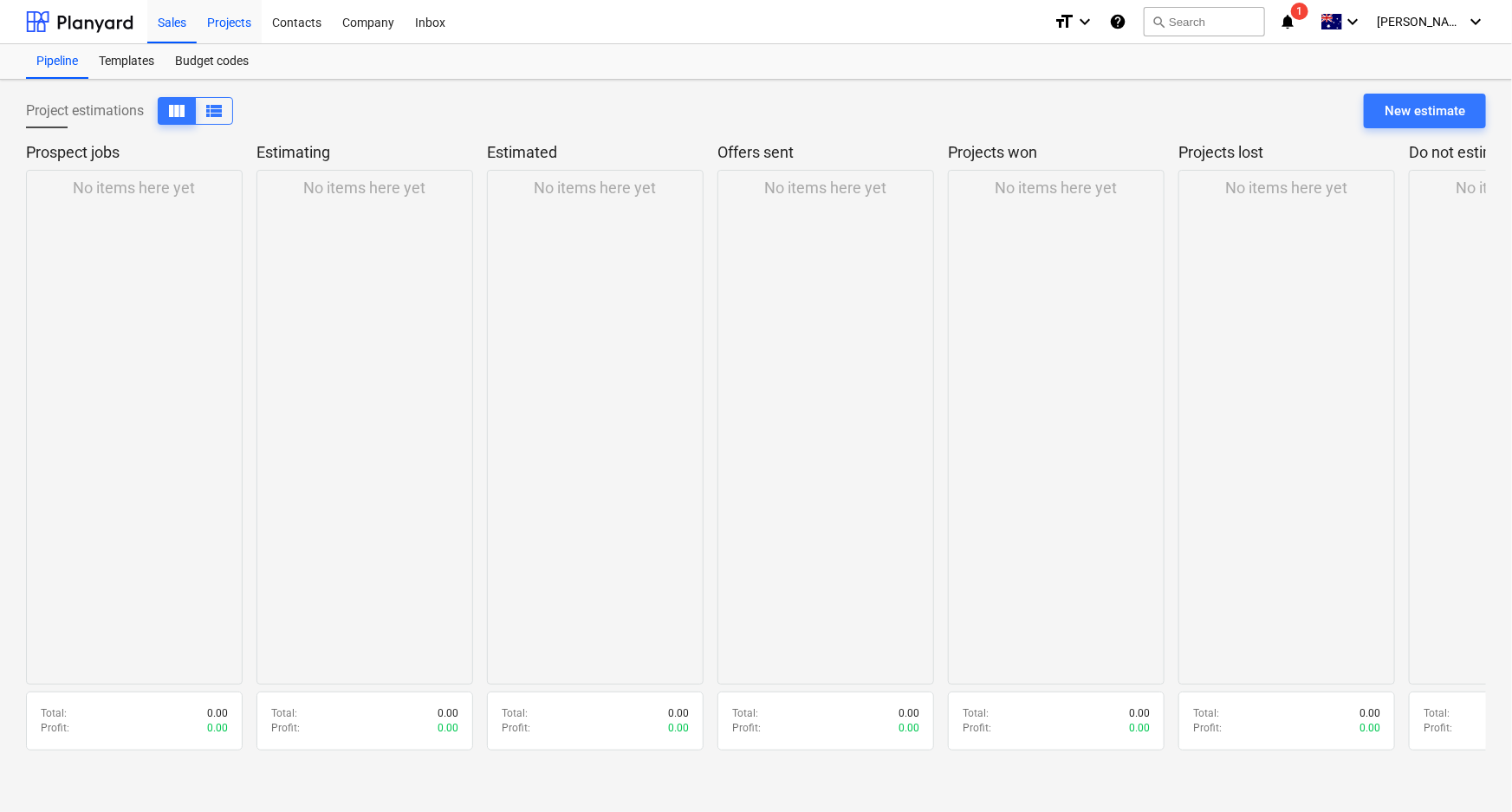
click at [229, 17] on div "Projects" at bounding box center [229, 21] width 65 height 44
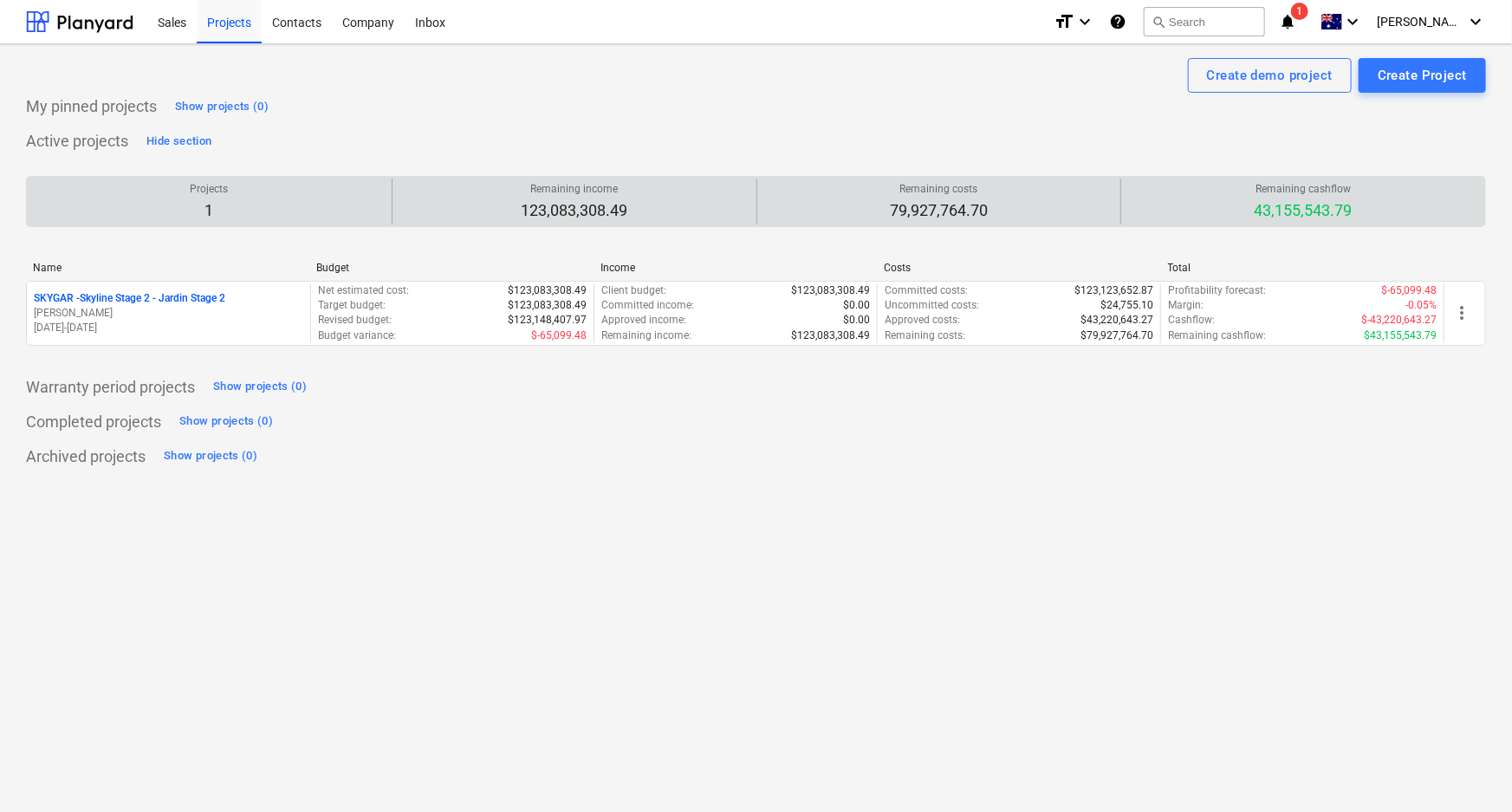
click at [1107, 205] on p "43,155,543.79" at bounding box center [1303, 211] width 98 height 21
click at [206, 179] on div "Projects 1" at bounding box center [209, 201] width 351 height 46
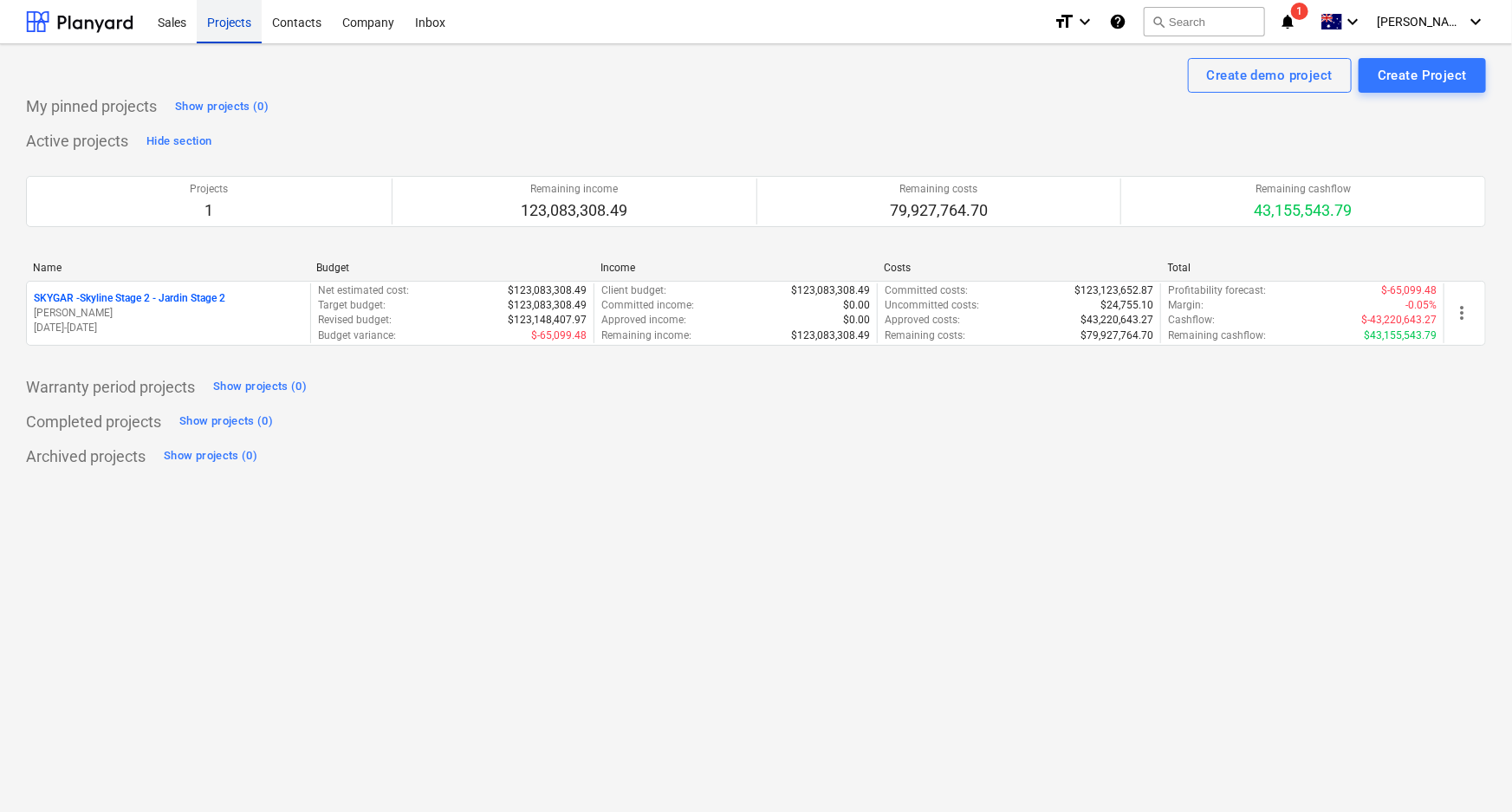
click at [240, 25] on div "Projects" at bounding box center [229, 21] width 65 height 44
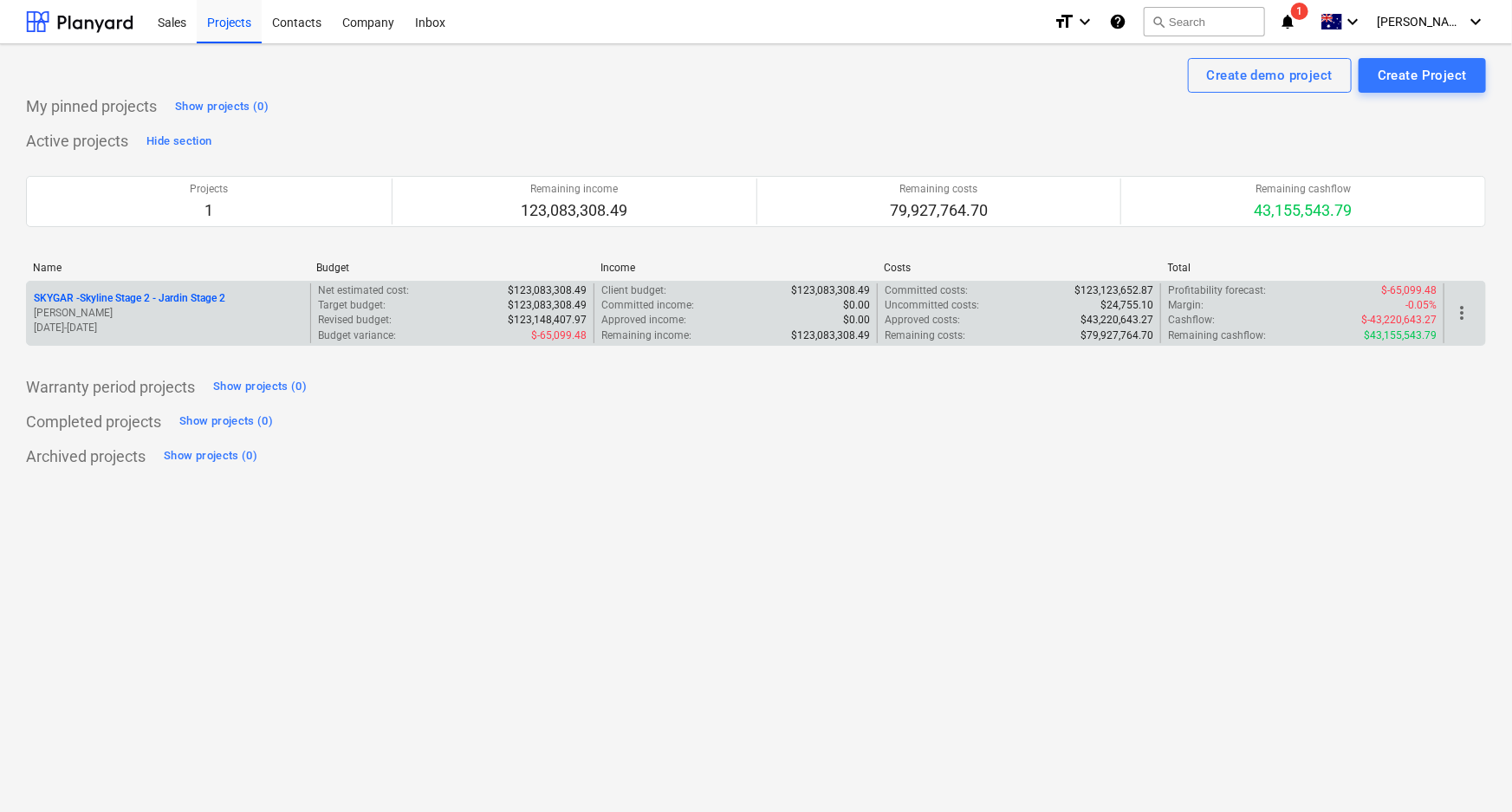
click at [143, 291] on p "SKYGAR - Skyline Stage 2 - Jardin Stage 2" at bounding box center [129, 298] width 192 height 14
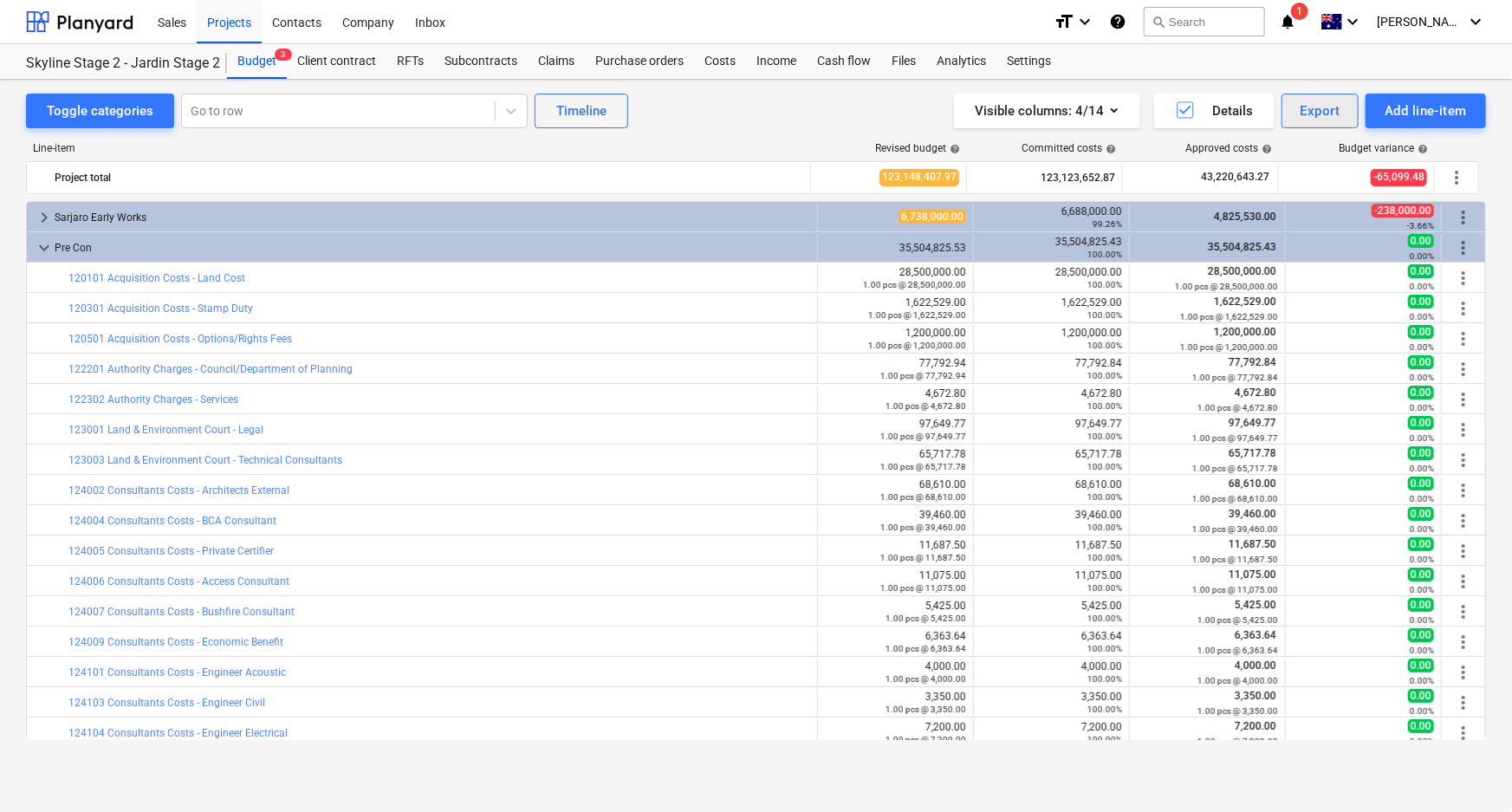
click at [1107, 108] on div "Export" at bounding box center [1320, 110] width 40 height 22
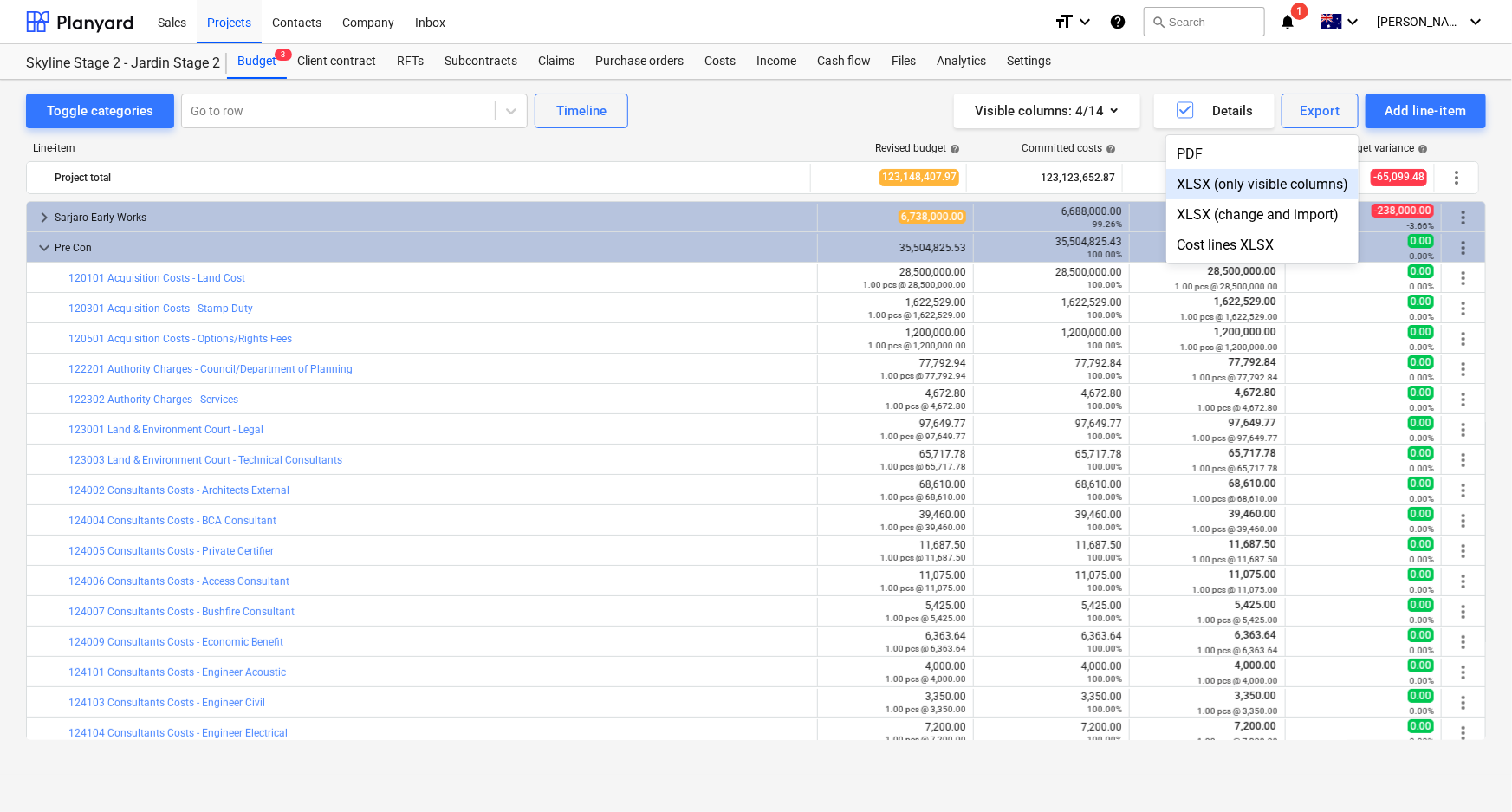
click at [1107, 184] on div "XLSX (only visible columns)" at bounding box center [1262, 184] width 193 height 31
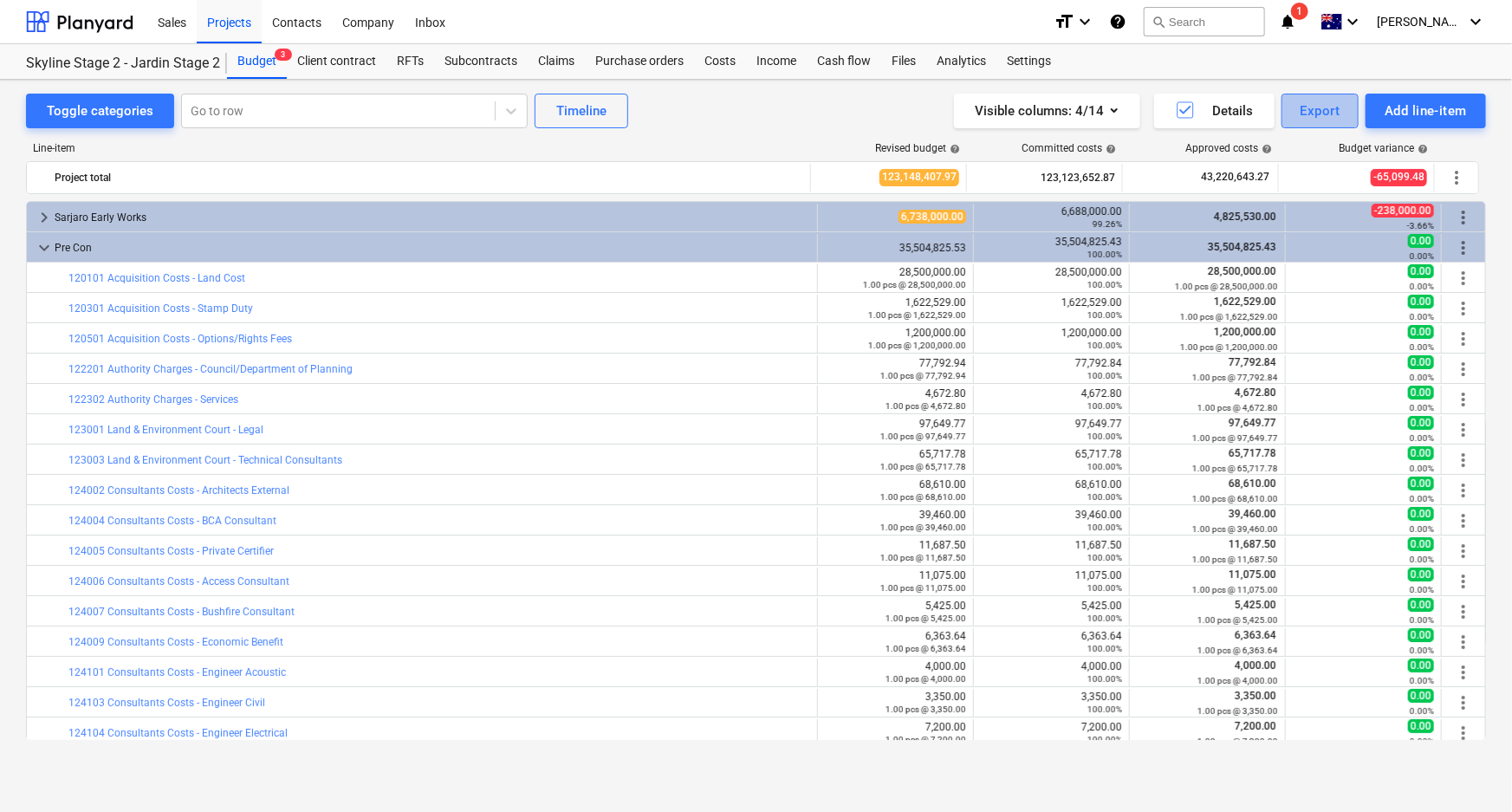
click at [1107, 112] on div "Export" at bounding box center [1320, 110] width 40 height 22
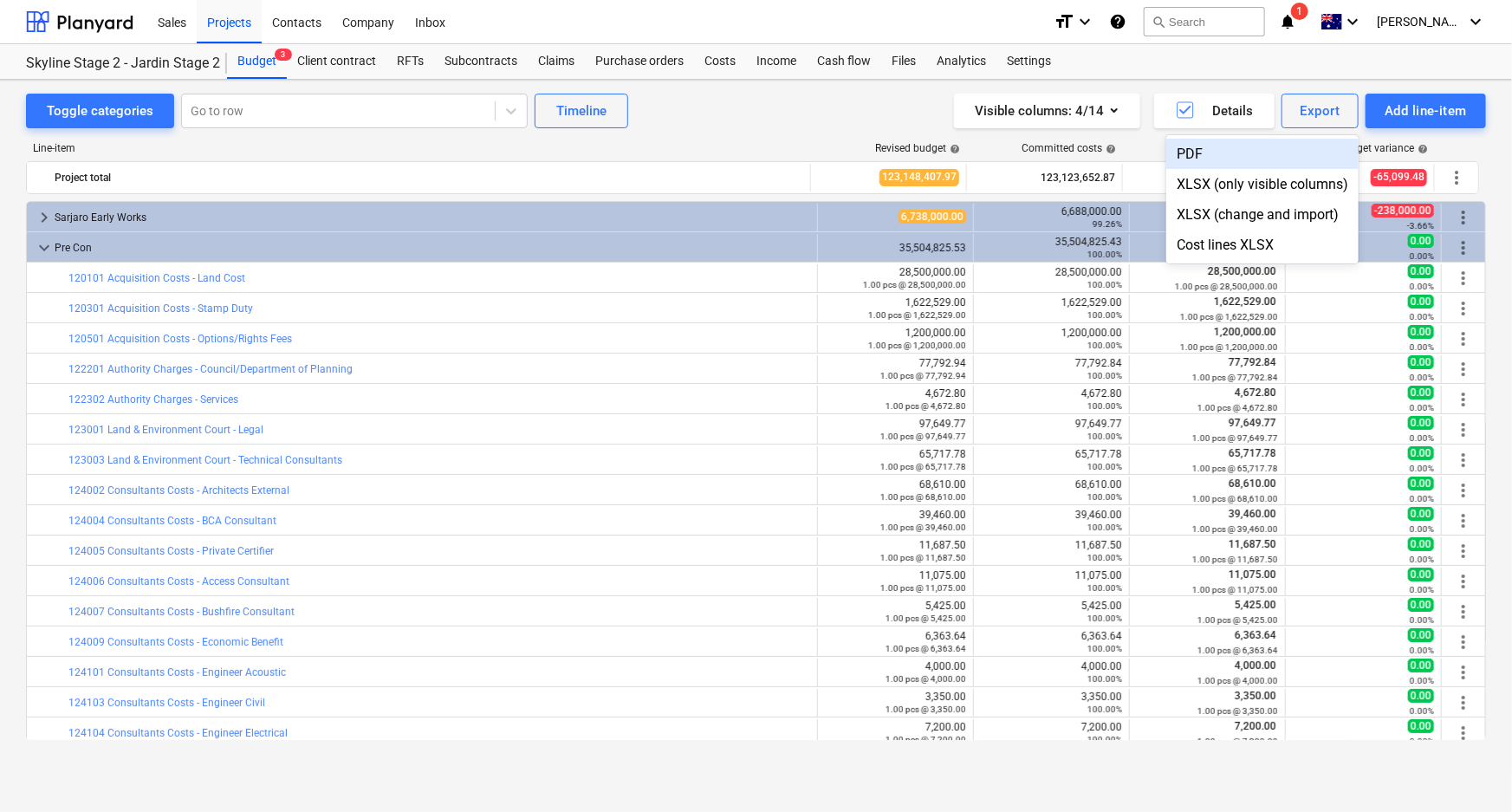
click at [1107, 159] on div "PDF" at bounding box center [1262, 154] width 193 height 31
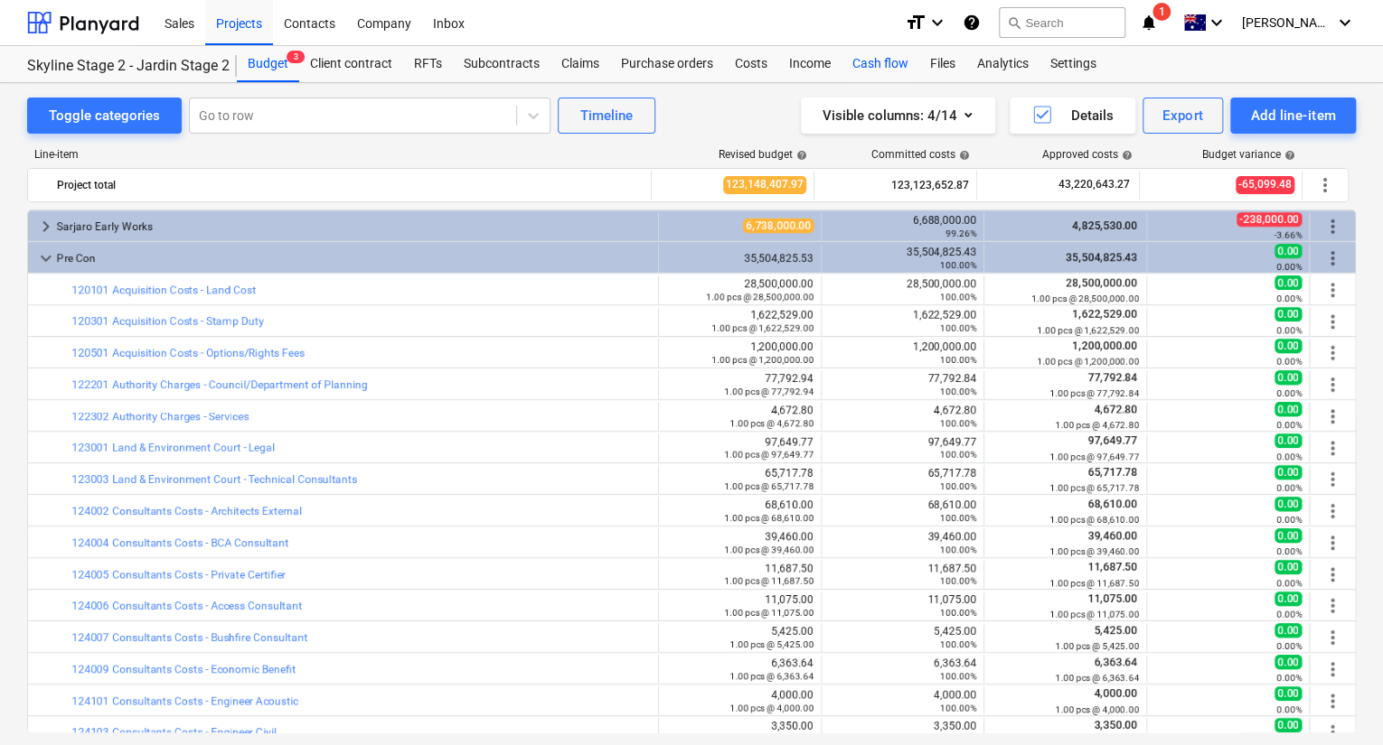
click at [875, 70] on div "Cash flow" at bounding box center [880, 64] width 78 height 36
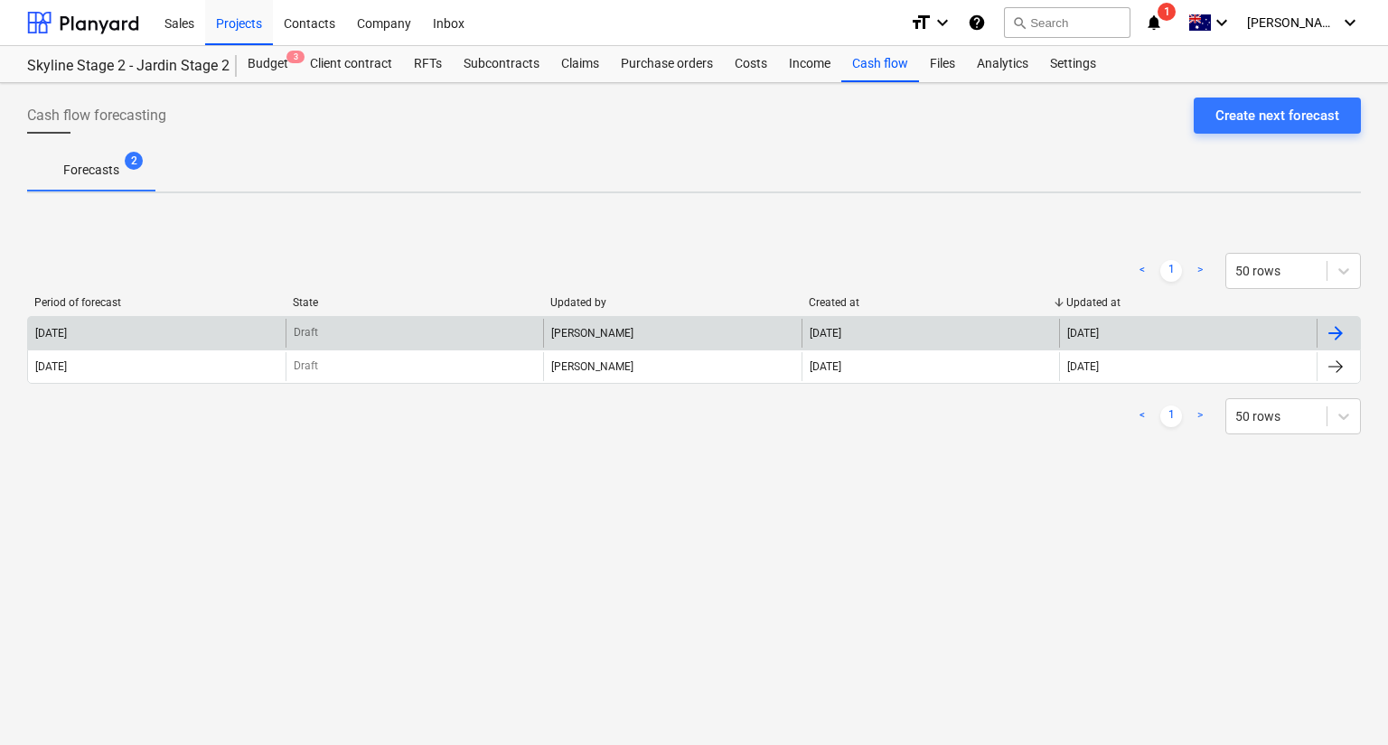
click at [890, 339] on div "21 Jul 2025" at bounding box center [931, 333] width 258 height 29
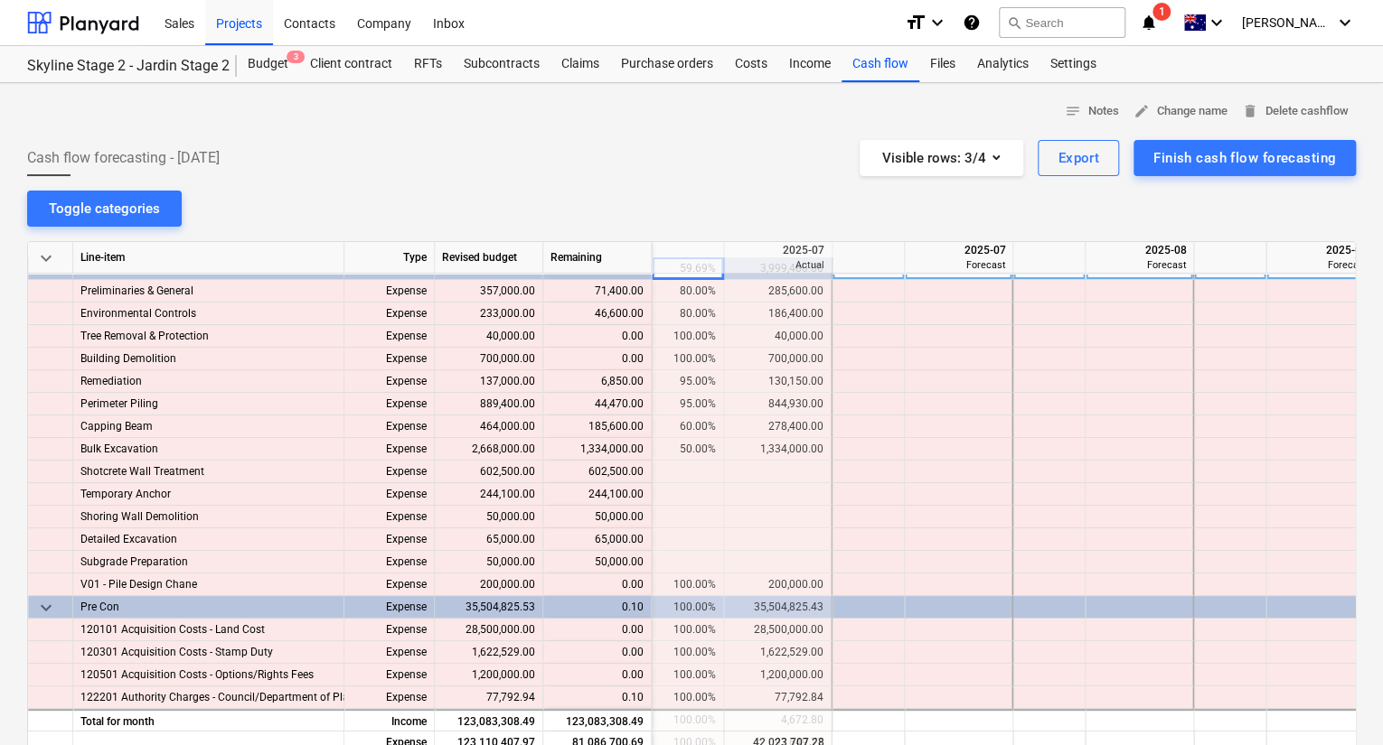
scroll to position [0, 904]
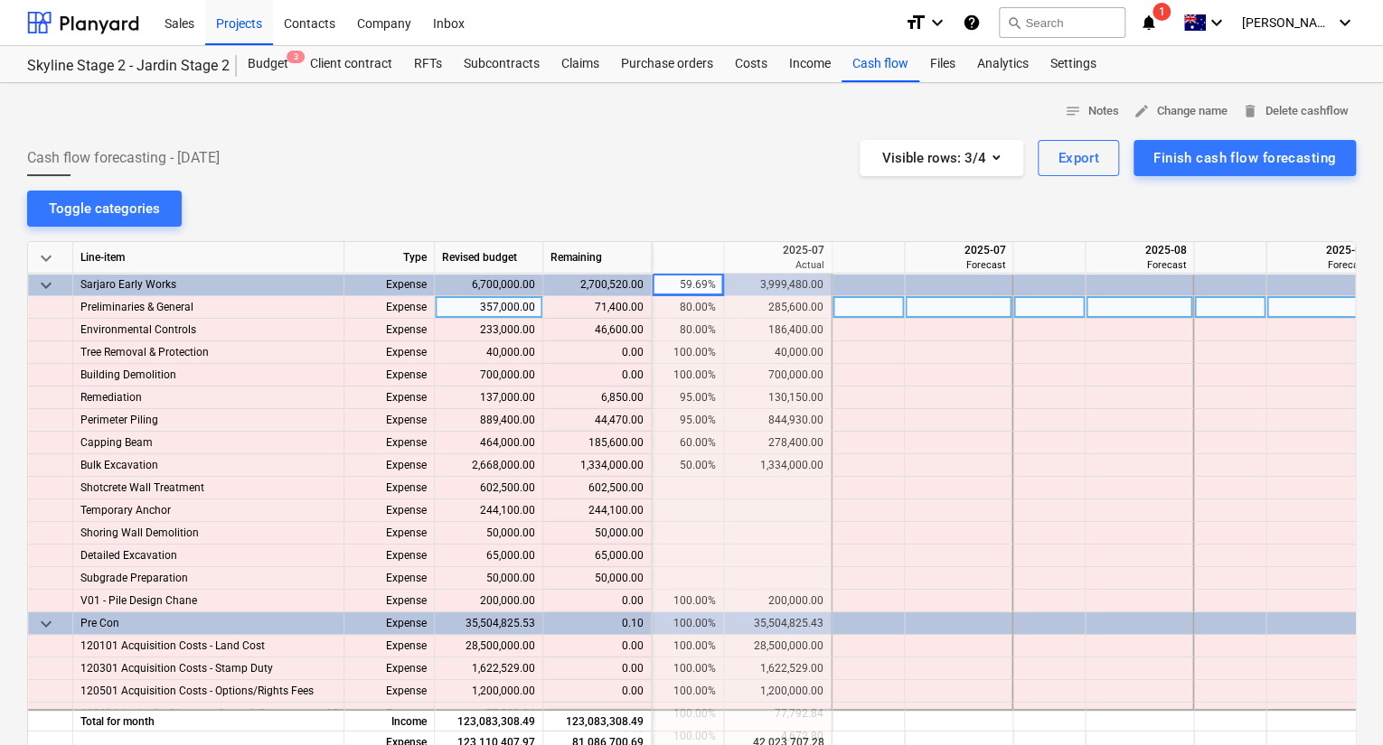
click at [702, 304] on div "80.00%" at bounding box center [687, 307] width 57 height 23
click at [867, 306] on div at bounding box center [868, 307] width 72 height 23
type input "10"
click at [1033, 311] on div at bounding box center [1049, 307] width 72 height 23
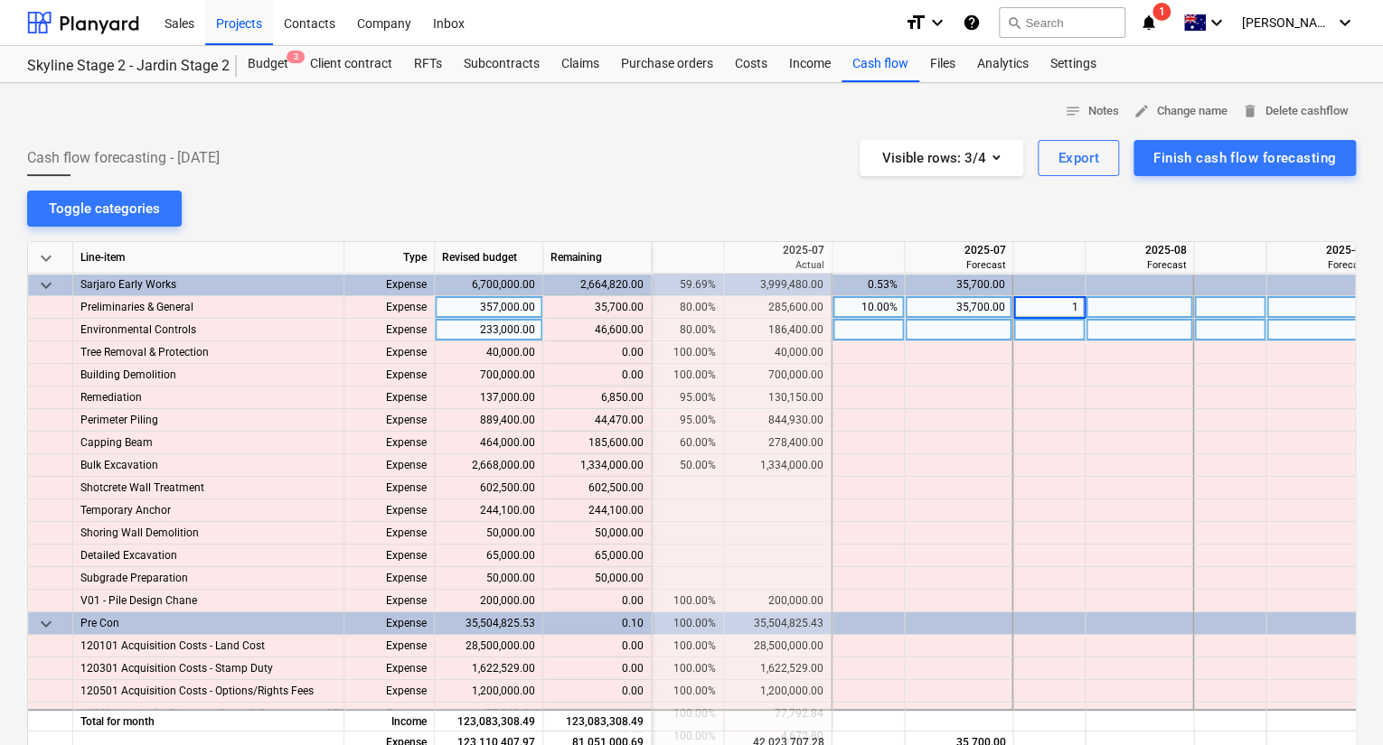
type input "10"
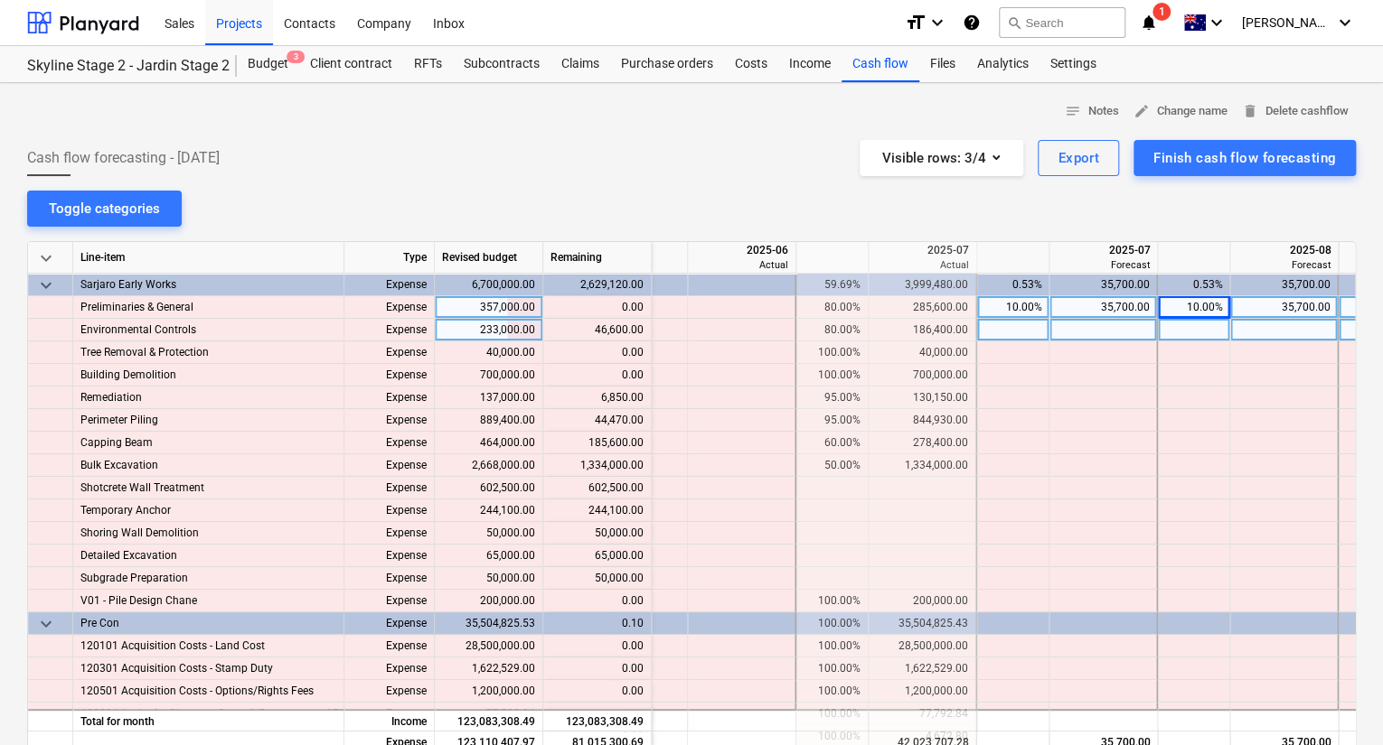
scroll to position [0, 831]
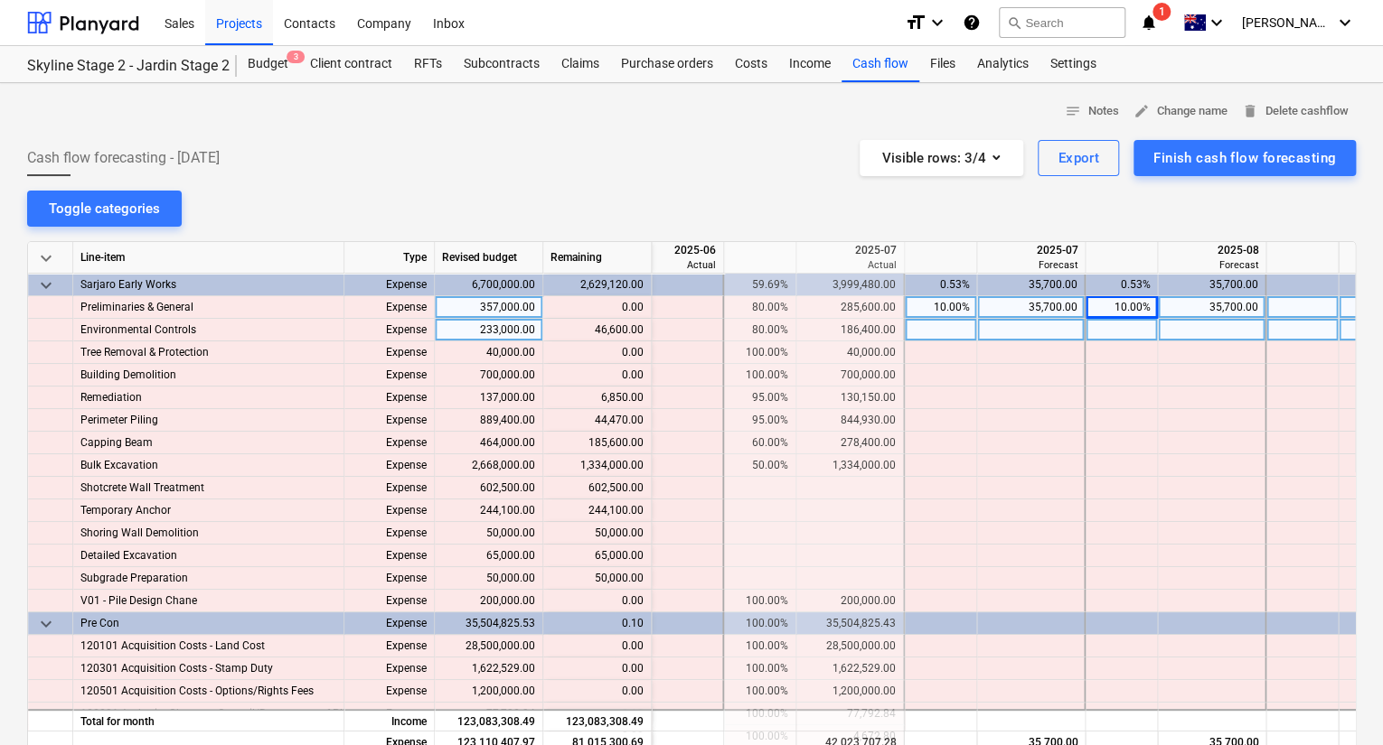
click at [952, 325] on div at bounding box center [941, 330] width 72 height 23
type input "10"
click at [1122, 328] on div at bounding box center [1121, 330] width 72 height 23
click at [1128, 329] on div at bounding box center [1121, 330] width 72 height 23
type input "10"
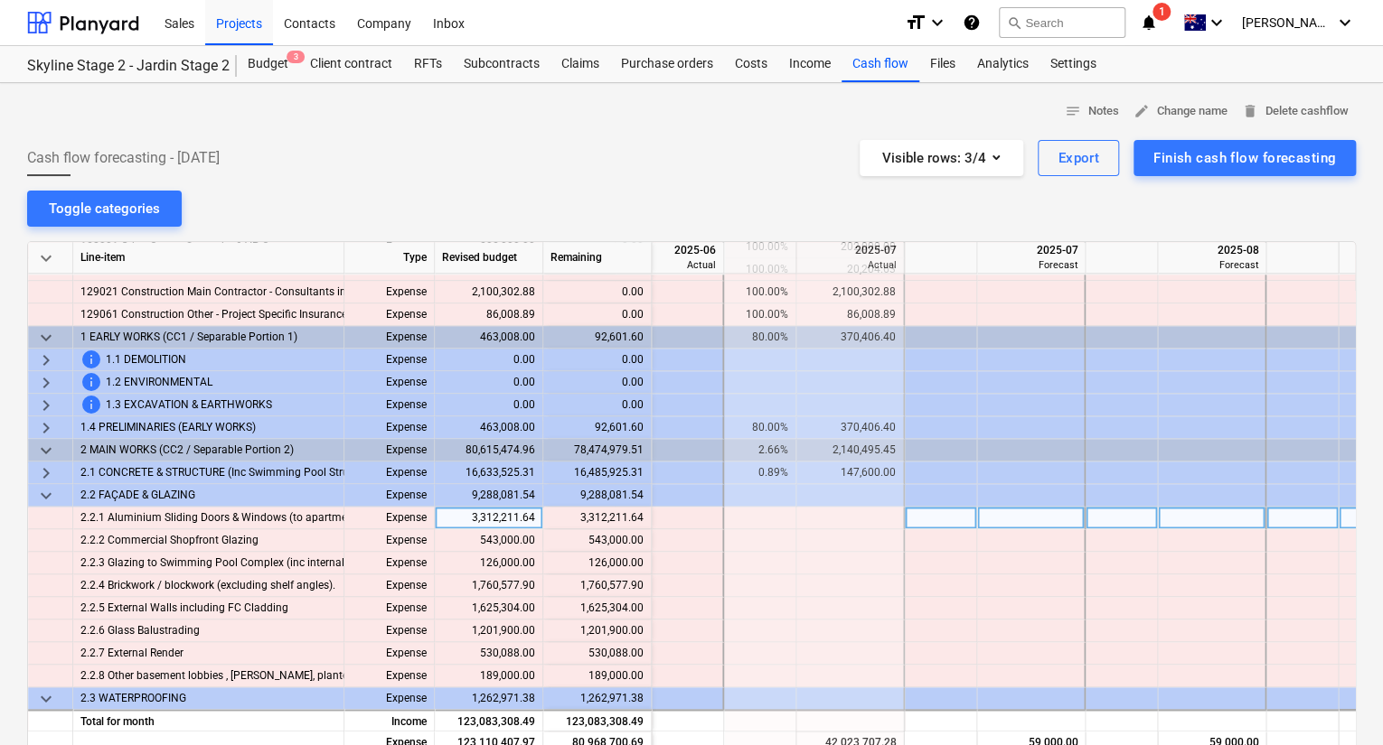
scroll to position [1084, 831]
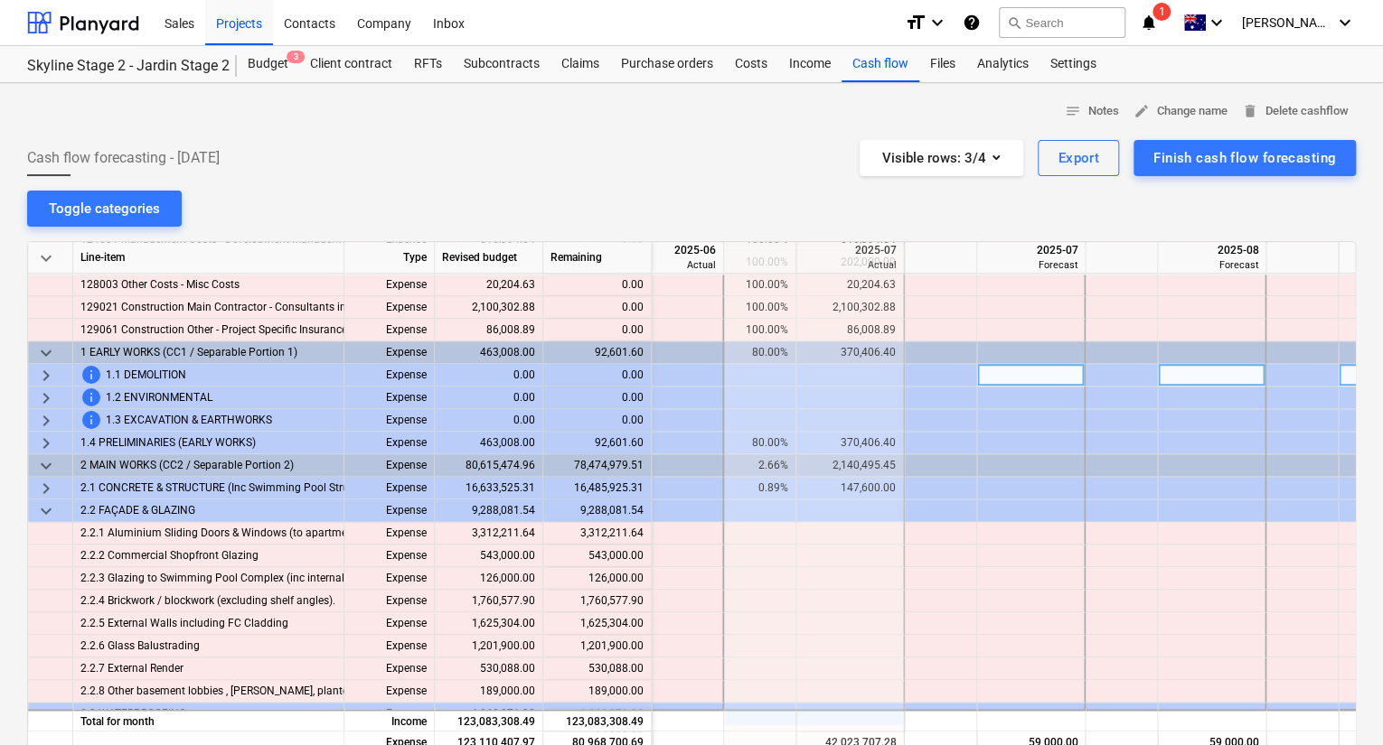
click at [58, 371] on div "keyboard_arrow_right" at bounding box center [50, 375] width 45 height 23
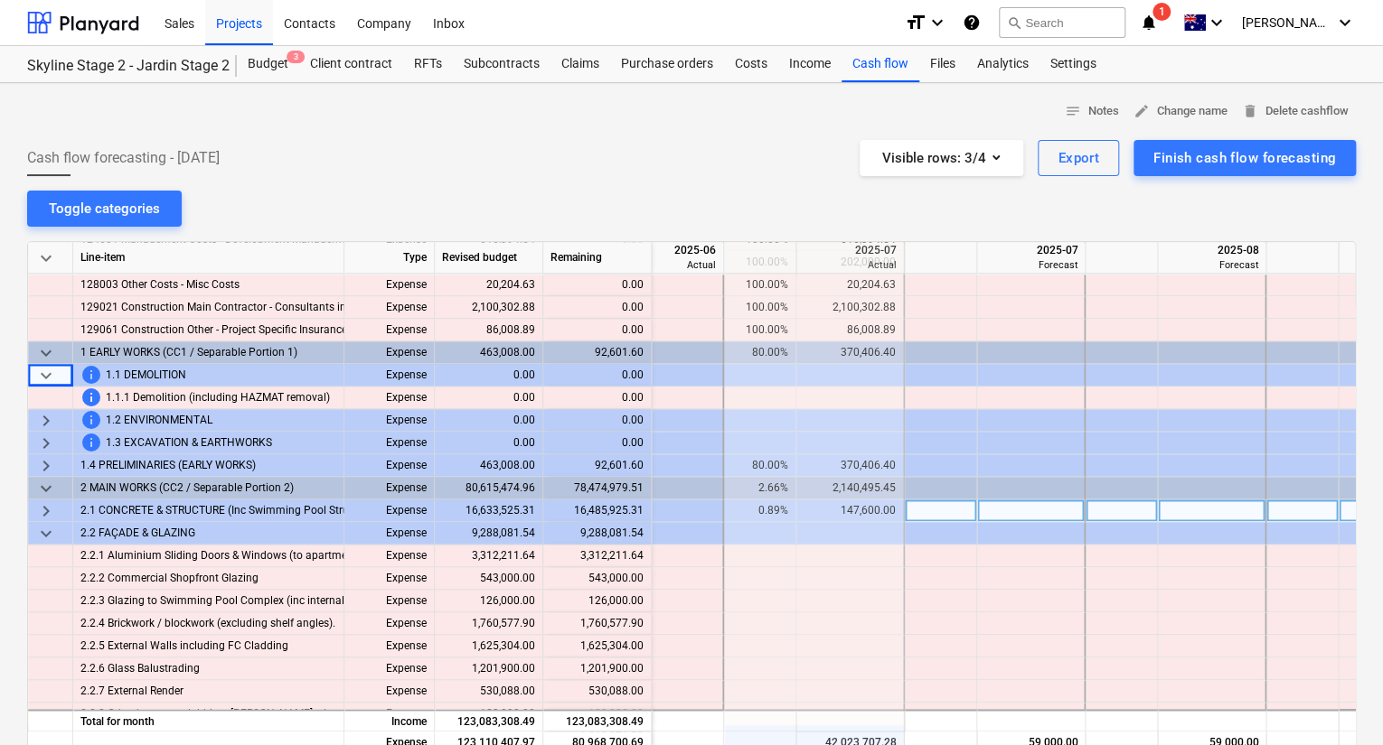
click at [44, 511] on span "keyboard_arrow_right" at bounding box center [46, 512] width 22 height 22
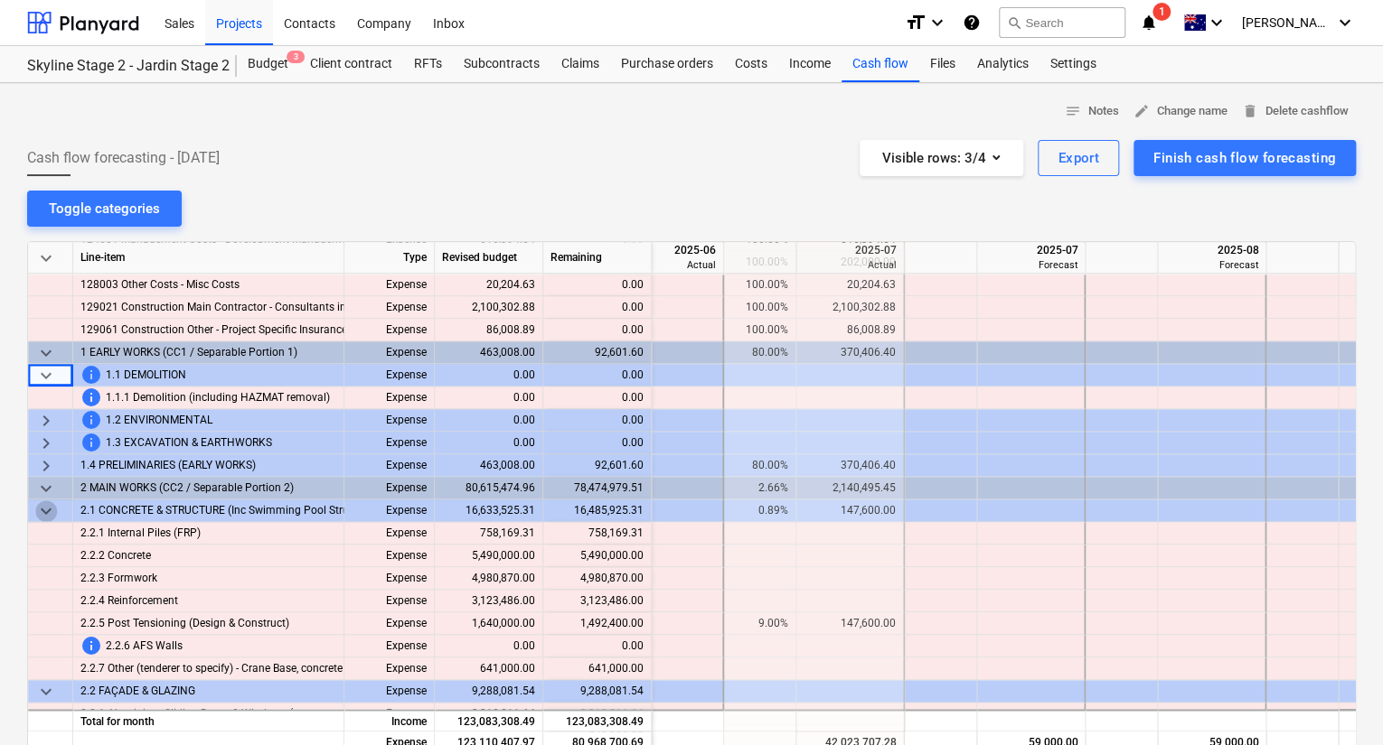
click at [51, 509] on span "keyboard_arrow_down" at bounding box center [46, 512] width 22 height 22
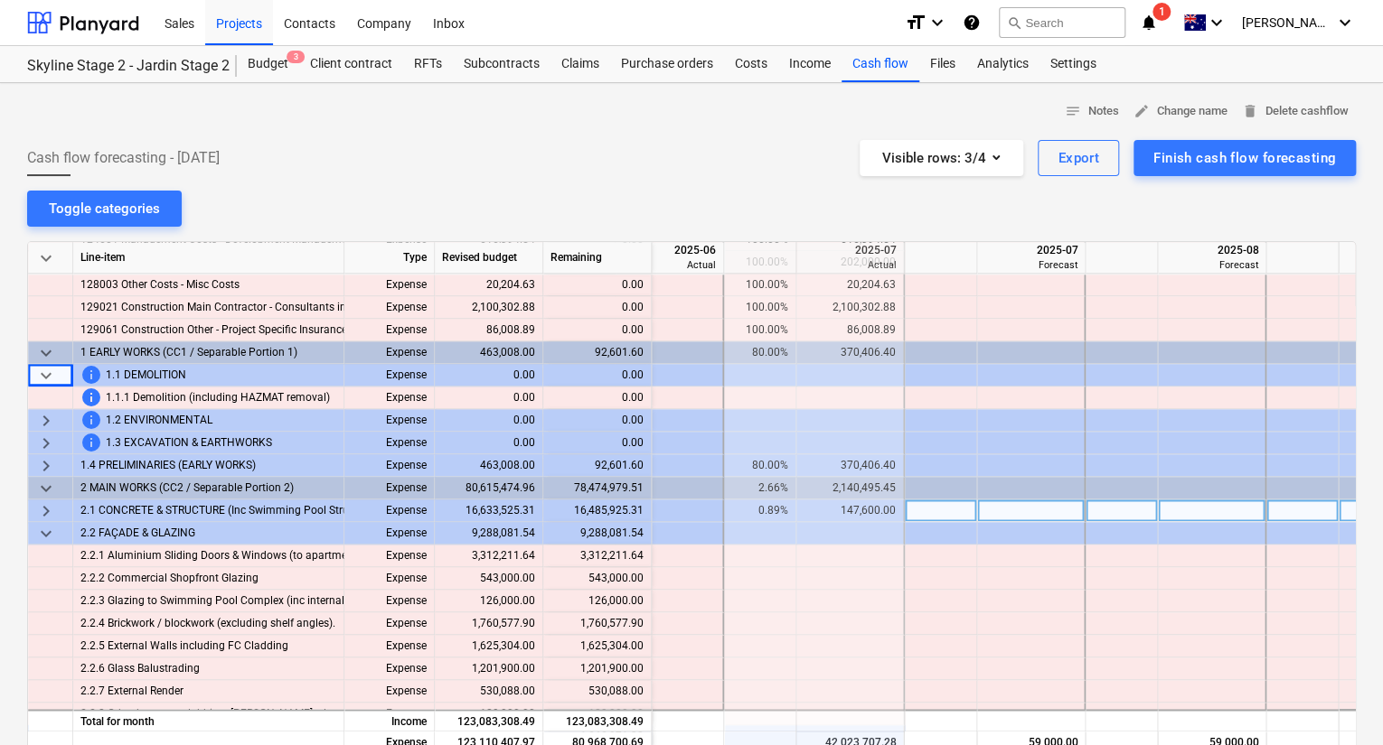
click at [958, 513] on div at bounding box center [941, 511] width 72 height 23
type input "10"
click at [1118, 510] on div at bounding box center [1121, 511] width 72 height 23
type input "10"
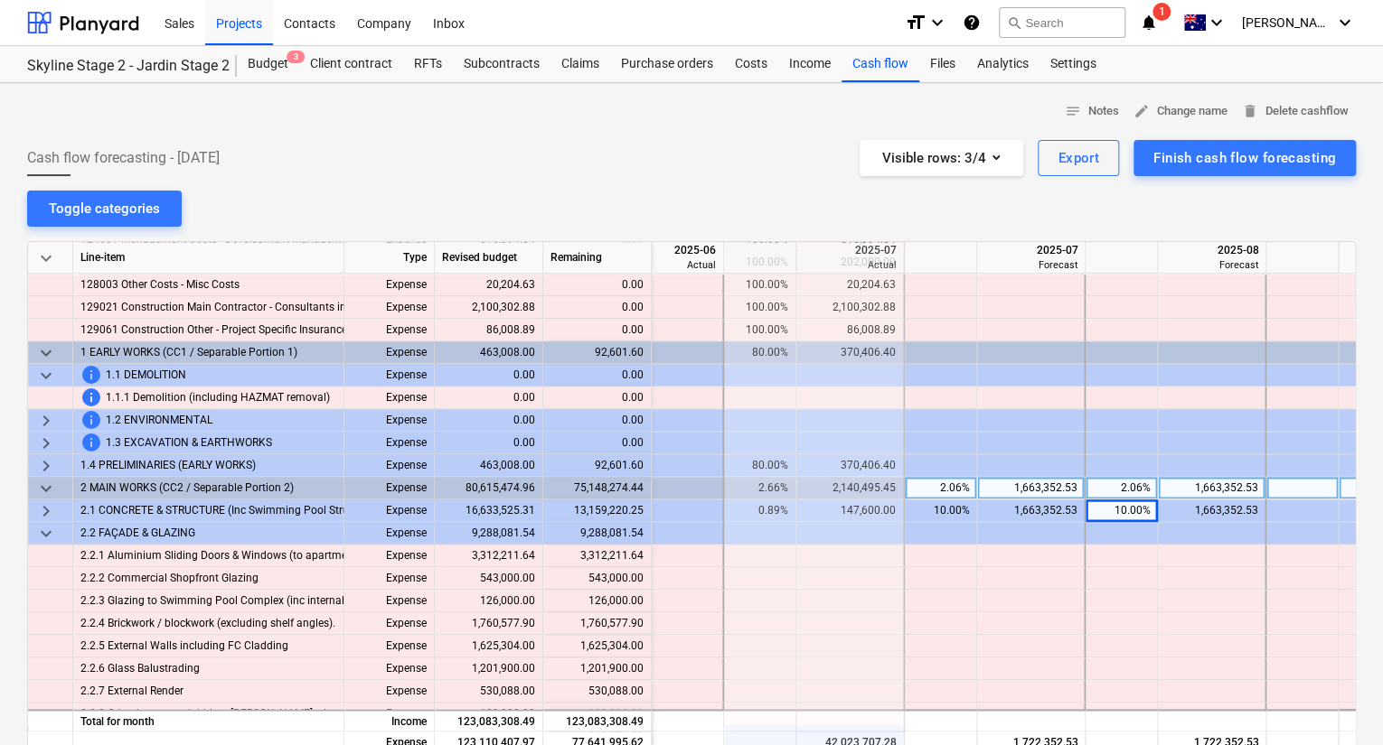
click at [1068, 491] on div "1,663,352.53" at bounding box center [1030, 488] width 92 height 23
type input "140000"
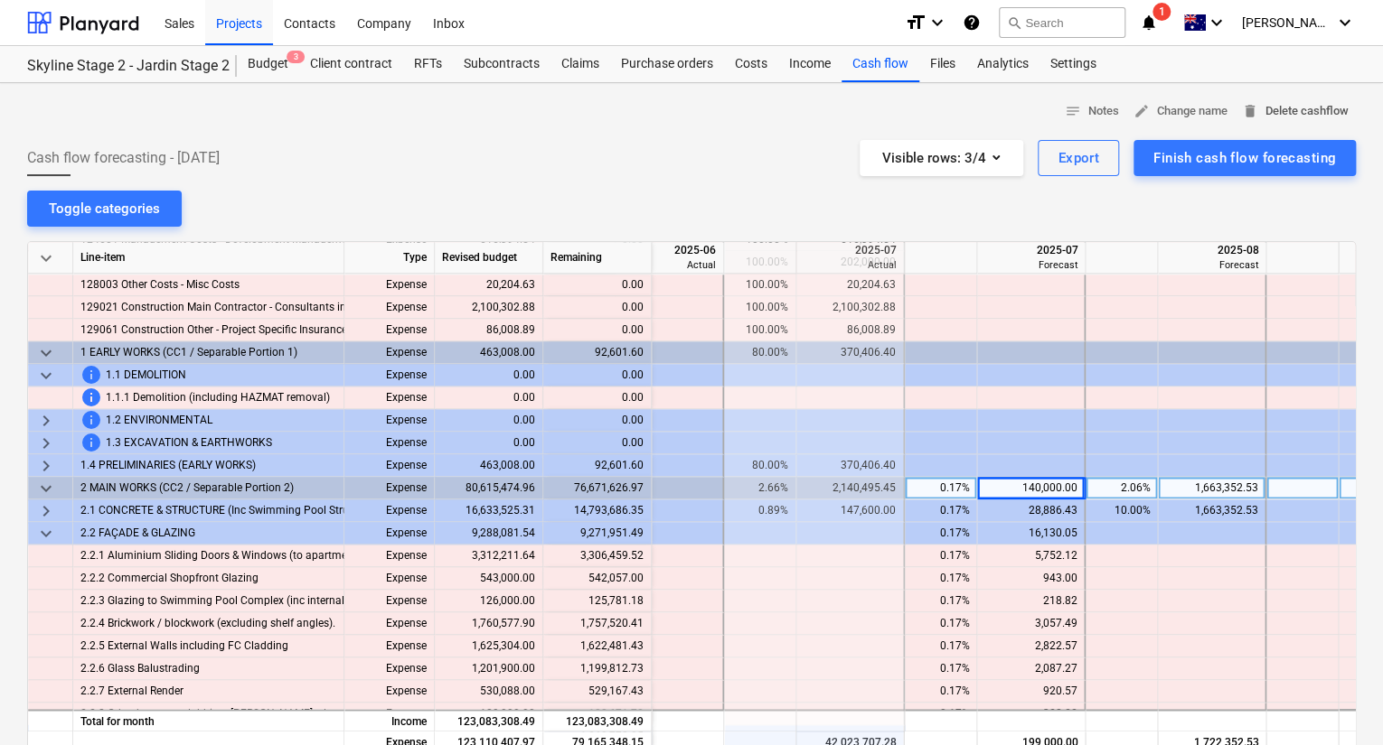
click at [1155, 108] on span "delete Delete cashflow" at bounding box center [1295, 111] width 107 height 21
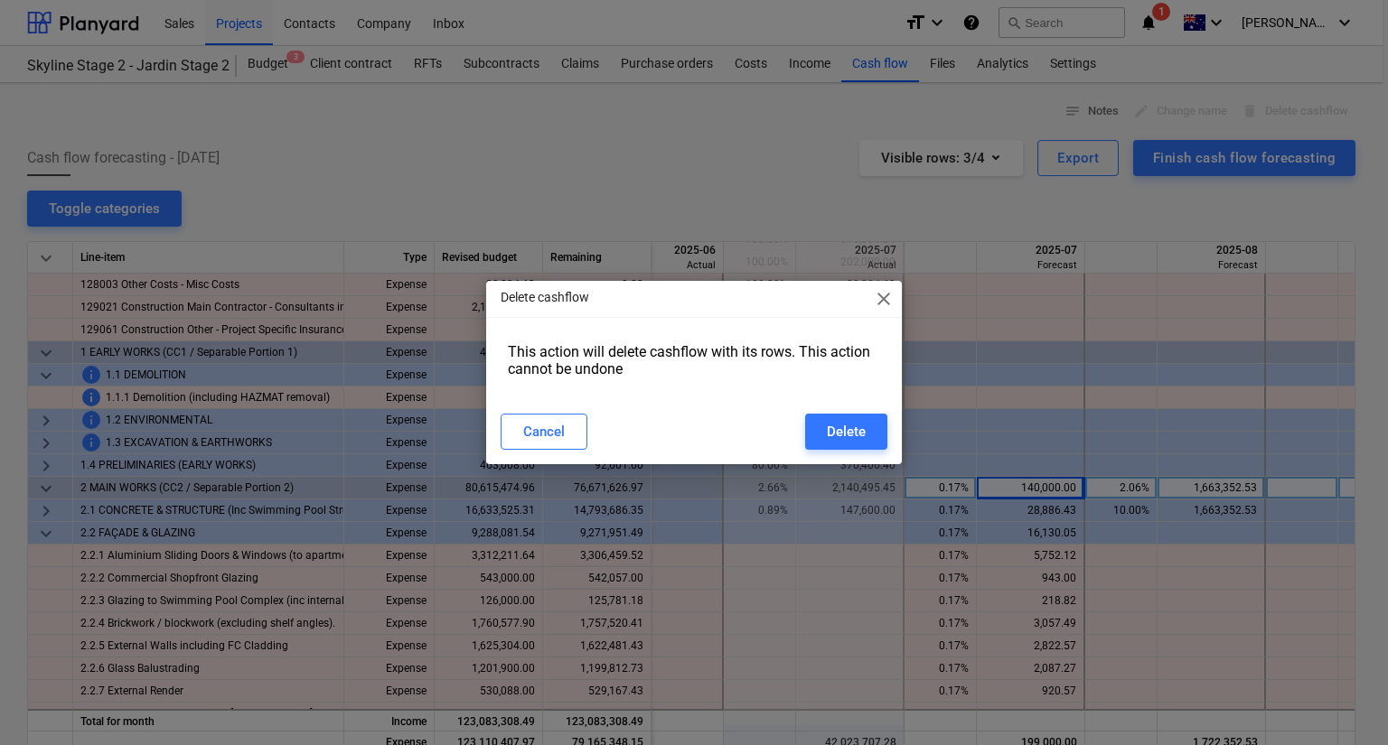
click at [882, 304] on span "close" at bounding box center [884, 299] width 22 height 22
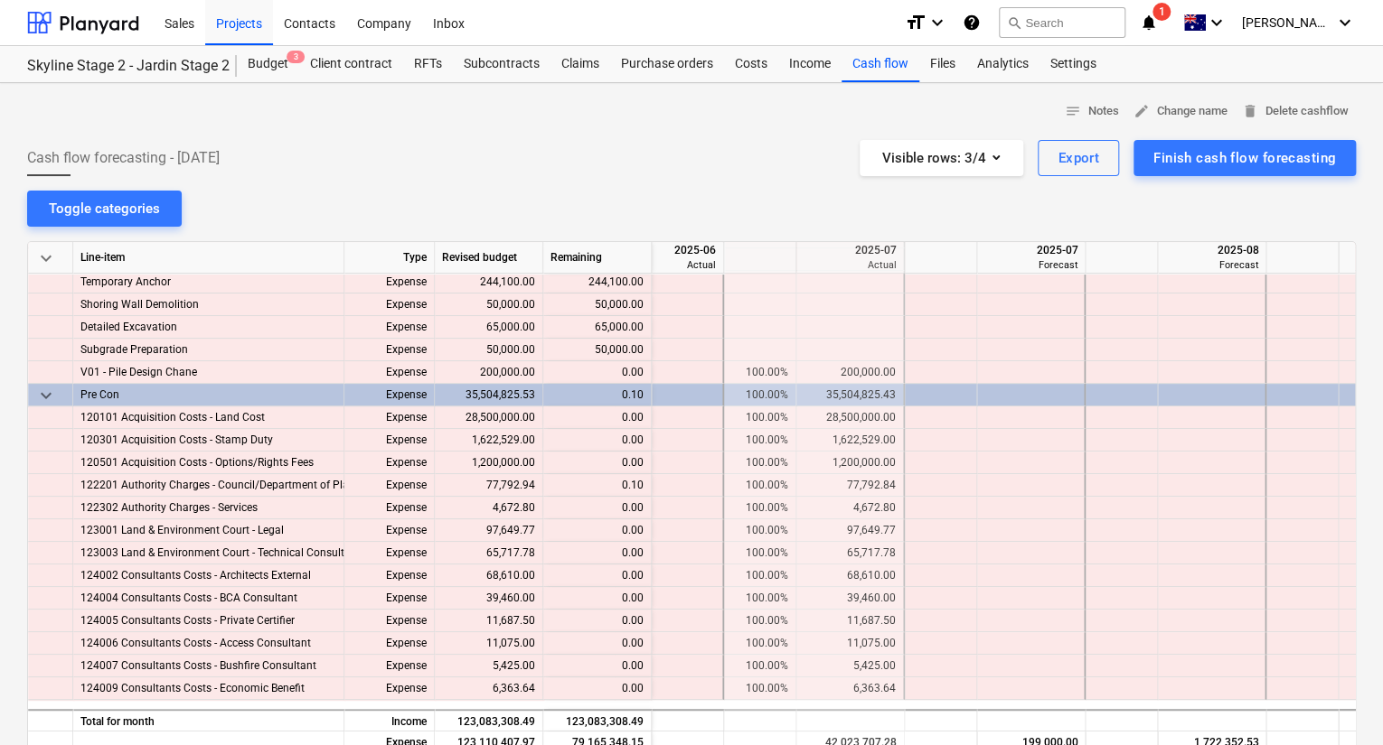
scroll to position [0, 831]
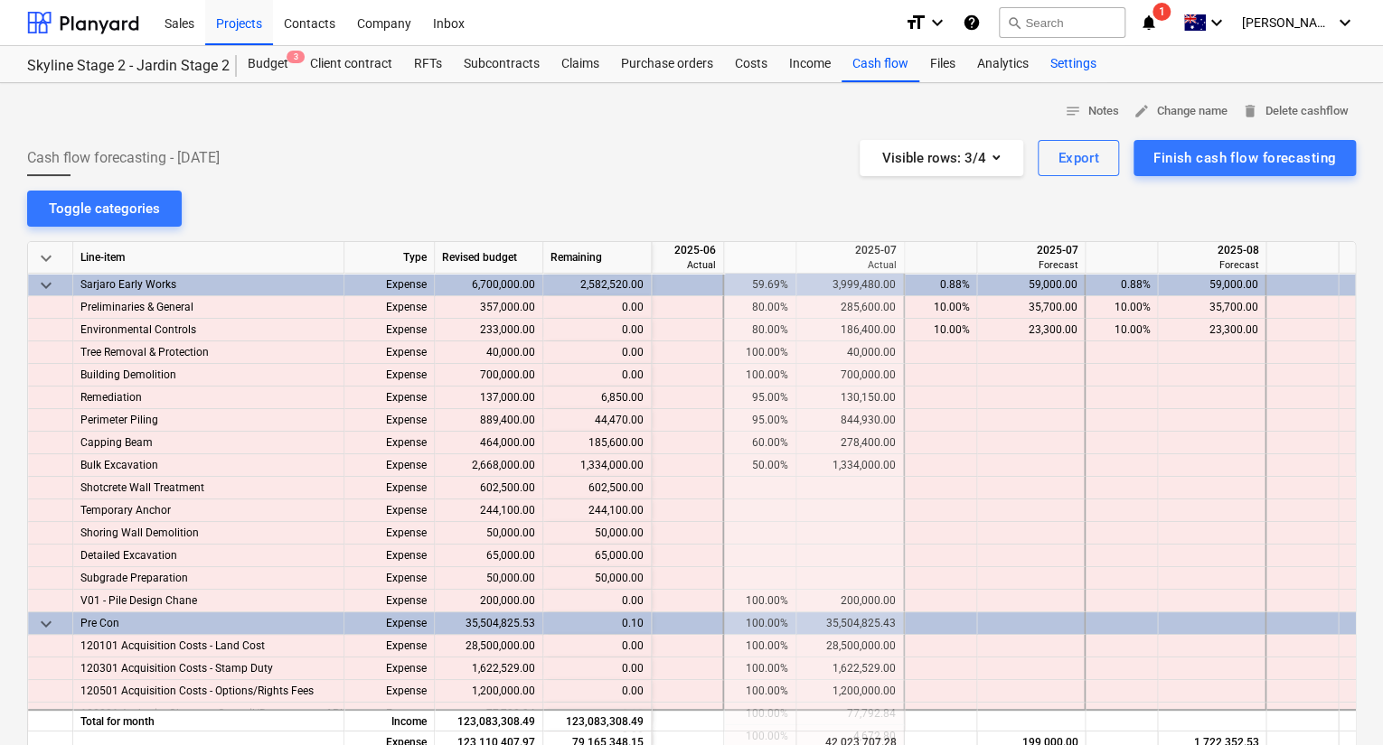
click at [1084, 69] on div "Settings" at bounding box center [1073, 64] width 68 height 36
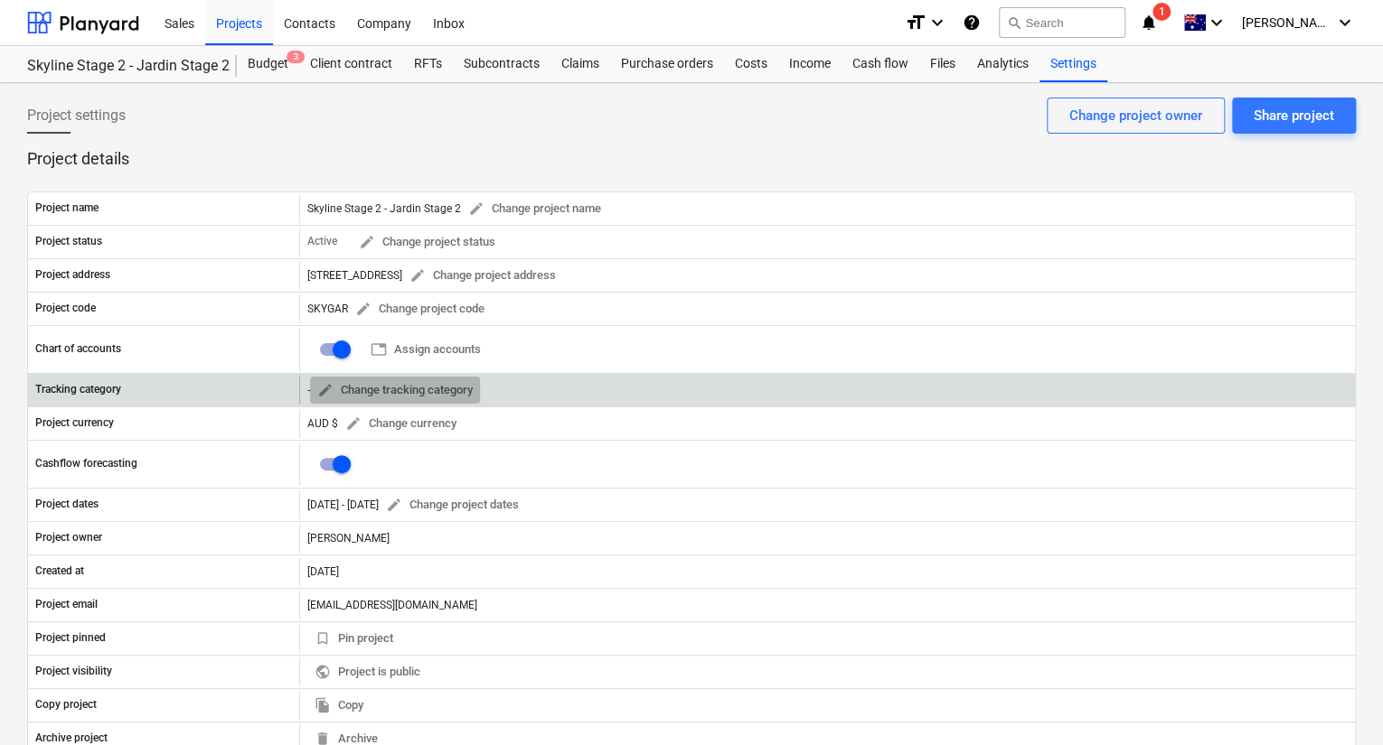
click at [442, 384] on span "edit Change tracking category" at bounding box center [394, 390] width 155 height 21
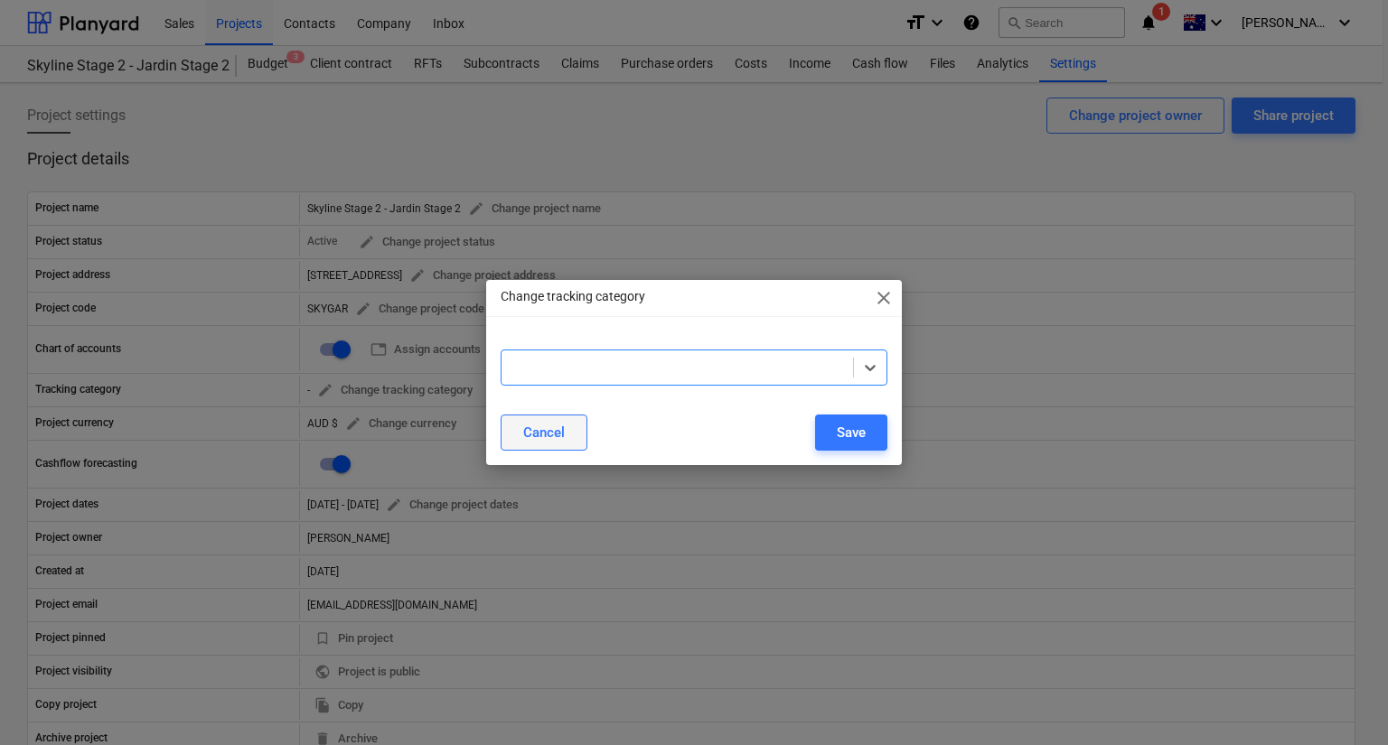
click at [561, 437] on div "Cancel" at bounding box center [544, 432] width 42 height 23
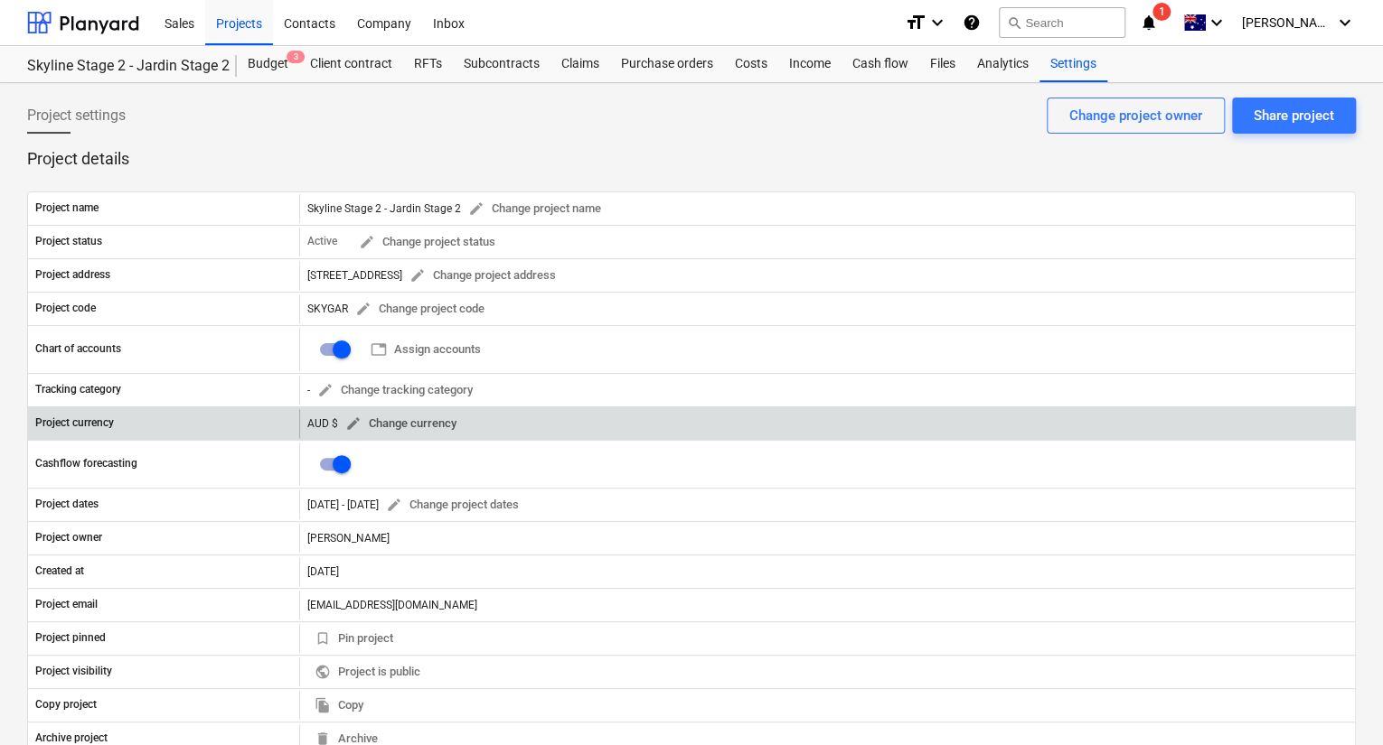
click at [424, 427] on span "edit Change currency" at bounding box center [400, 424] width 111 height 21
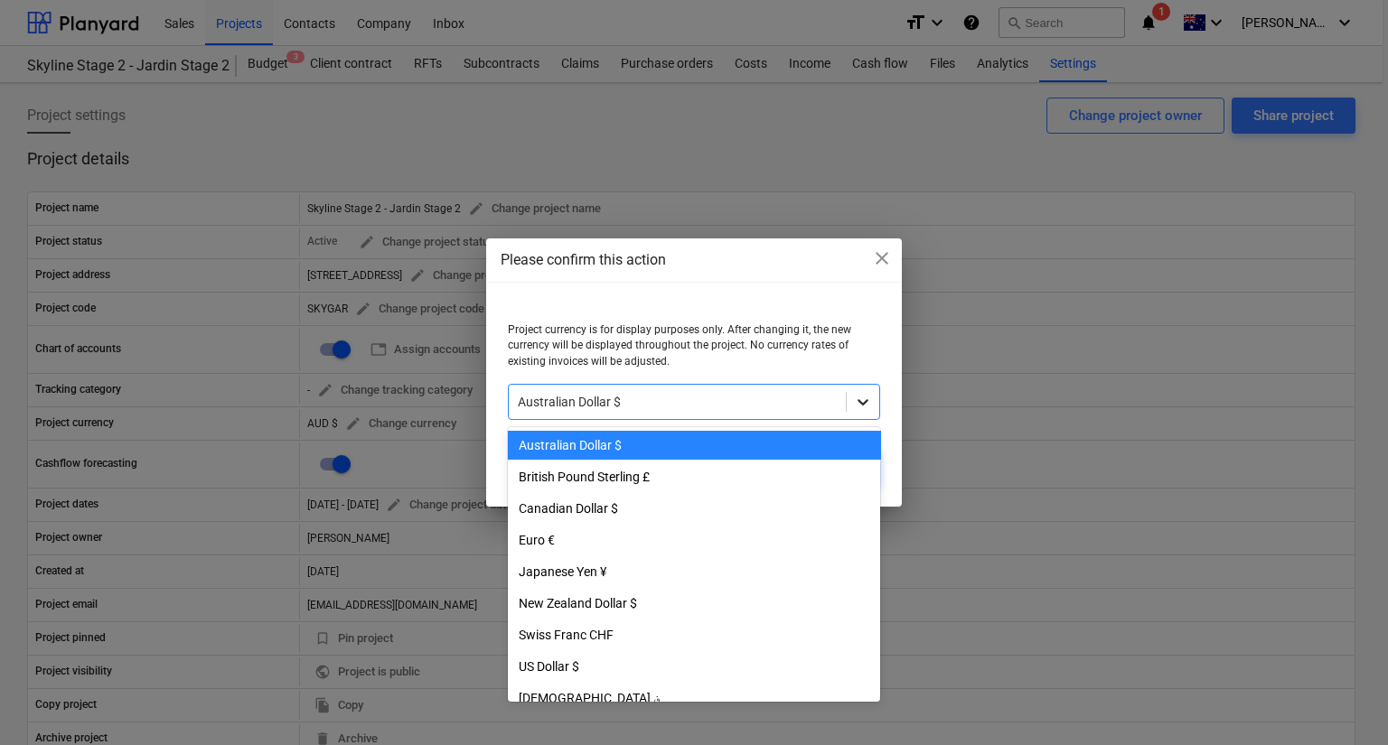
click at [857, 408] on icon at bounding box center [863, 402] width 18 height 18
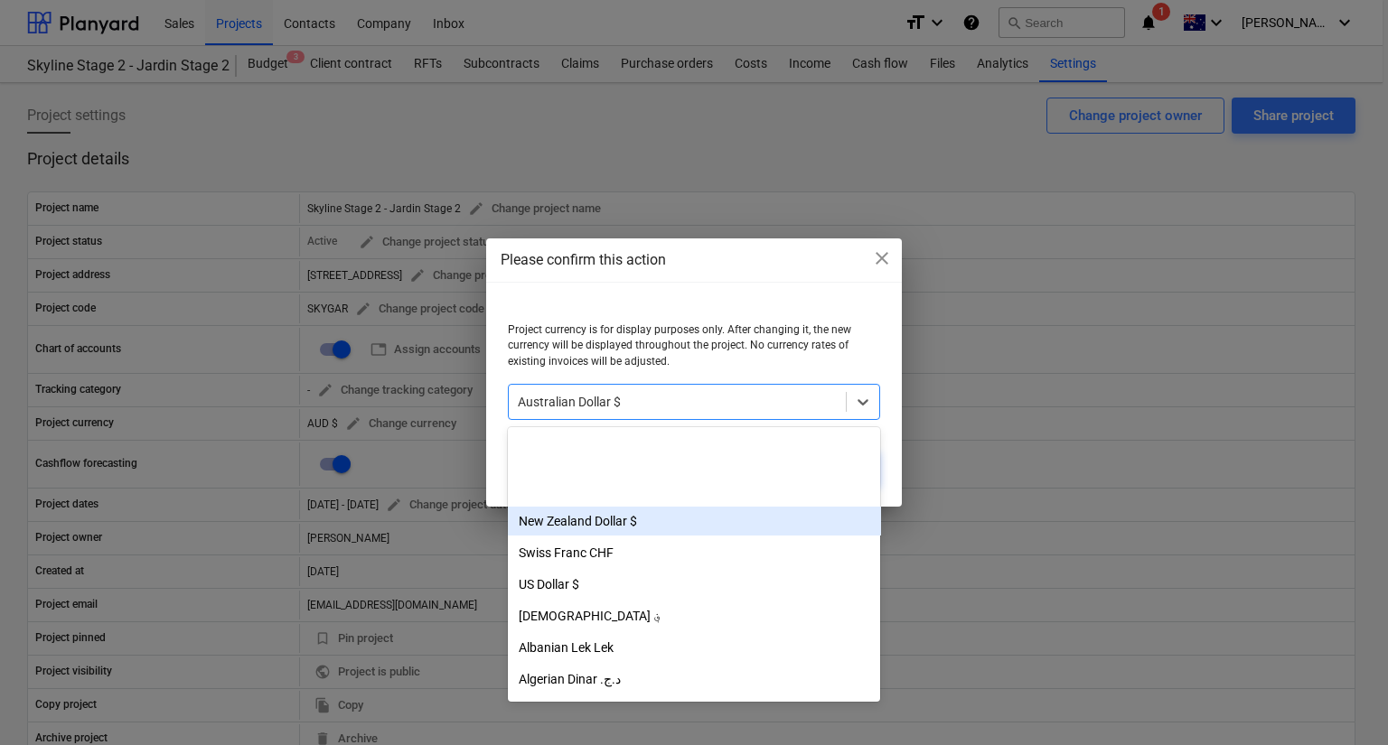
scroll to position [289, 0]
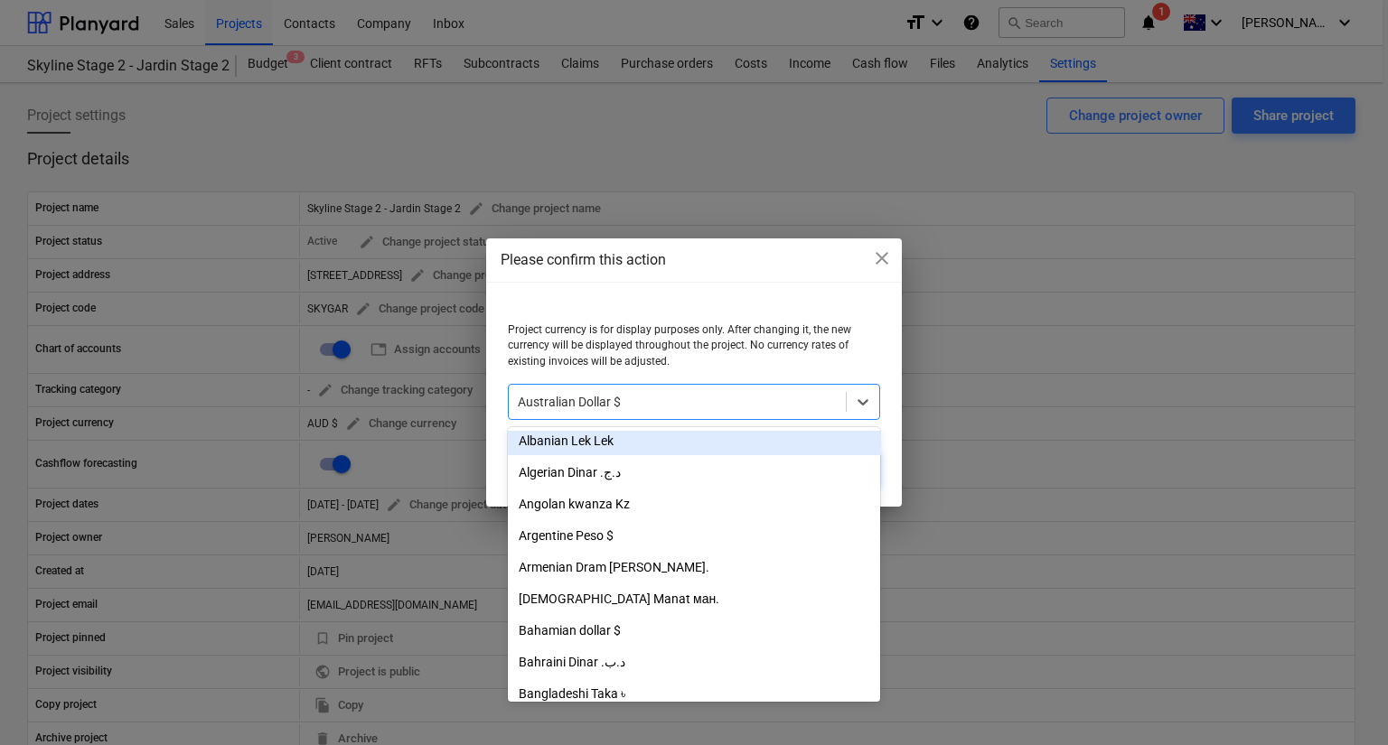
click at [751, 314] on div at bounding box center [694, 315] width 373 height 14
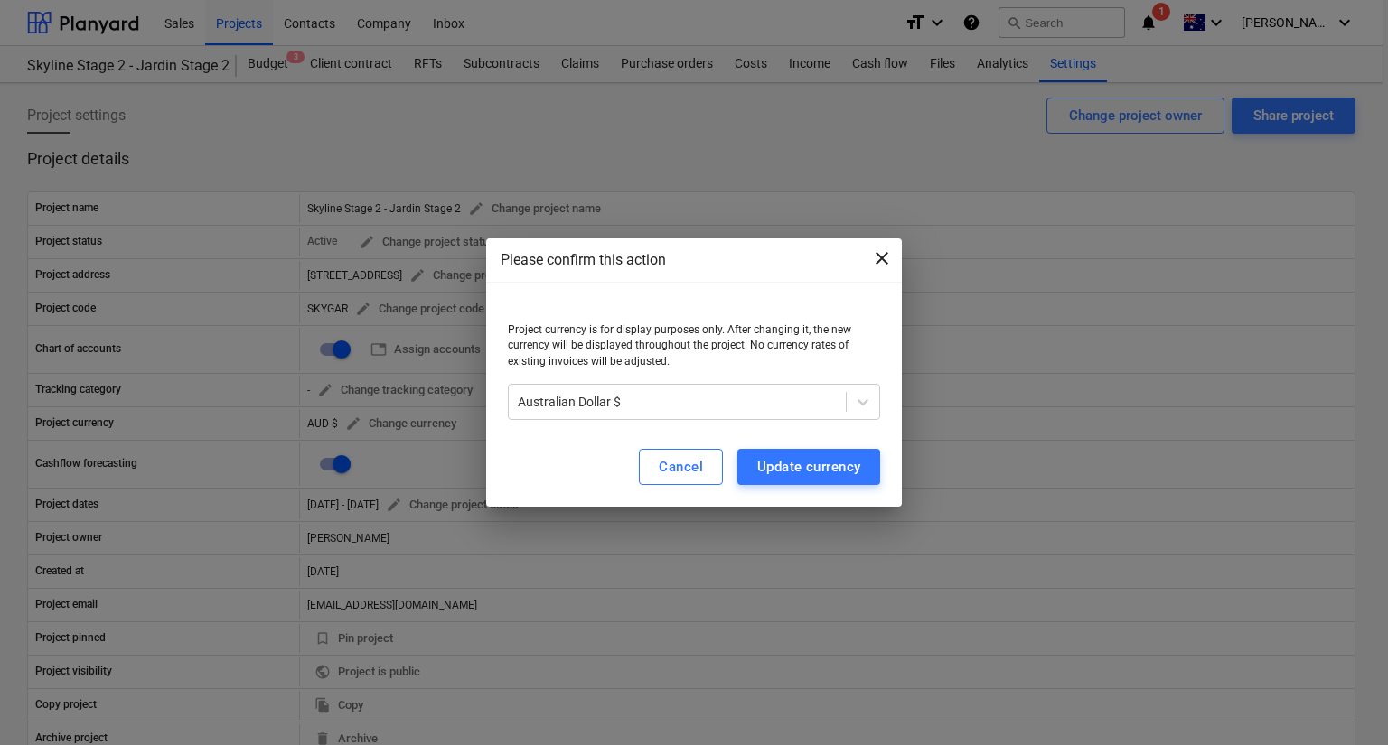
click at [882, 258] on span "close" at bounding box center [882, 259] width 22 height 22
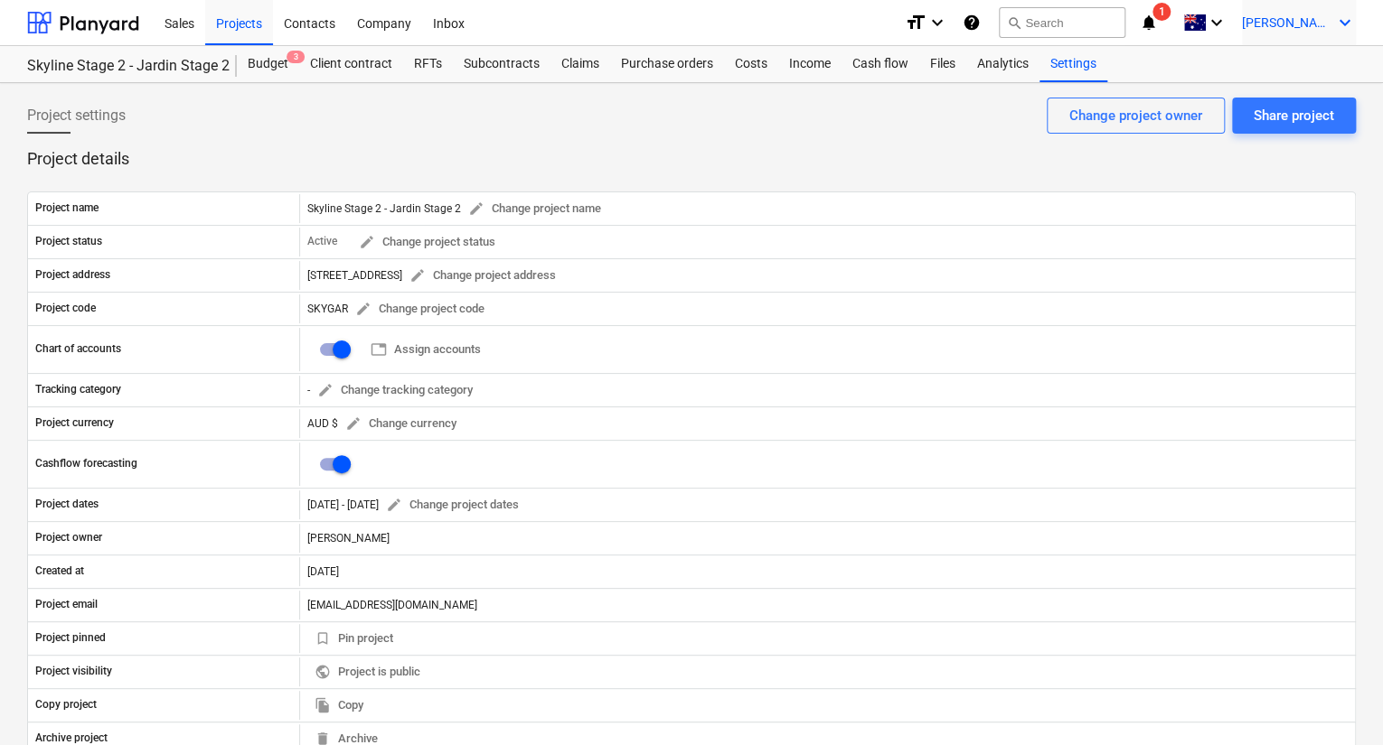
click at [1155, 23] on span "[PERSON_NAME]" at bounding box center [1287, 22] width 90 height 14
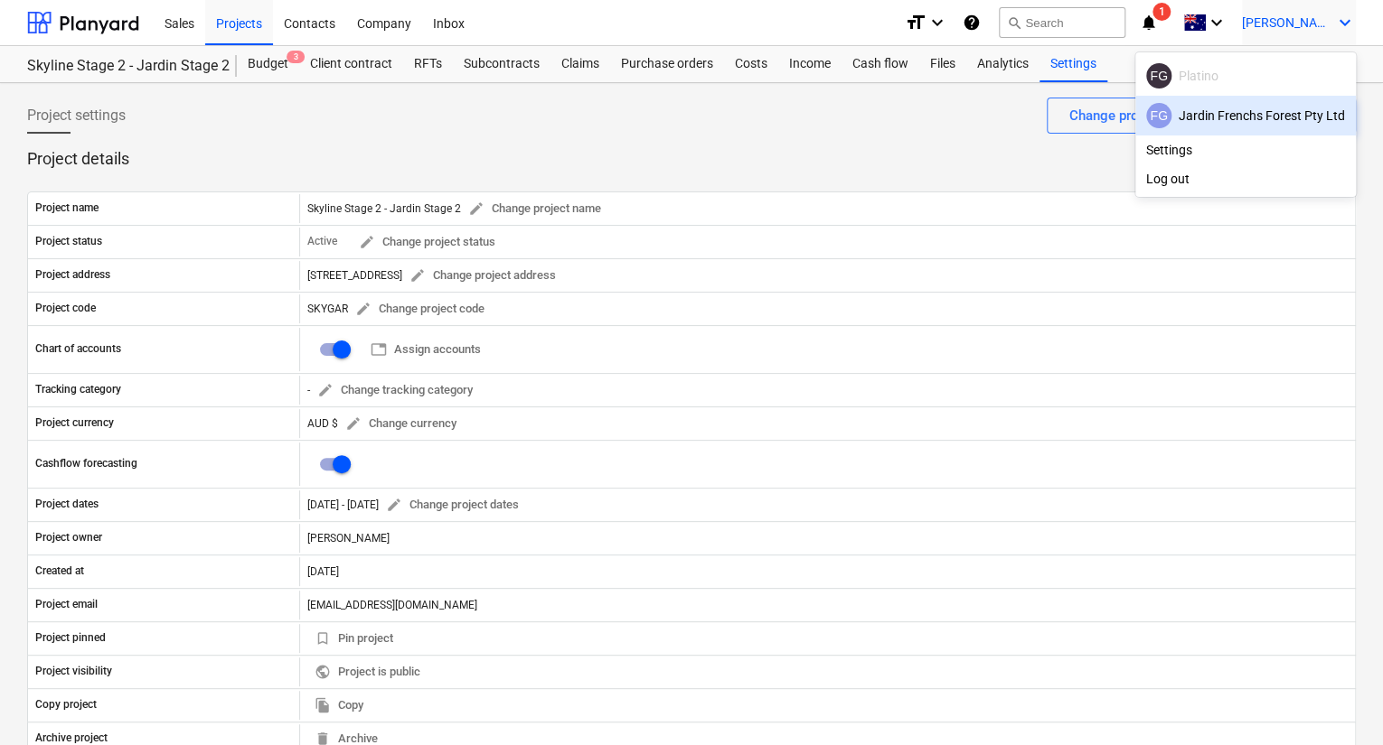
click at [1155, 116] on div "FG Jardin Frenchs Forest Pty Ltd" at bounding box center [1245, 115] width 199 height 25
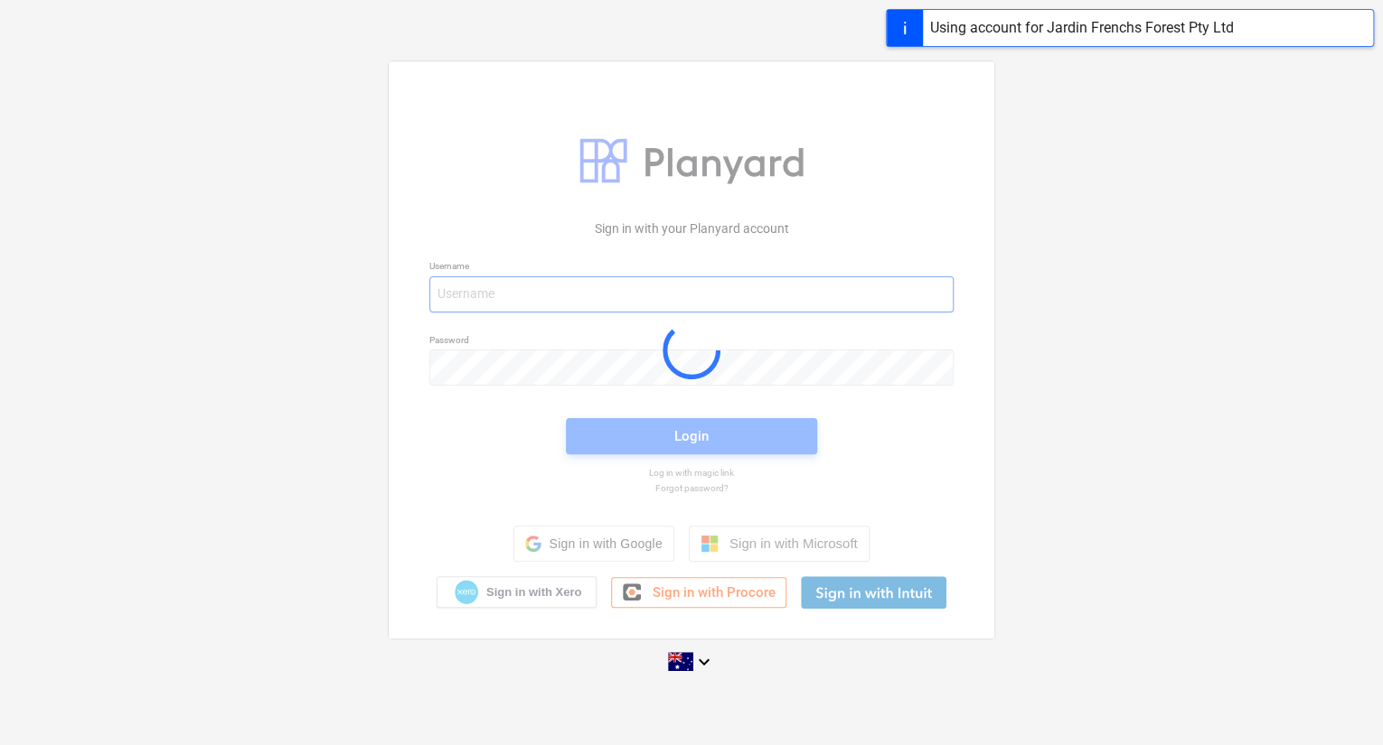
type input "fred@platino.com.au"
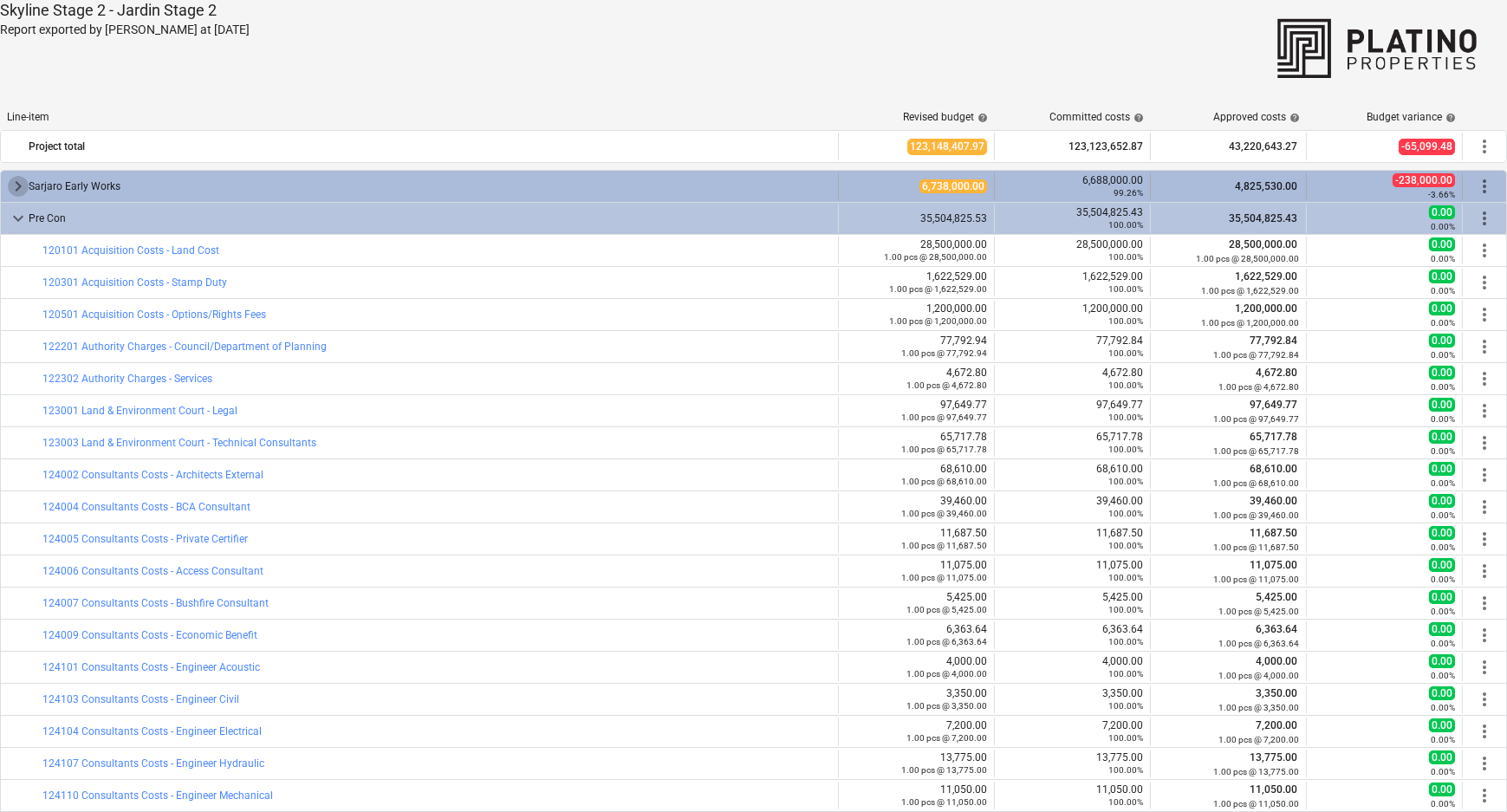
click at [18, 184] on span "keyboard_arrow_right" at bounding box center [18, 186] width 21 height 21
